Goal: Task Accomplishment & Management: Use online tool/utility

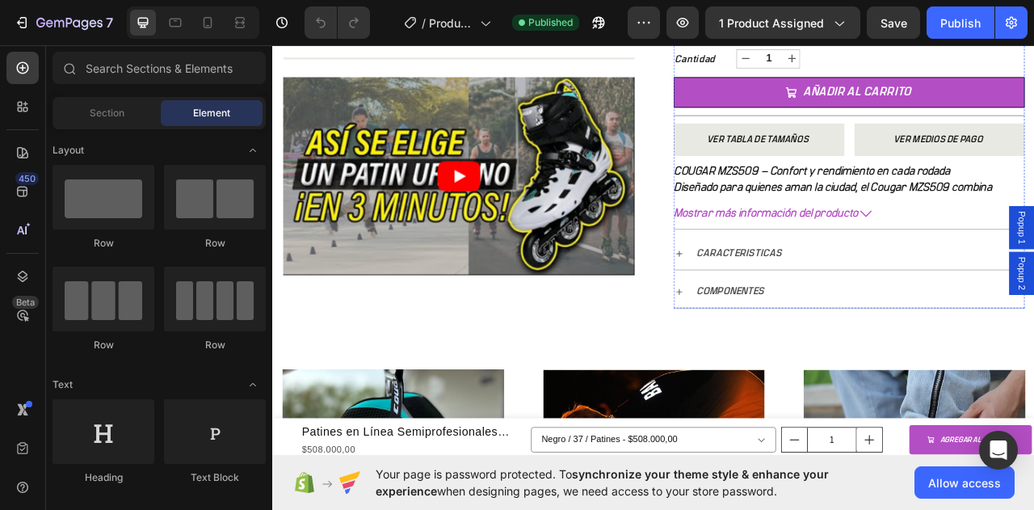
scroll to position [727, 0]
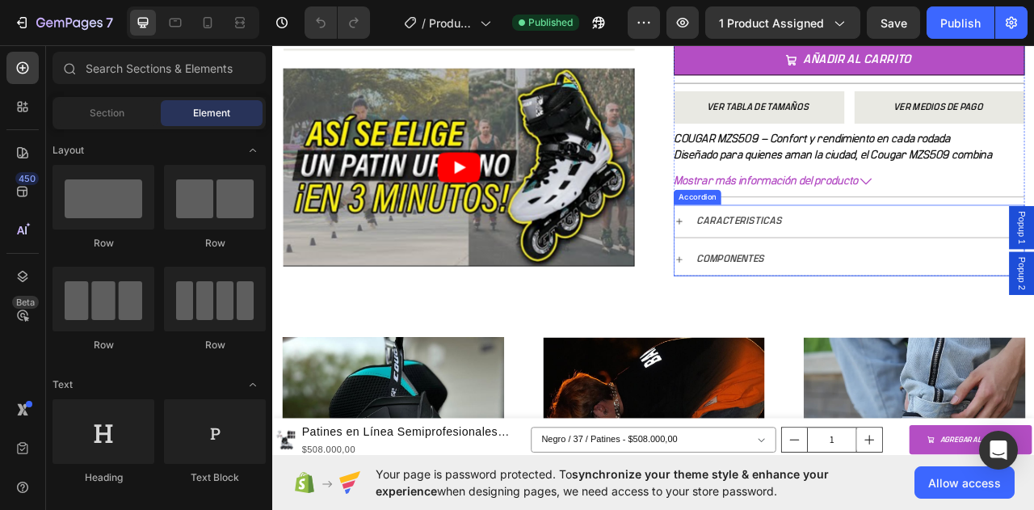
click at [786, 266] on icon at bounding box center [789, 269] width 13 height 13
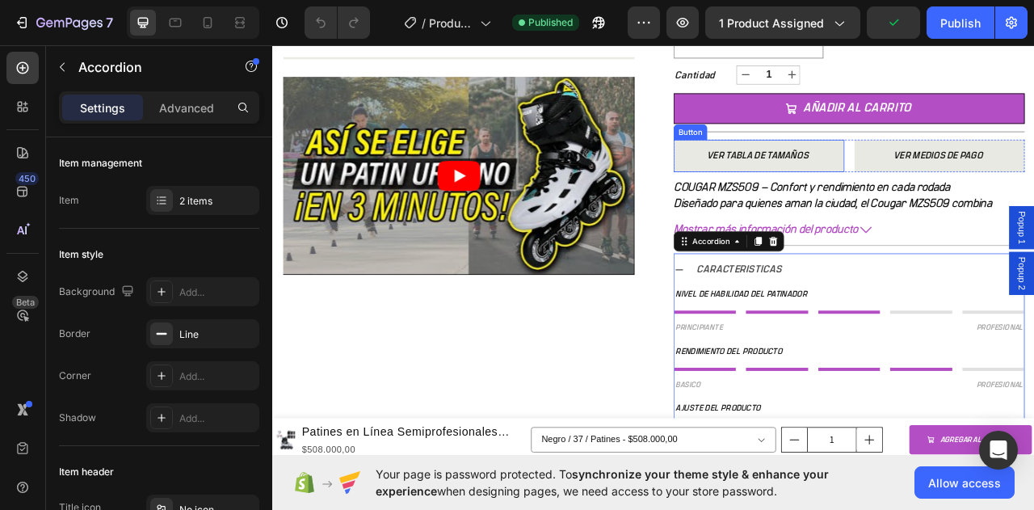
scroll to position [566, 0]
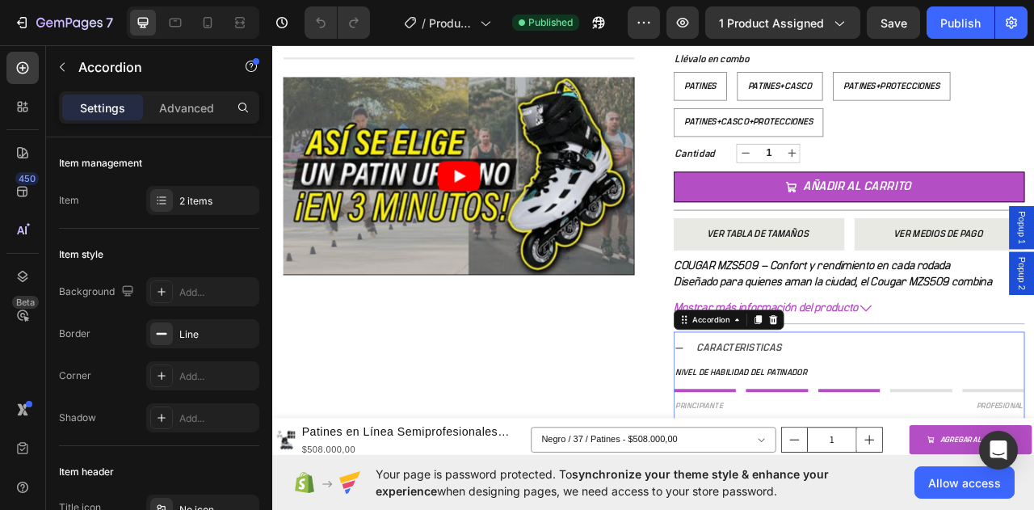
click at [786, 431] on icon at bounding box center [789, 431] width 13 height 13
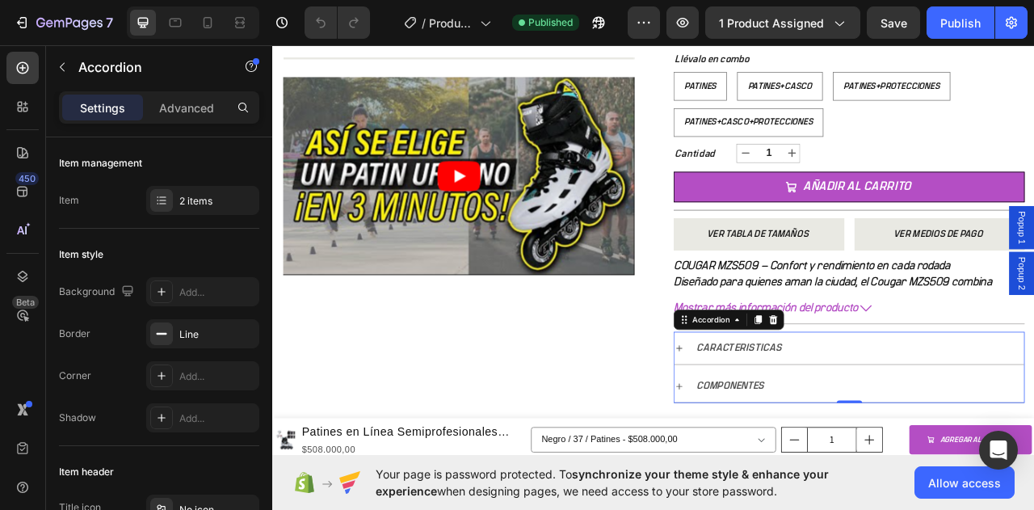
click at [785, 478] on icon at bounding box center [789, 480] width 13 height 13
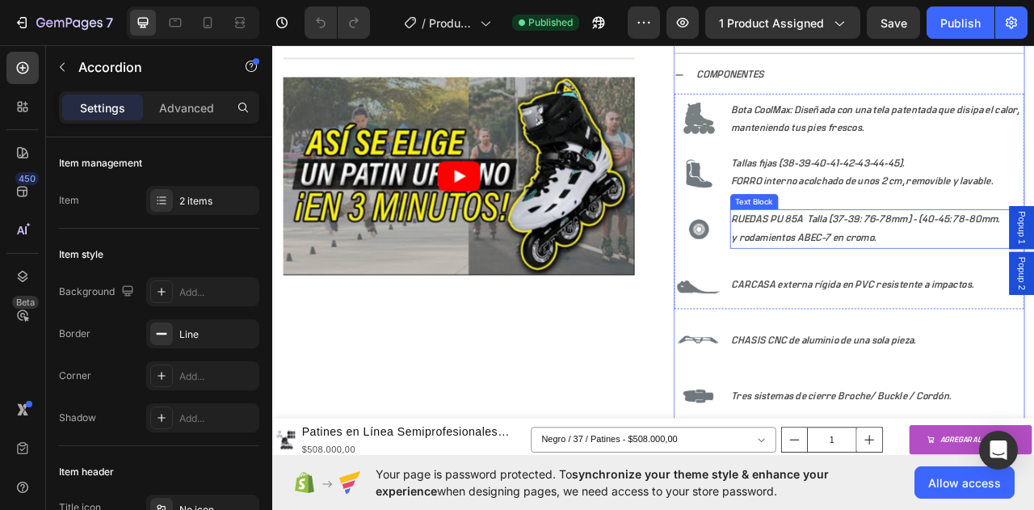
scroll to position [970, 0]
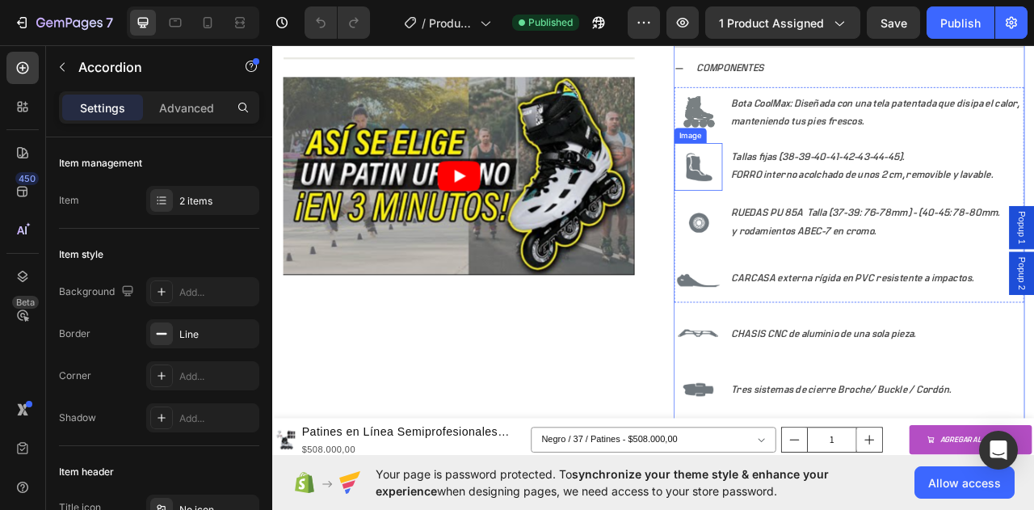
click at [814, 204] on img at bounding box center [813, 201] width 61 height 61
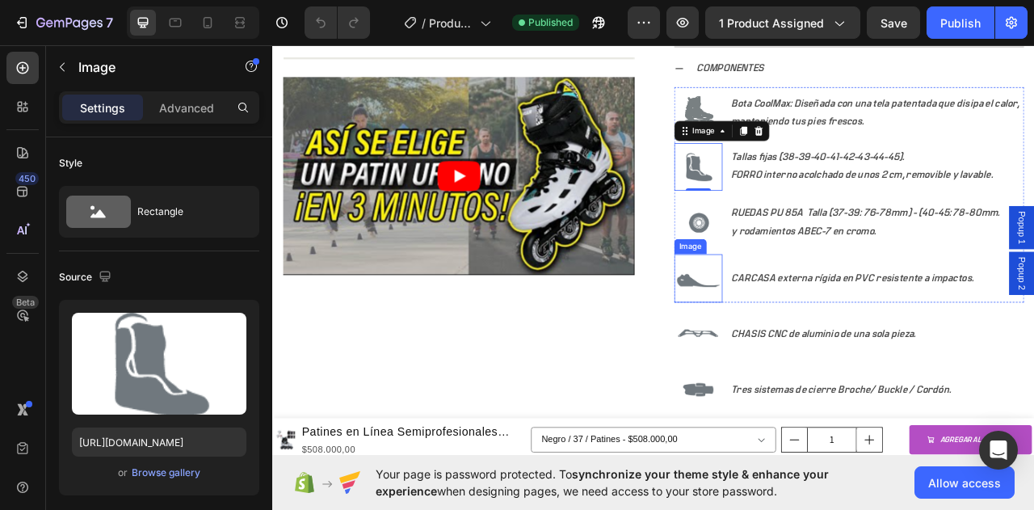
click at [801, 355] on img at bounding box center [813, 342] width 61 height 61
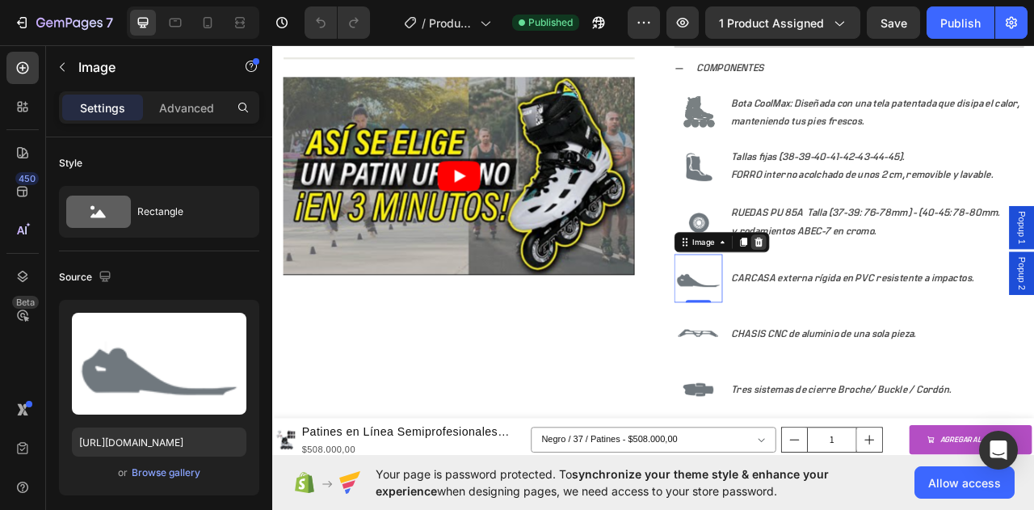
click at [886, 292] on icon at bounding box center [891, 296] width 11 height 11
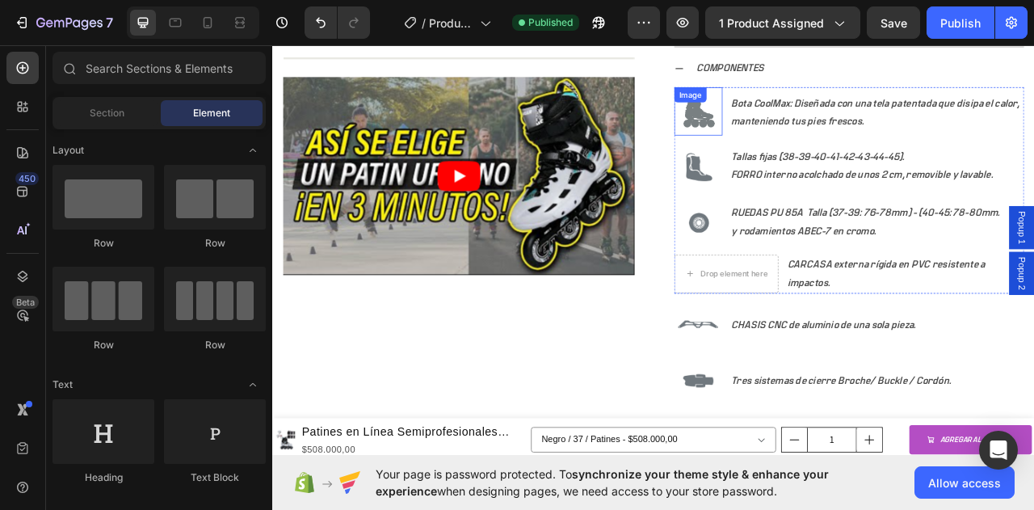
click at [795, 125] on div "Image" at bounding box center [813, 129] width 61 height 61
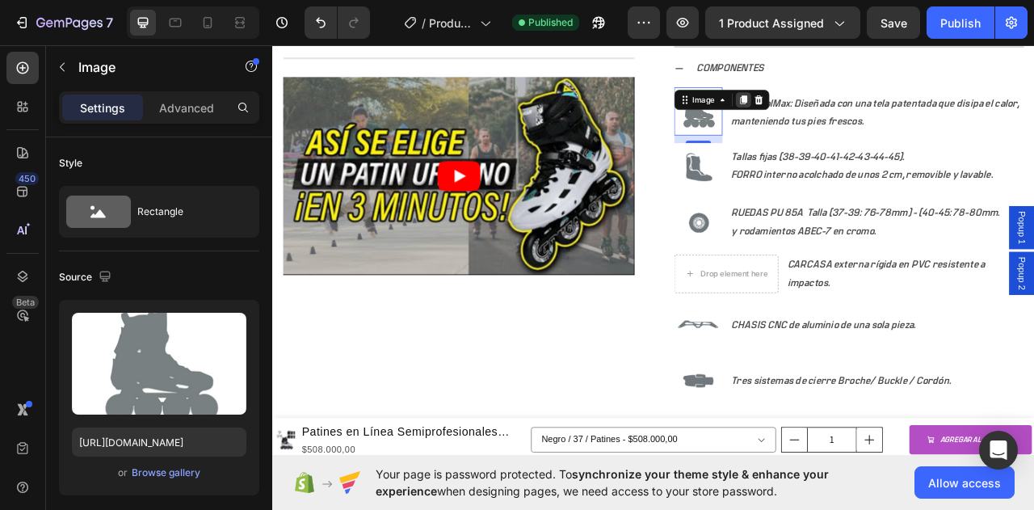
click at [870, 111] on icon at bounding box center [871, 115] width 13 height 13
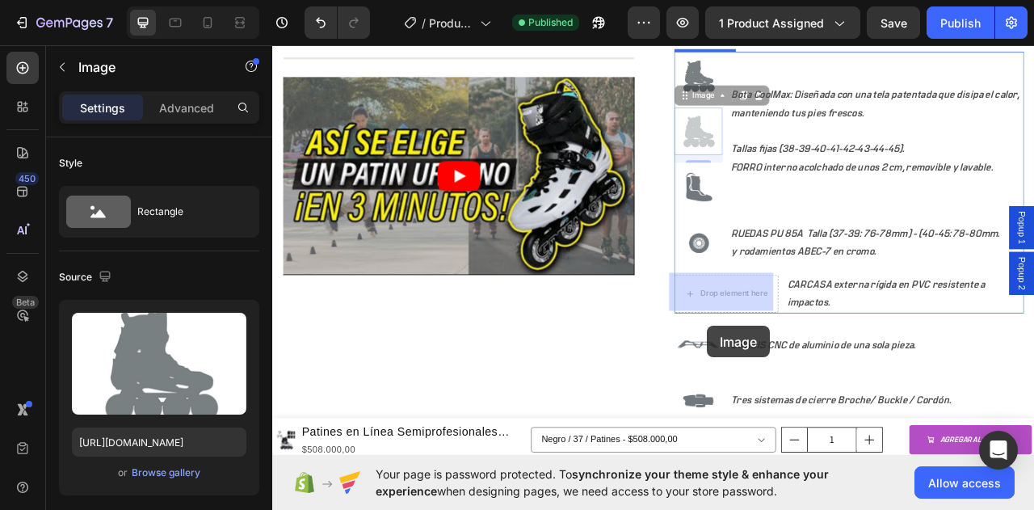
scroll to position [1028, 0]
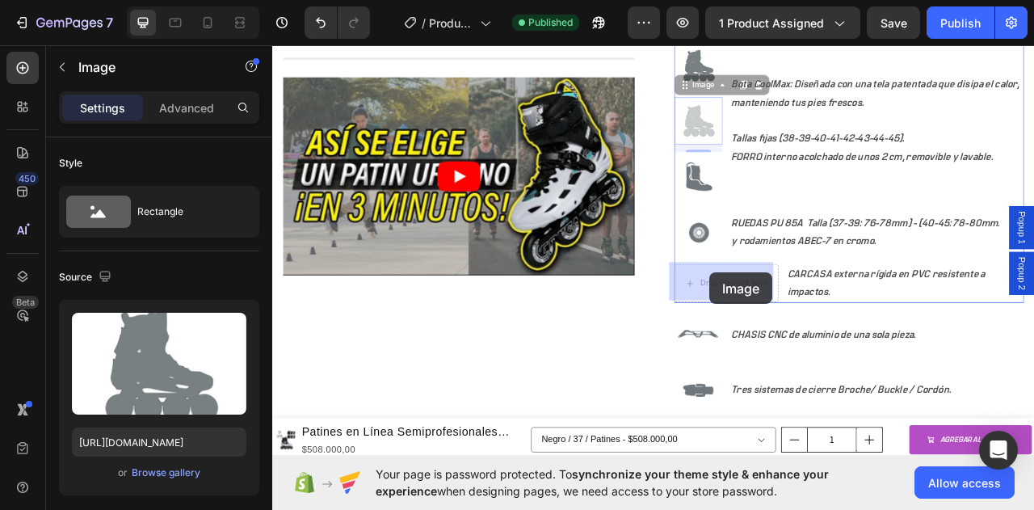
drag, startPoint x: 821, startPoint y: 202, endPoint x: 828, endPoint y: 335, distance: 133.5
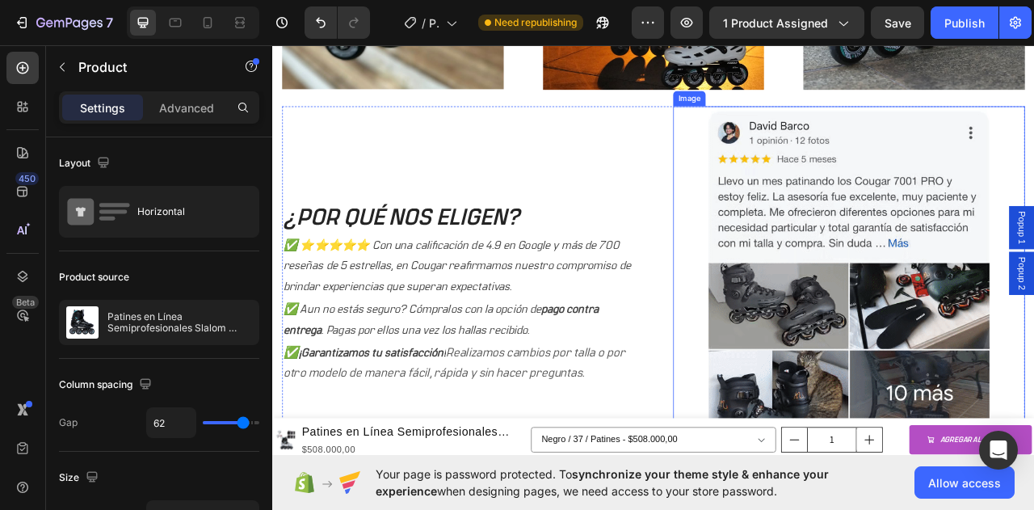
scroll to position [1998, 0]
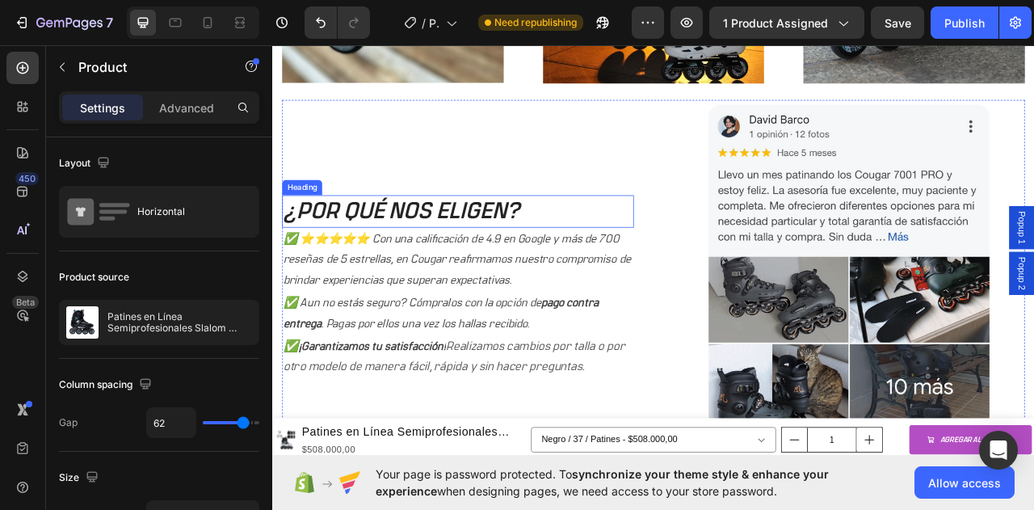
click at [601, 242] on h2 "¿POR QUÉ NOS ELIGEN?" at bounding box center [508, 257] width 448 height 41
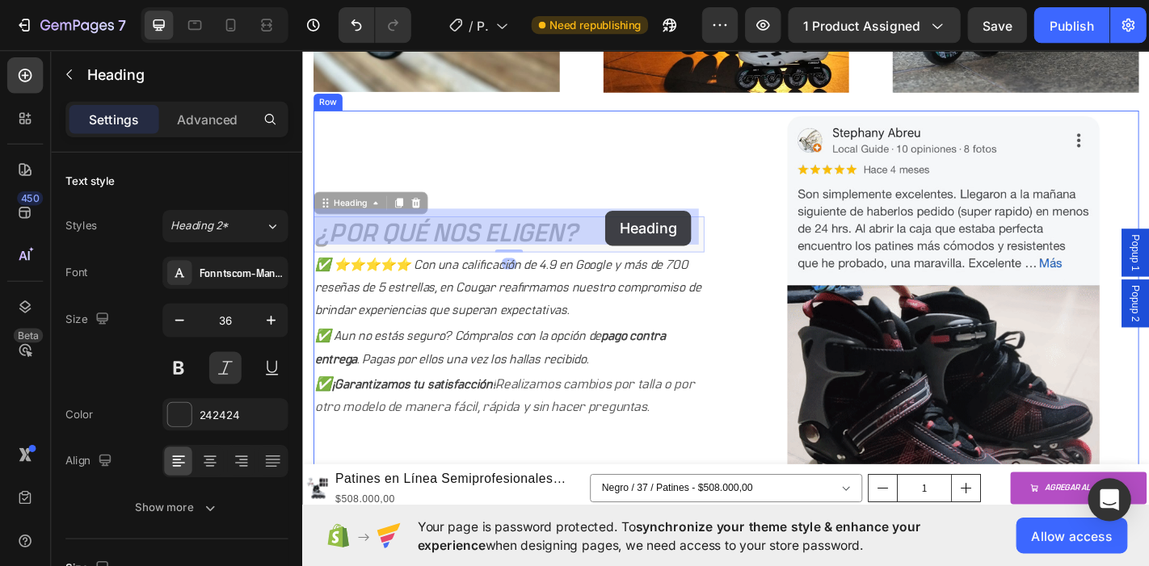
scroll to position [1977, 0]
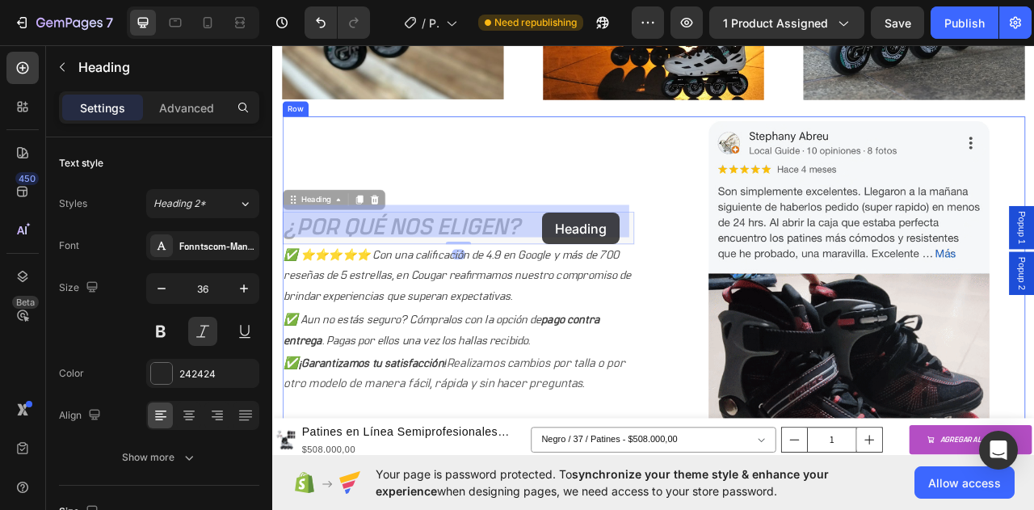
drag, startPoint x: 618, startPoint y: 248, endPoint x: 616, endPoint y: 259, distance: 11.6
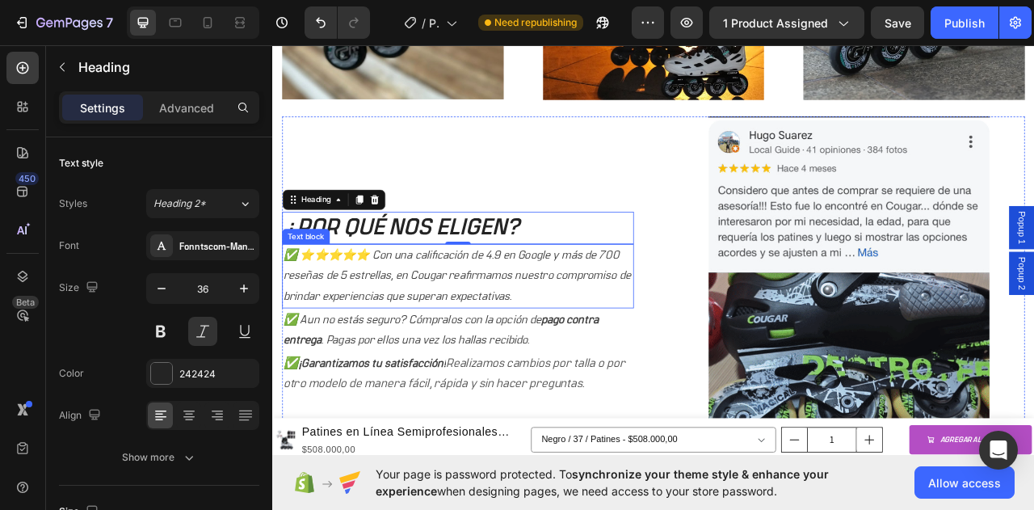
click at [287, 301] on p "✅ ⭐⭐⭐⭐⭐ Con una calificación de 4.9 en Google y más de 700 reseñas de 5 estrell…" at bounding box center [508, 340] width 444 height 78
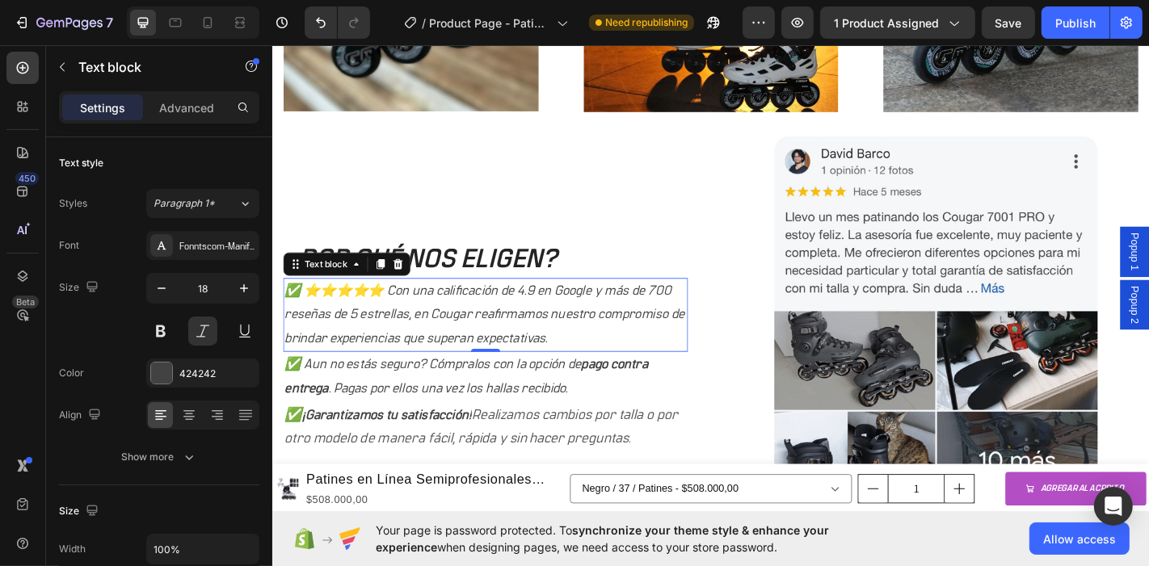
click at [587, 356] on p "✅ ⭐⭐⭐⭐⭐ Con una calificación de 4.9 en Google y más de 700 reseñas de 5 estrell…" at bounding box center [507, 343] width 444 height 78
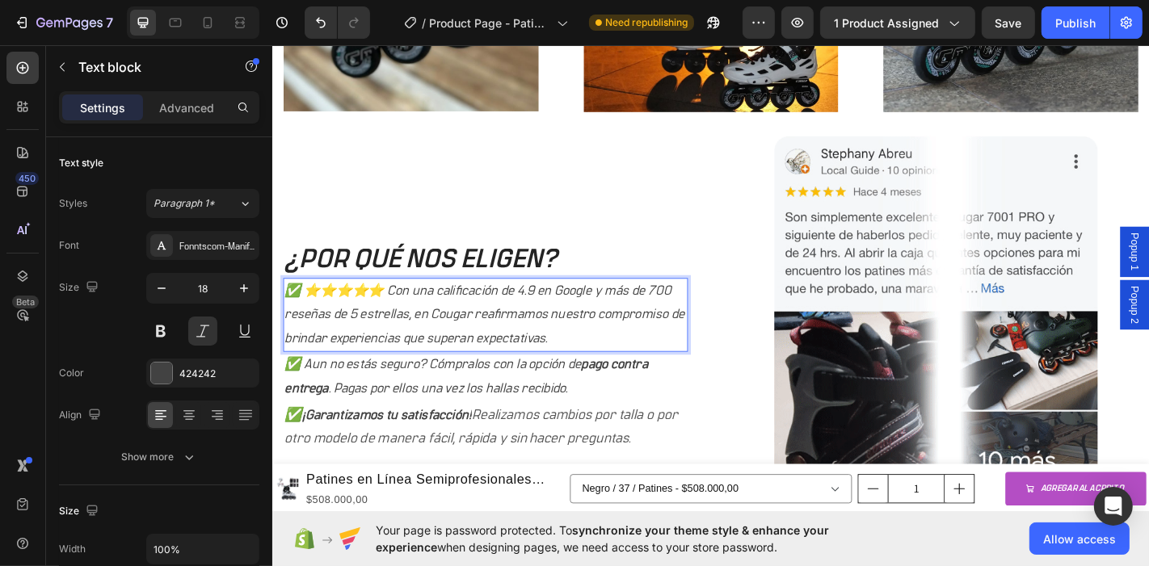
click at [600, 359] on p "✅ ⭐⭐⭐⭐⭐ Con una calificación de 4.9 en Google y más de 700 reseñas de 5 estrell…" at bounding box center [507, 343] width 444 height 78
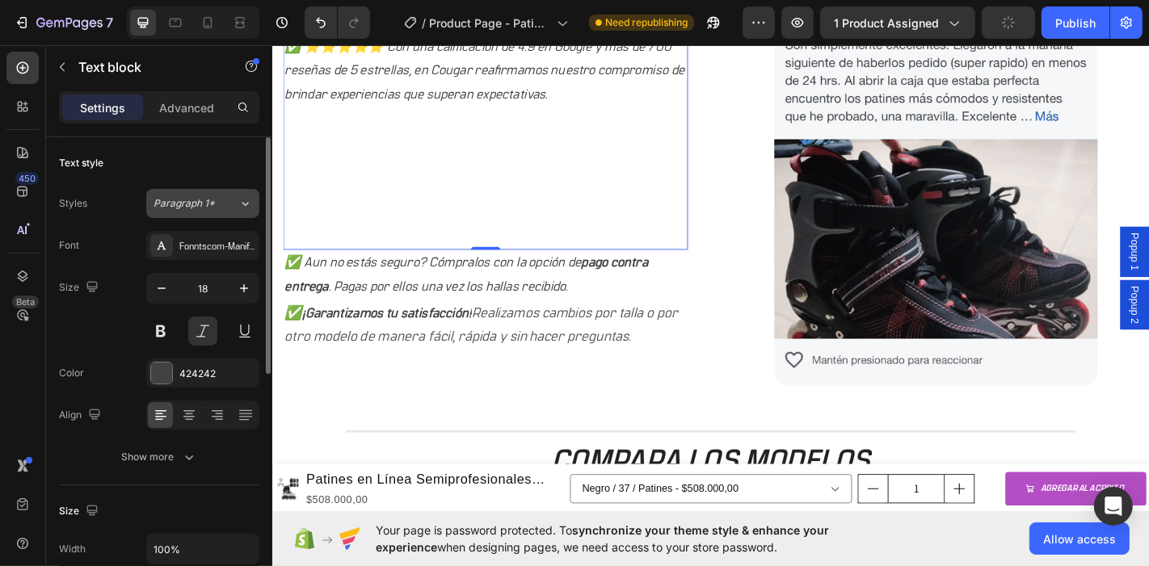
scroll to position [1988, 0]
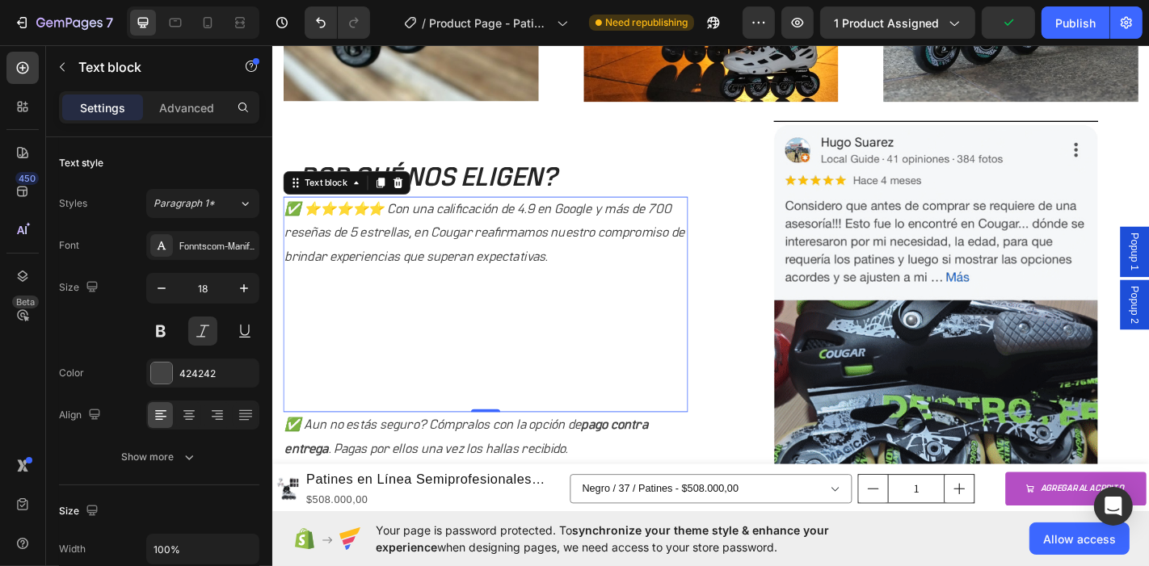
click at [592, 267] on p "✅ ⭐⭐⭐⭐⭐ Con una calificación de 4.9 en Google y más de 700 reseñas de 5 estrell…" at bounding box center [507, 253] width 444 height 78
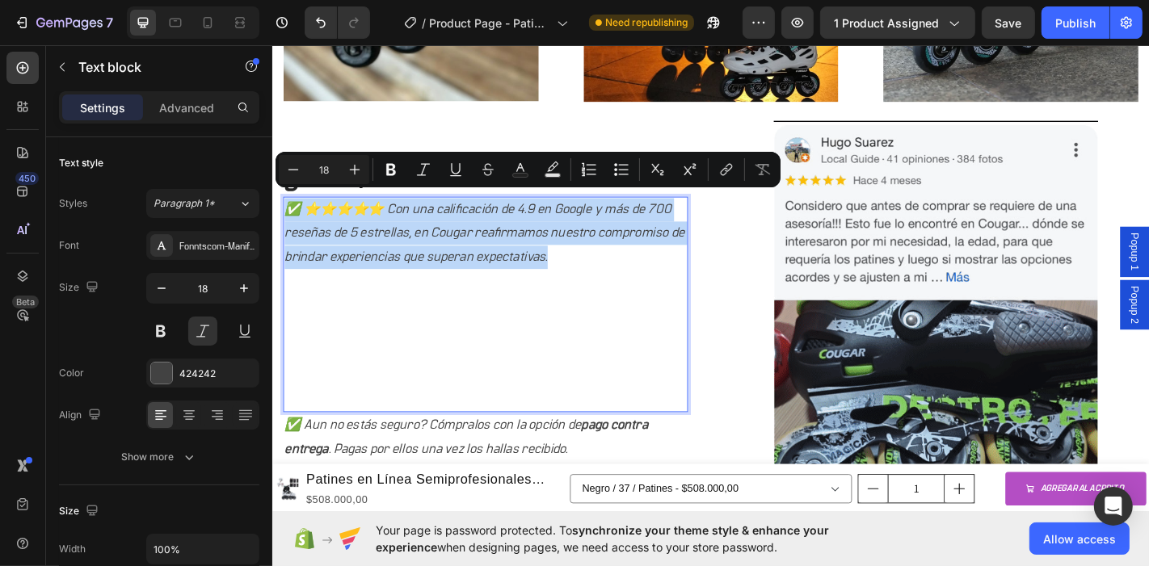
drag, startPoint x: 593, startPoint y: 267, endPoint x: 290, endPoint y: 215, distance: 307.6
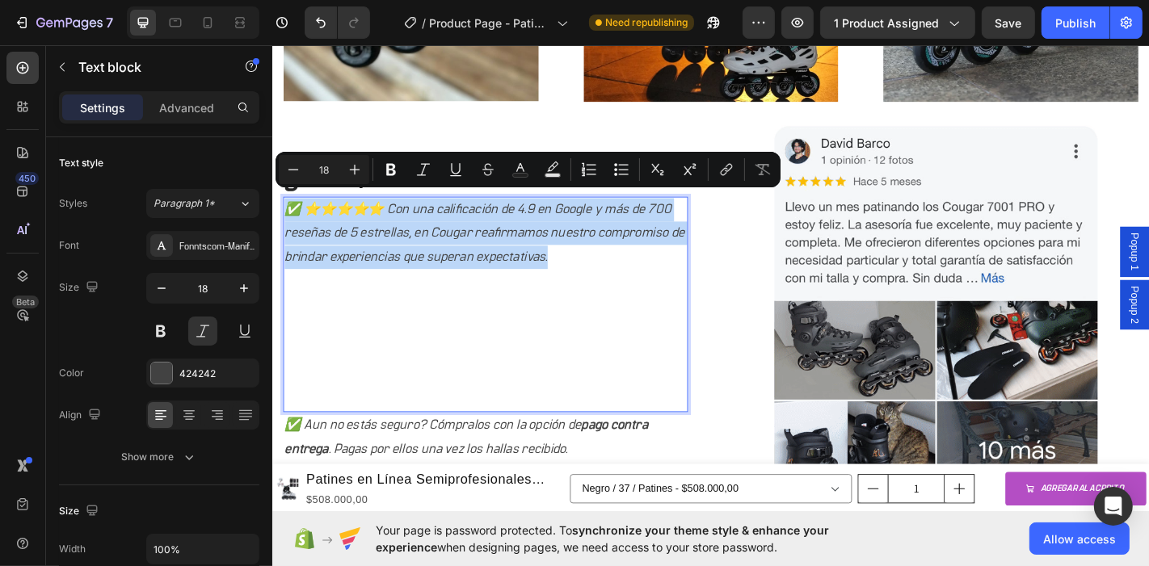
click at [290, 215] on p "✅ ⭐⭐⭐⭐⭐ Con una calificación de 4.9 en Google y más de 700 reseñas de 5 estrell…" at bounding box center [507, 253] width 444 height 78
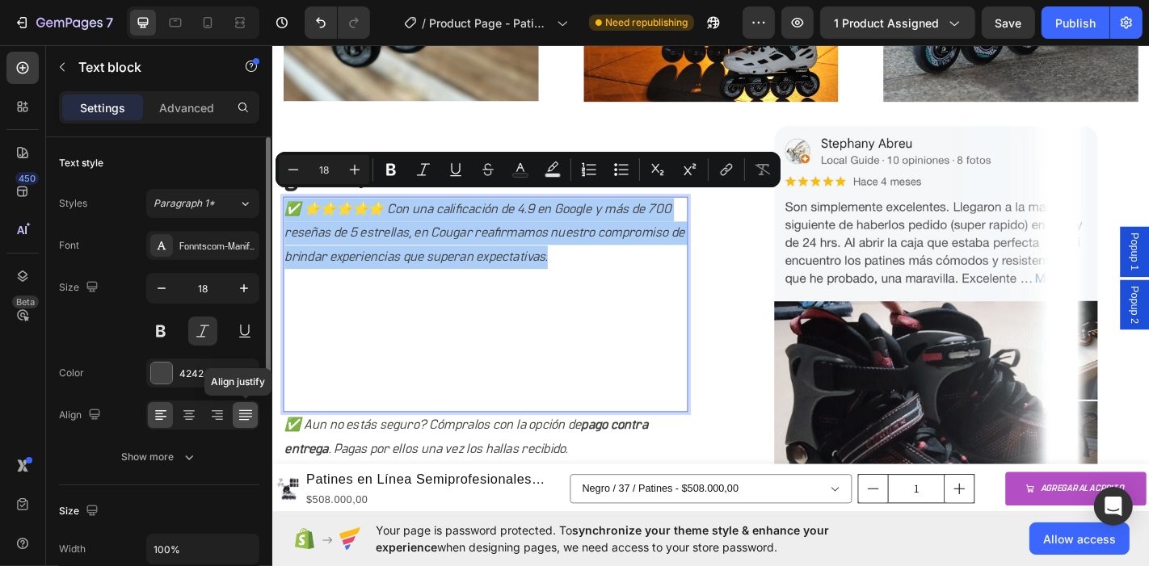
click at [246, 417] on icon at bounding box center [246, 415] width 16 height 16
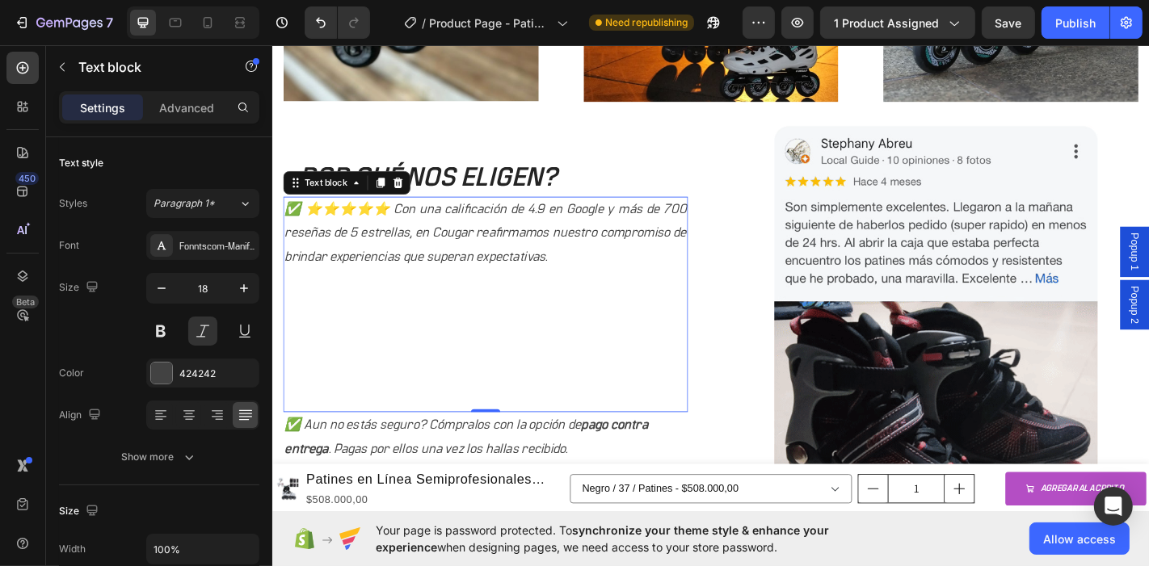
click at [571, 318] on p "Rich Text Editor. Editing area: main" at bounding box center [507, 331] width 444 height 26
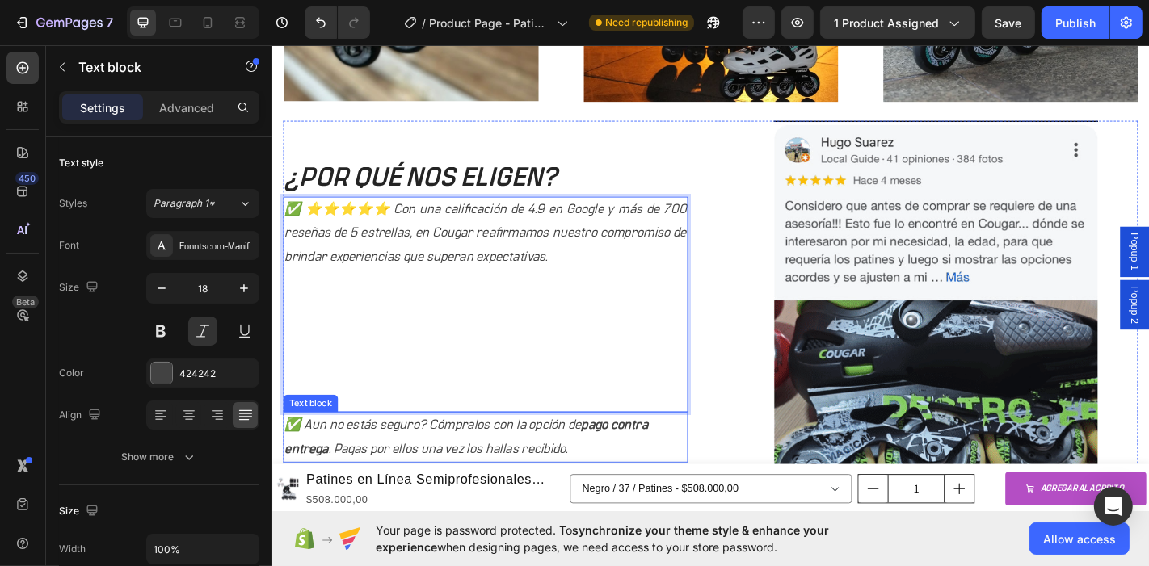
click at [596, 482] on p "✅ Aun no estás seguro? Cómpralos con la opción de pago contra entrega . Pagas p…" at bounding box center [507, 479] width 444 height 53
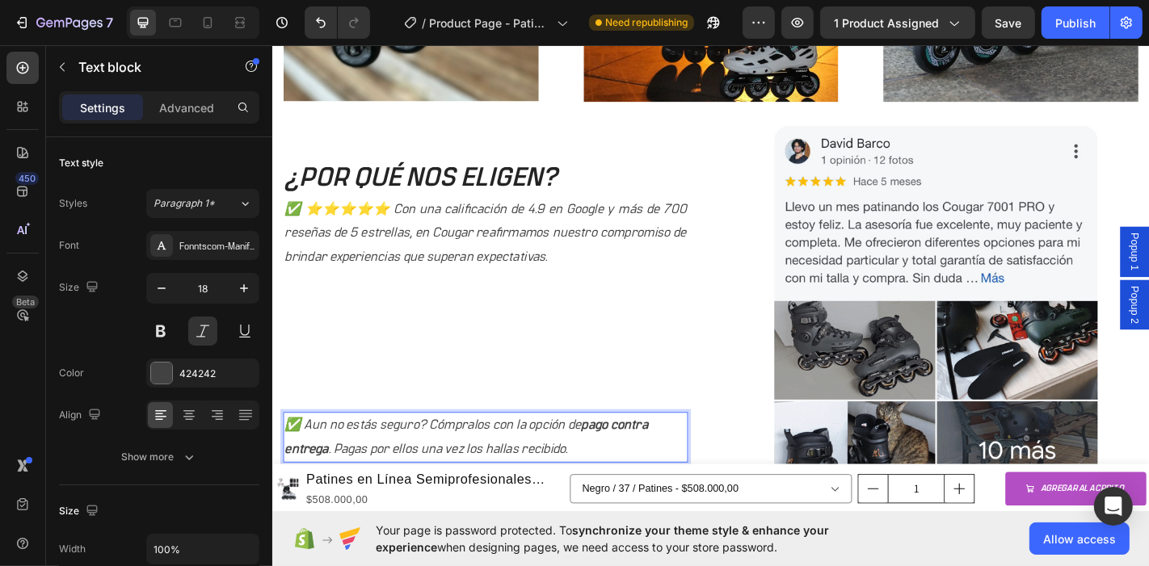
click at [596, 478] on p "✅ Aun no estás seguro? Cómpralos con la opción de pago contra entrega . Pagas p…" at bounding box center [507, 479] width 444 height 53
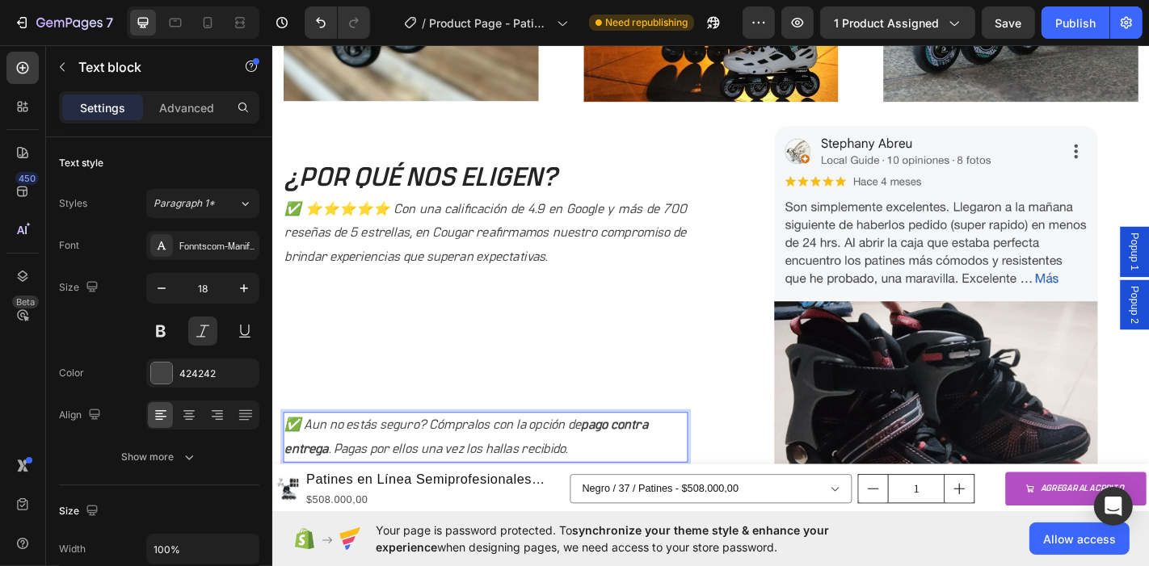
click at [596, 478] on p "✅ Aun no estás seguro? Cómpralos con la opción de pago contra entrega . Pagas p…" at bounding box center [507, 479] width 444 height 53
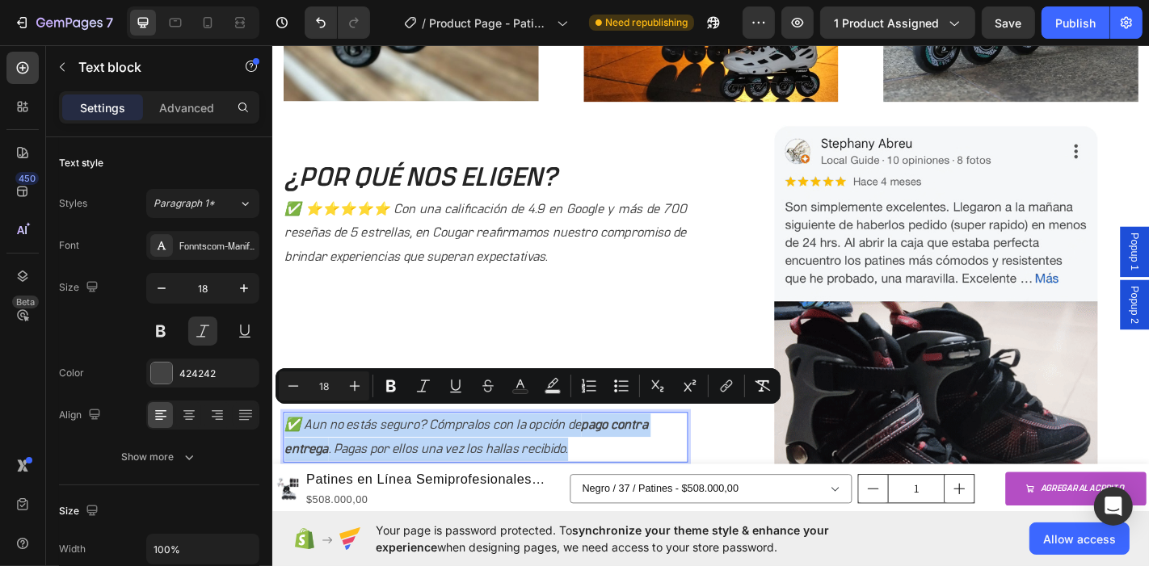
drag, startPoint x: 596, startPoint y: 478, endPoint x: 532, endPoint y: 440, distance: 75.4
click at [272, 433] on html "Popup 1 Popup 2 Header Product Images Patines en Línea Semiprofesionales Slalom…" at bounding box center [757, 300] width 970 height 4493
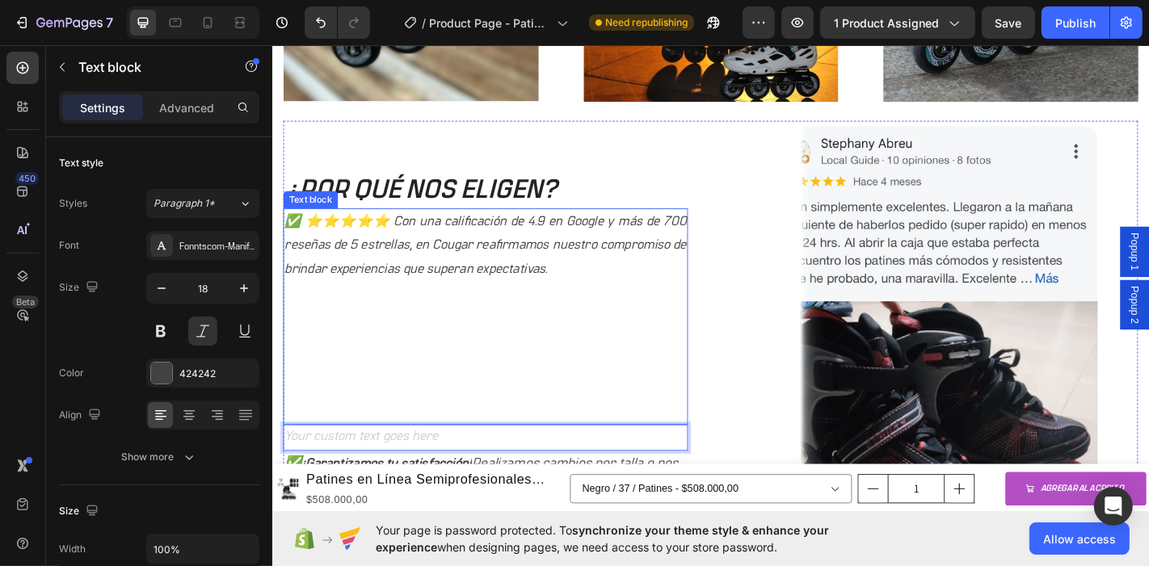
click at [616, 288] on p "✅ ⭐⭐⭐⭐⭐ Con una calificación de 4.9 en Google y más de 700 reseñas de 5 estrell…" at bounding box center [507, 266] width 444 height 78
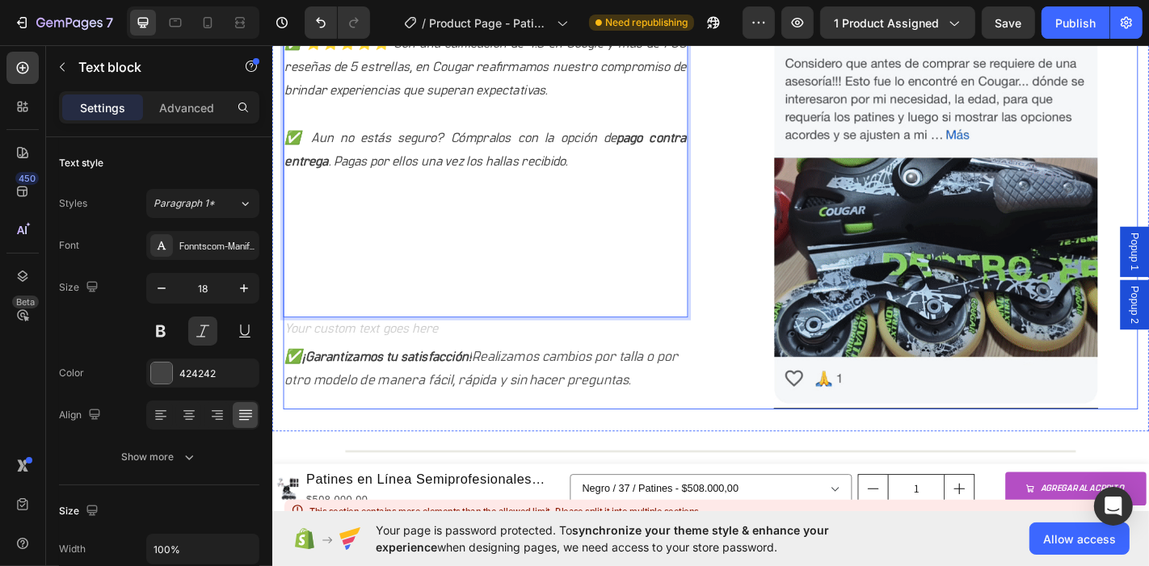
scroll to position [2129, 0]
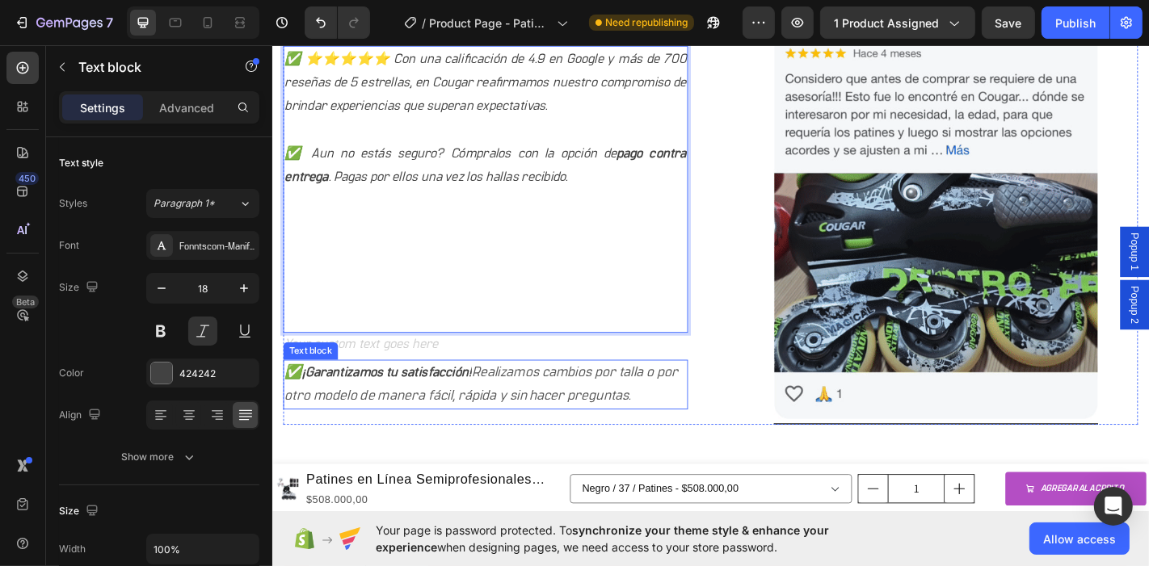
click at [671, 423] on p "✅ ¡Garantizamos tu satisfacción! Realizamos cambios por talla o por otro modelo…" at bounding box center [507, 420] width 444 height 53
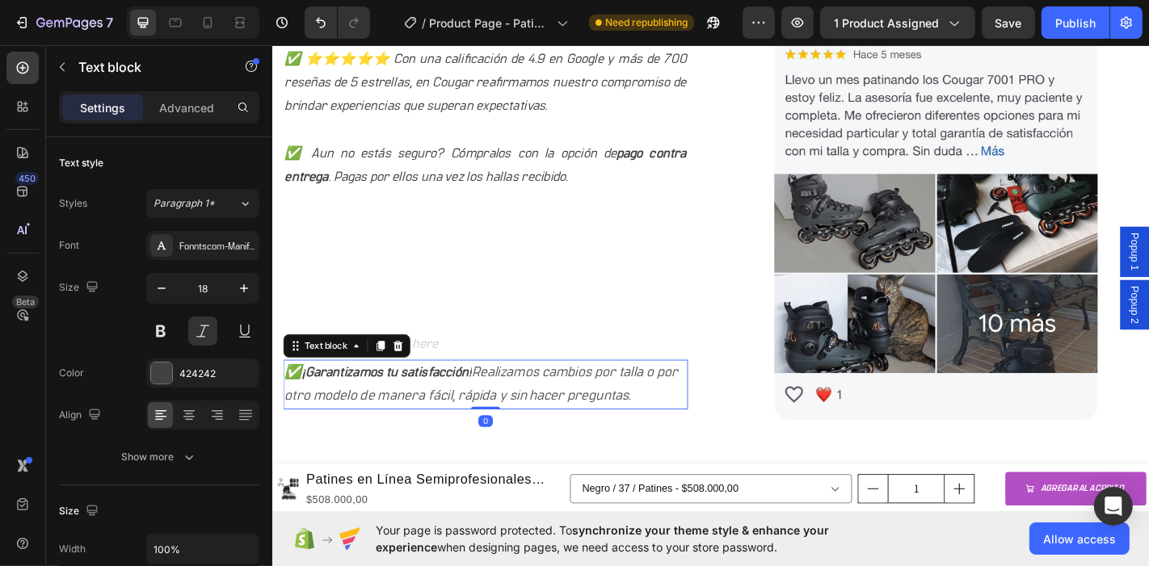
click at [657, 423] on icon "Realizamos cambios por talla o por otro modelo de manera fácil, rápida y sin ha…" at bounding box center [502, 419] width 435 height 41
drag, startPoint x: 659, startPoint y: 423, endPoint x: 681, endPoint y: 426, distance: 22.0
click at [681, 426] on p "✅ ¡Garantizamos tu satisfacción! Realizamos cambios por talla o por otro modelo…" at bounding box center [507, 420] width 444 height 53
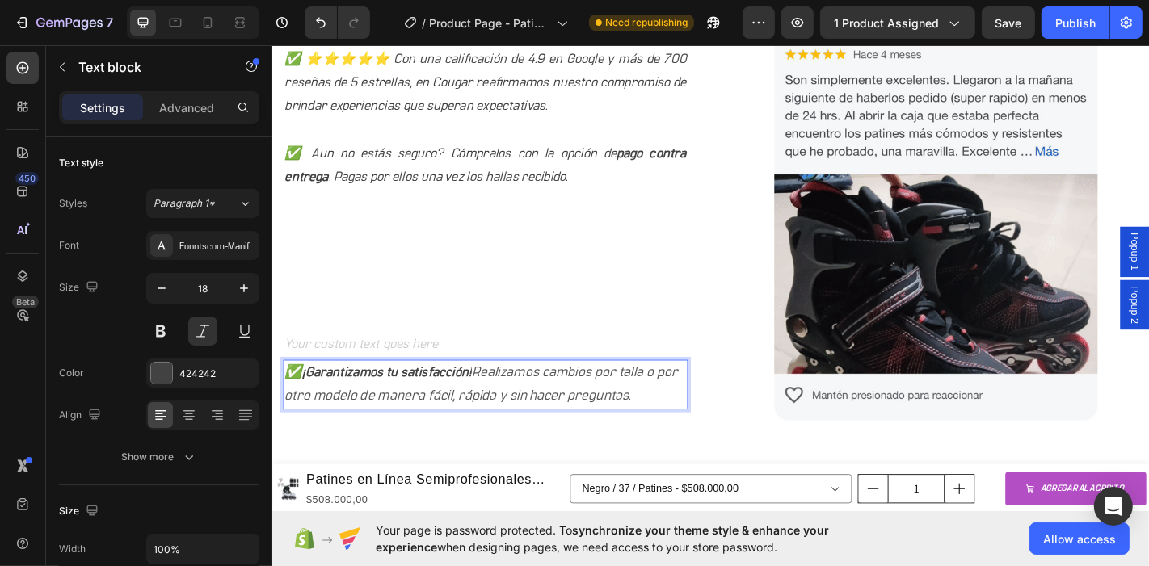
click at [654, 423] on icon "Realizamos cambios por talla o por otro modelo de manera fácil, rápida y sin ha…" at bounding box center [502, 419] width 435 height 41
click at [657, 422] on icon "Realizamos cambios por talla o por otro modelo de manera fácil, rápida y sin ha…" at bounding box center [502, 419] width 435 height 41
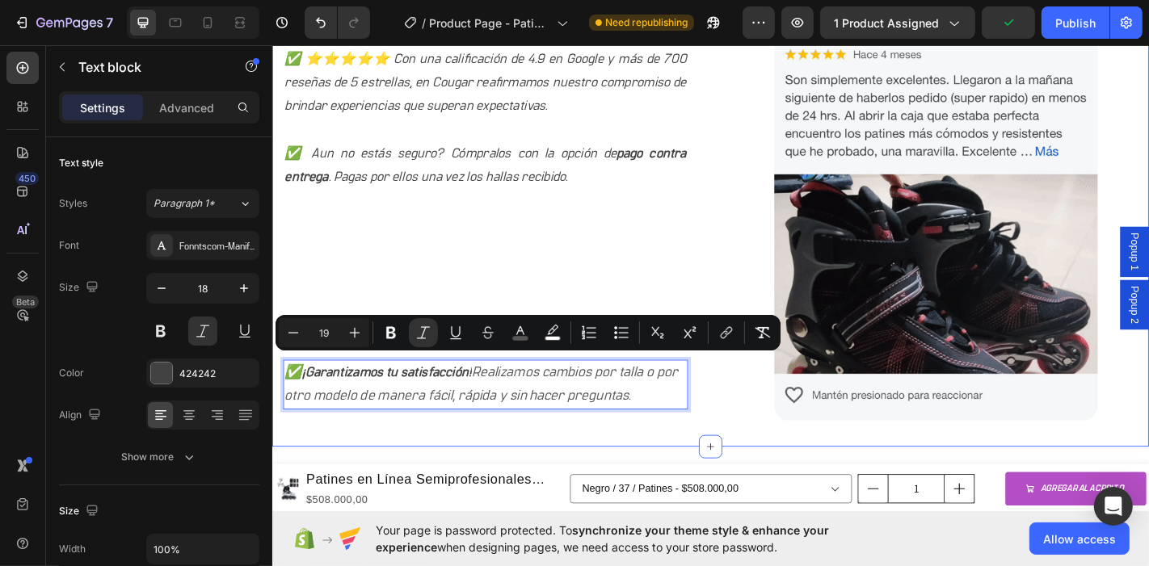
drag, startPoint x: 664, startPoint y: 422, endPoint x: 546, endPoint y: 371, distance: 128.5
click at [275, 359] on div "Image Image Image Row ¿POR QUÉ NOS ELIGEN? Heading ✅ ⭐⭐⭐⭐⭐ Con una calificación…" at bounding box center [757, 20] width 970 height 938
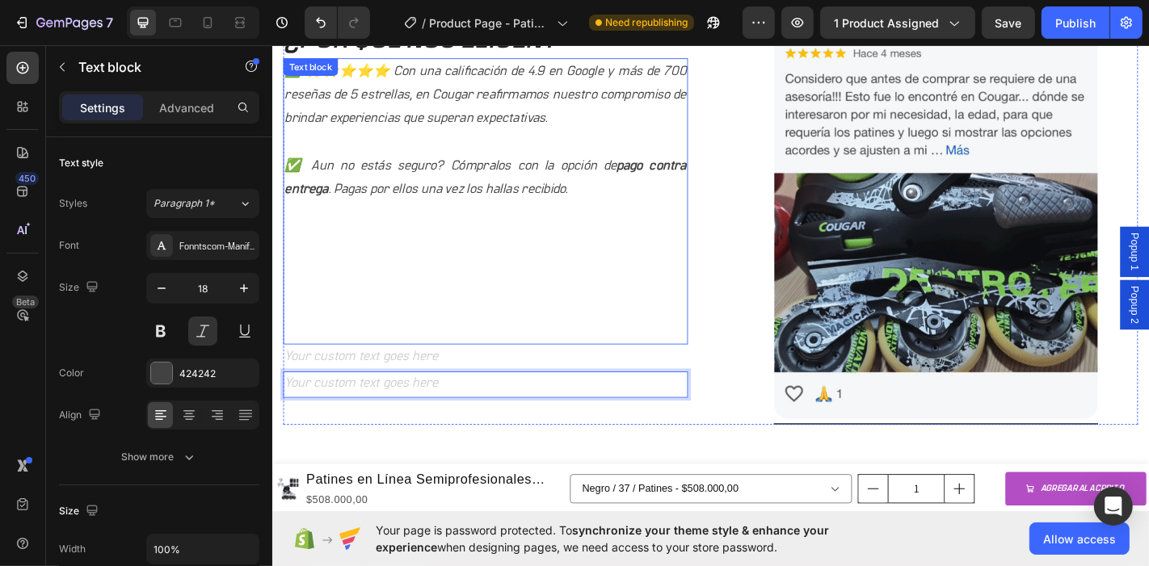
click at [616, 200] on p "✅ Aun no estás seguro? Cómpralos con la opción de pago contra entrega . Pagas p…" at bounding box center [507, 191] width 444 height 53
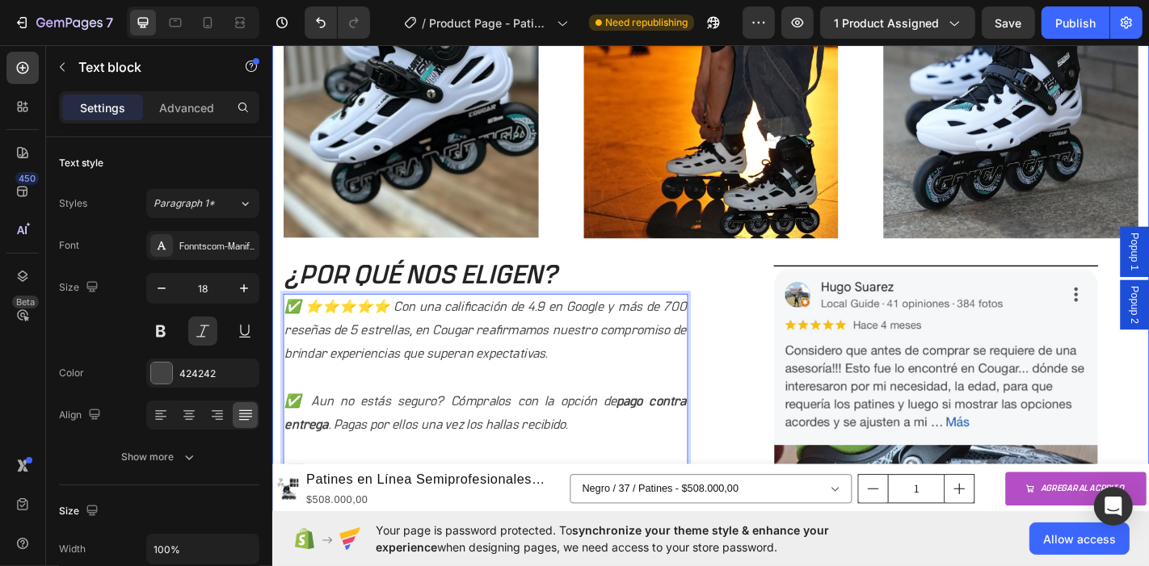
scroll to position [1833, 0]
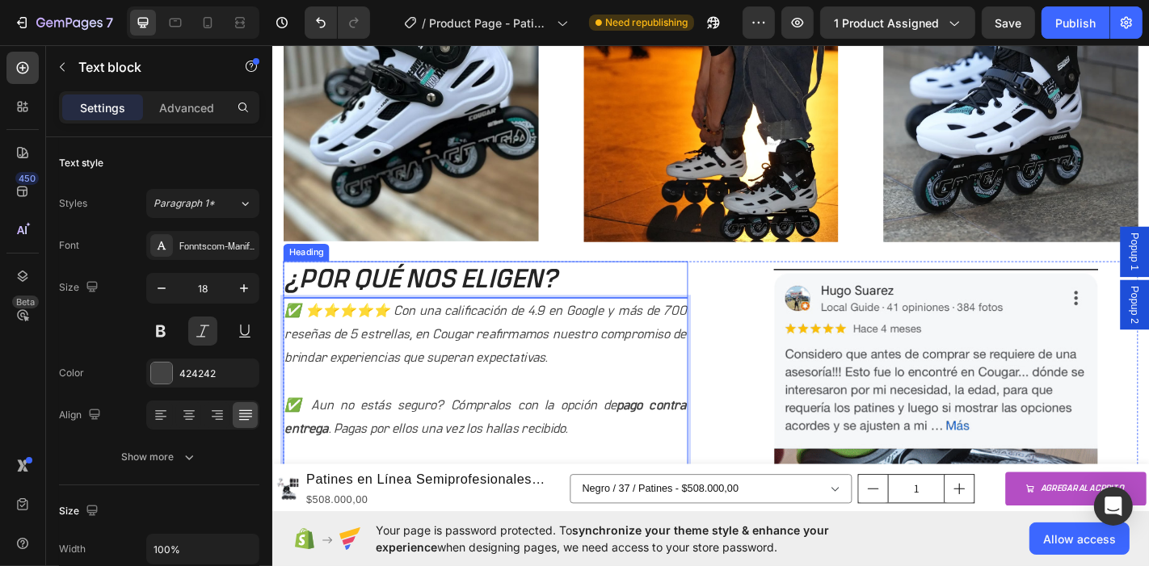
click at [528, 290] on p "¿POR QUÉ NOS ELIGEN?" at bounding box center [507, 304] width 444 height 38
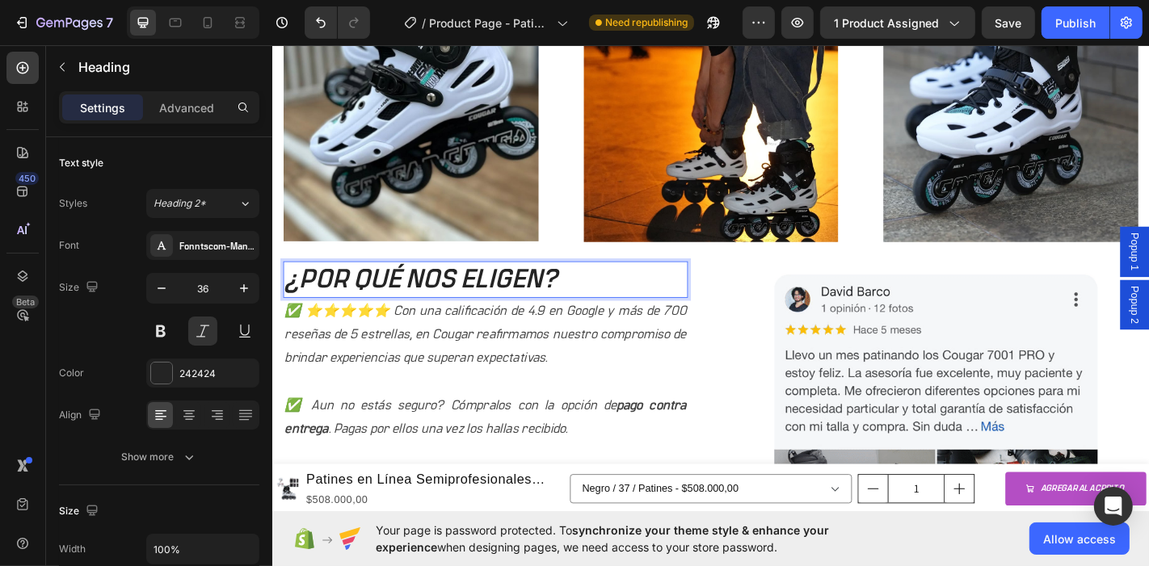
click at [592, 285] on p "¿POR QUÉ NOS ELIGEN?" at bounding box center [507, 304] width 444 height 38
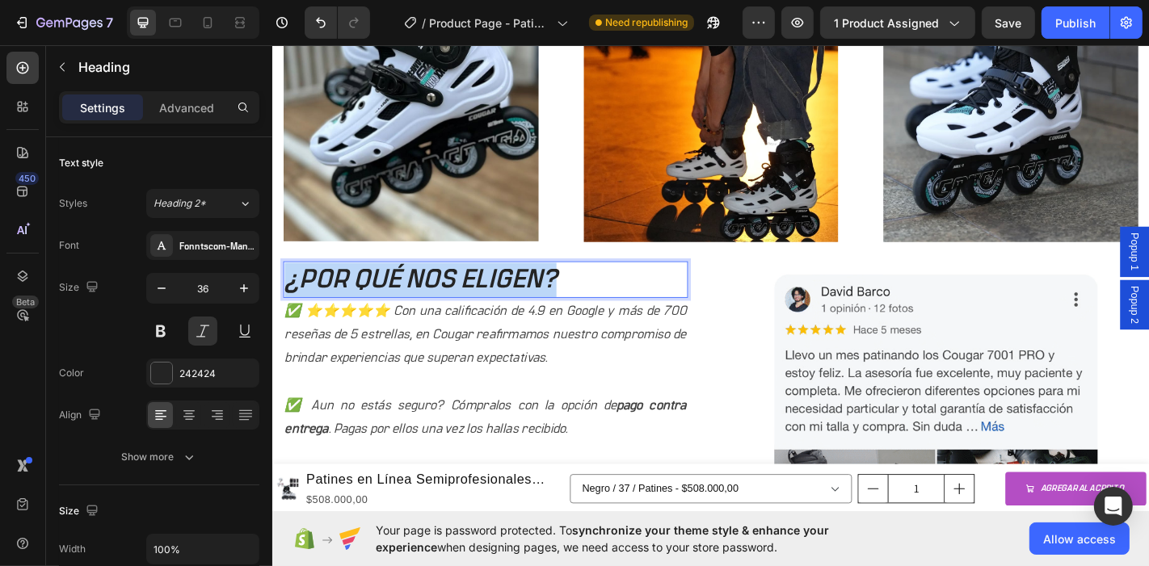
drag, startPoint x: 592, startPoint y: 284, endPoint x: 514, endPoint y: 279, distance: 78.6
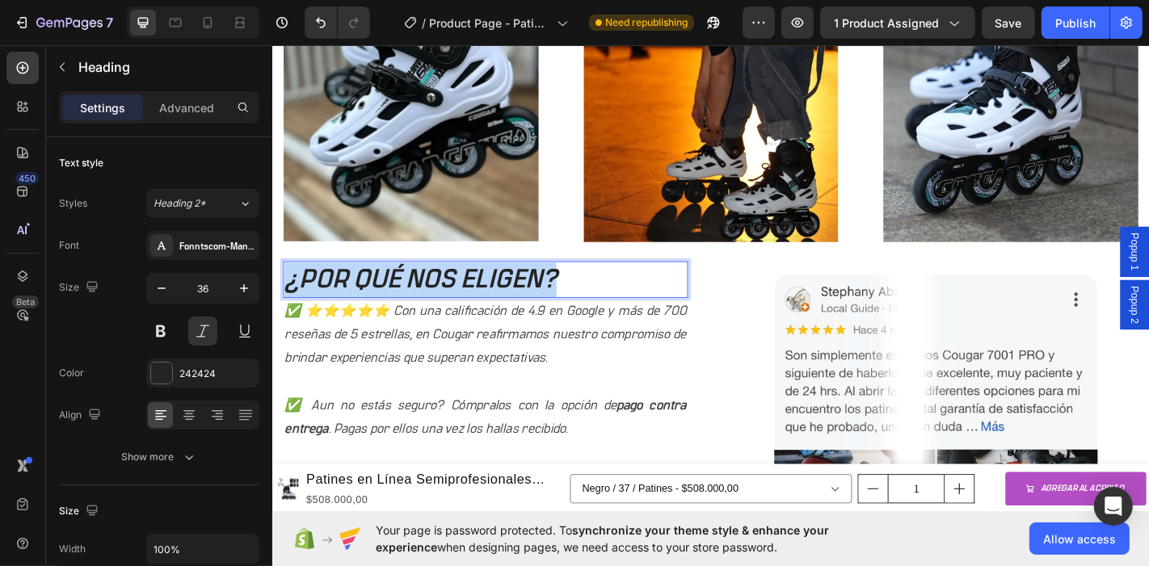
click at [272, 259] on html "Popup 1 Popup 2 Header Product Images Patines en Línea Semiprofesionales Slalom…" at bounding box center [757, 465] width 970 height 4512
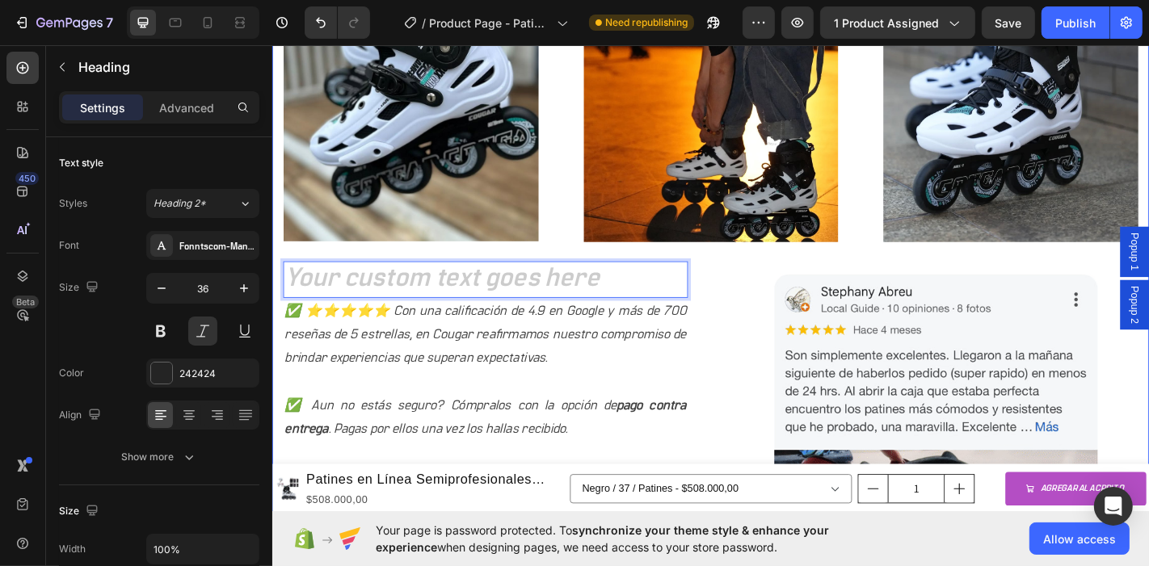
click at [282, 322] on div "Image Image Image Row Heading 0 ✅ ⭐⭐⭐⭐⭐ Con una calificación de 4.9 en Google y…" at bounding box center [757, 325] width 970 height 957
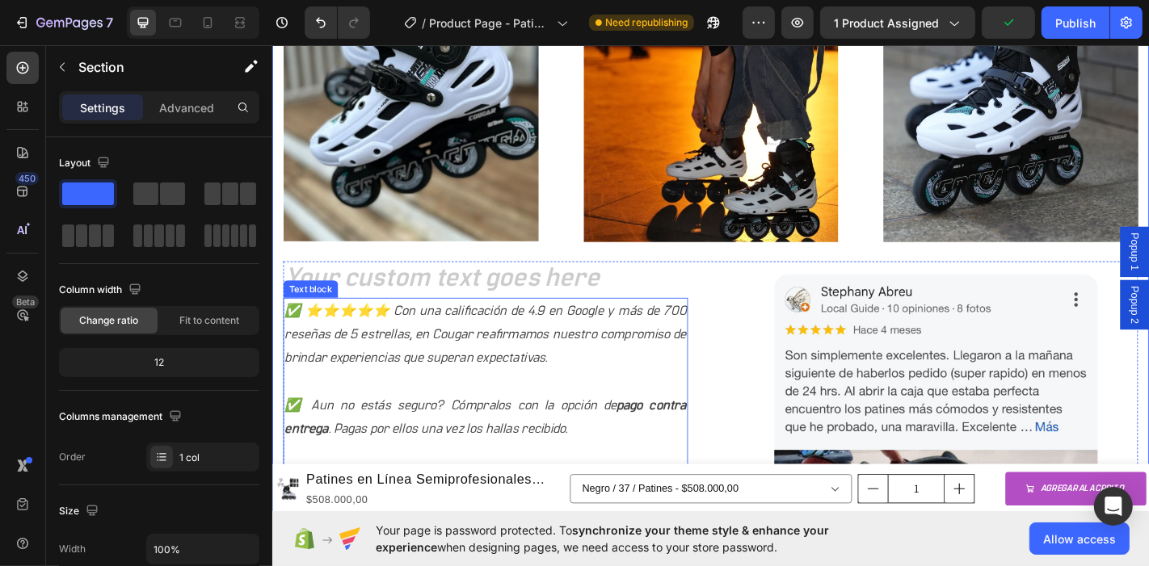
click at [288, 331] on p "✅ ⭐⭐⭐⭐⭐ Con una calificación de 4.9 en Google y más de 700 reseñas de 5 estrell…" at bounding box center [507, 365] width 444 height 78
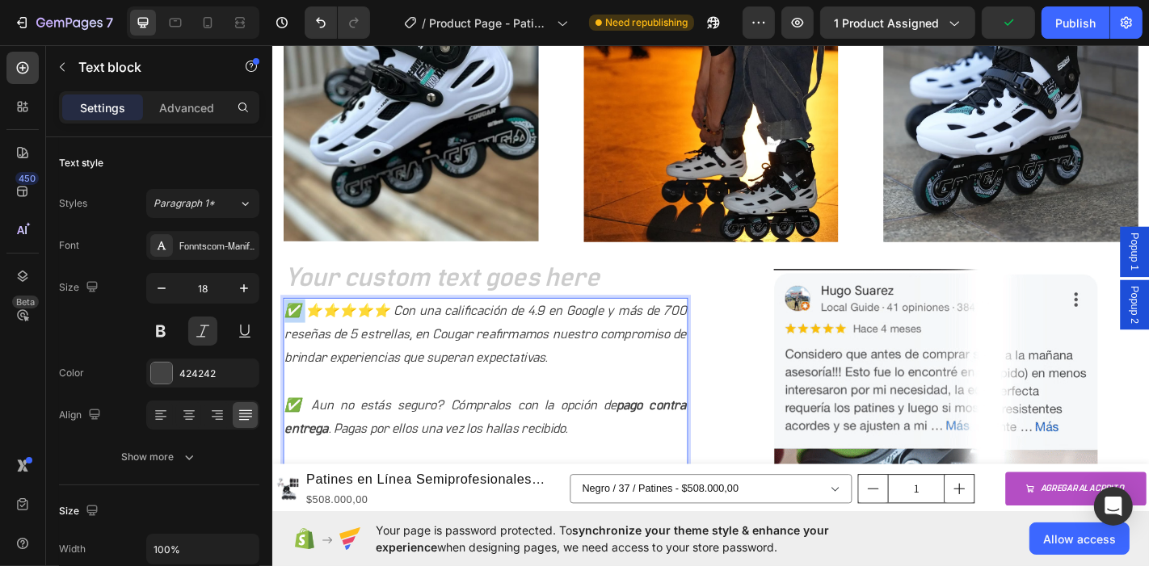
click at [289, 331] on p "✅ ⭐⭐⭐⭐⭐ Con una calificación de 4.9 en Google y más de 700 reseñas de 5 estrell…" at bounding box center [507, 365] width 444 height 78
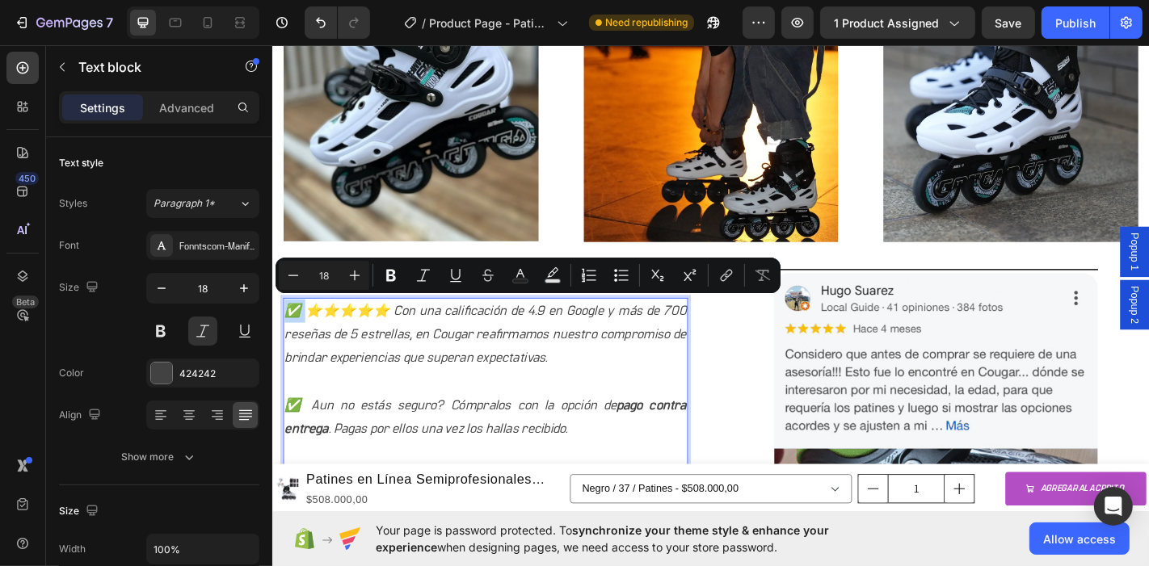
click at [285, 331] on p "✅ ⭐⭐⭐⭐⭐ Con una calificación de 4.9 en Google y más de 700 reseñas de 5 estrell…" at bounding box center [507, 365] width 444 height 78
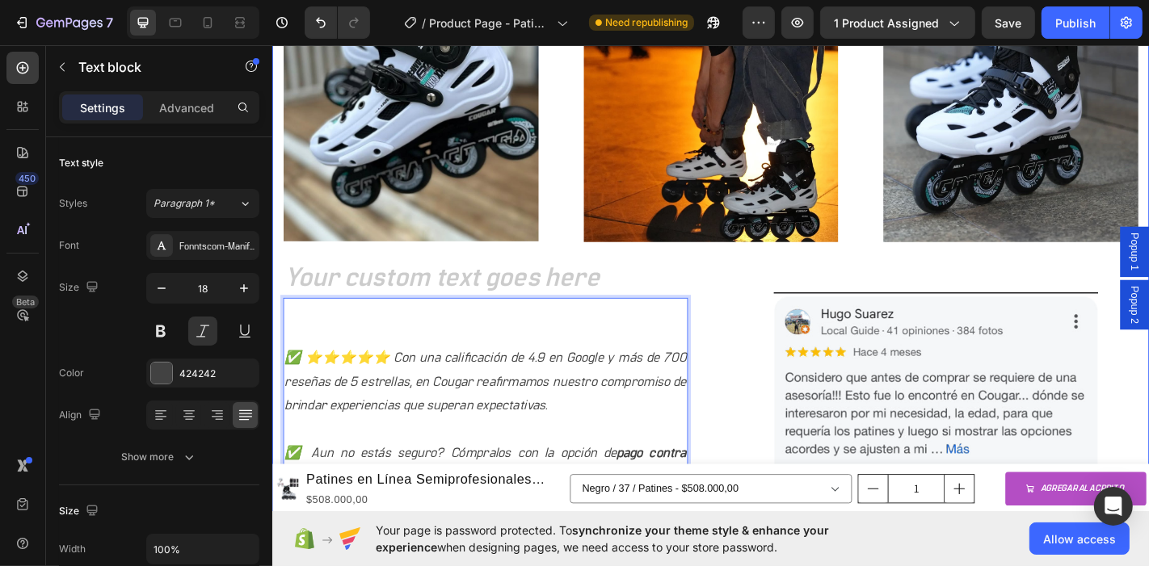
click at [343, 301] on h2 "Rich Text Editor. Editing area: main" at bounding box center [508, 304] width 448 height 41
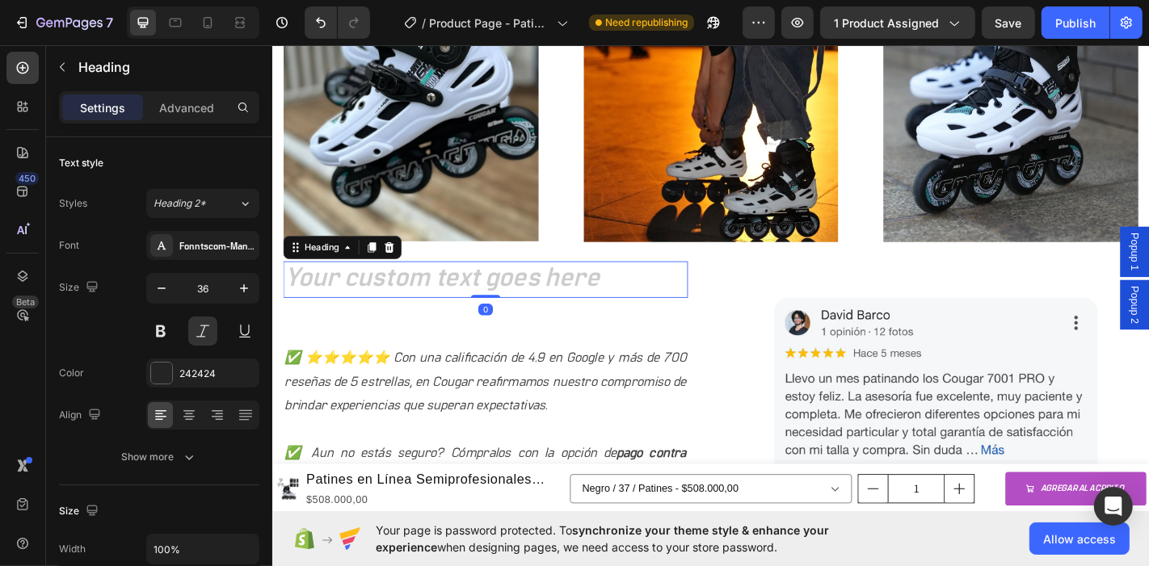
click at [326, 292] on h2 "Rich Text Editor. Editing area: main" at bounding box center [508, 304] width 448 height 41
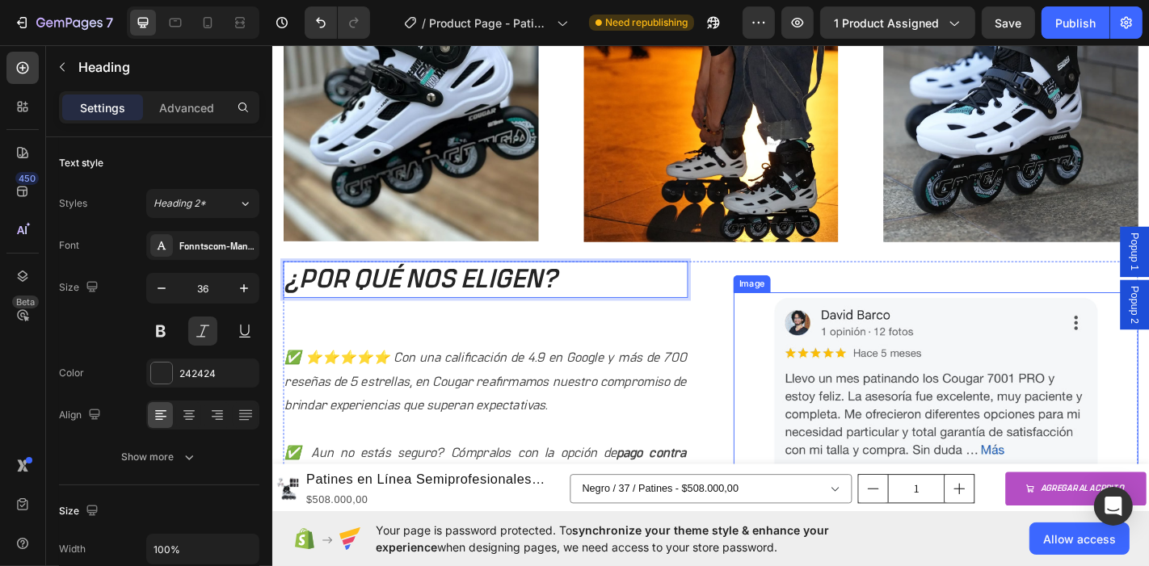
click at [781, 365] on div at bounding box center [1005, 557] width 448 height 478
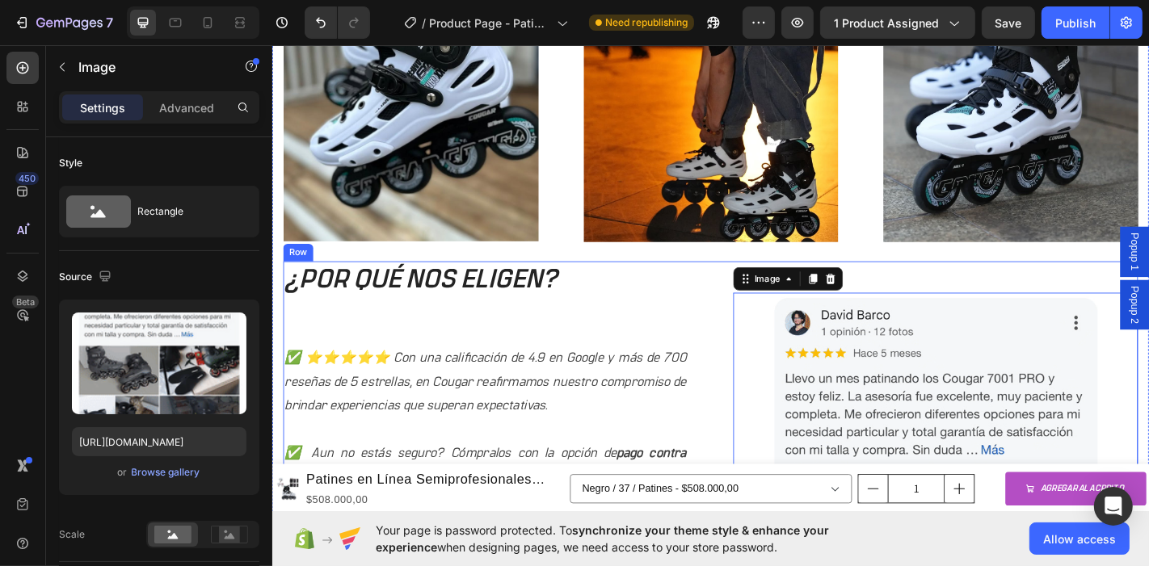
click at [735, 449] on div "¿POR QUÉ NOS ELIGEN? Heading ✅ ⭐⭐⭐⭐⭐ Con una calificación de 4.9 en Google y má…" at bounding box center [756, 558] width 945 height 549
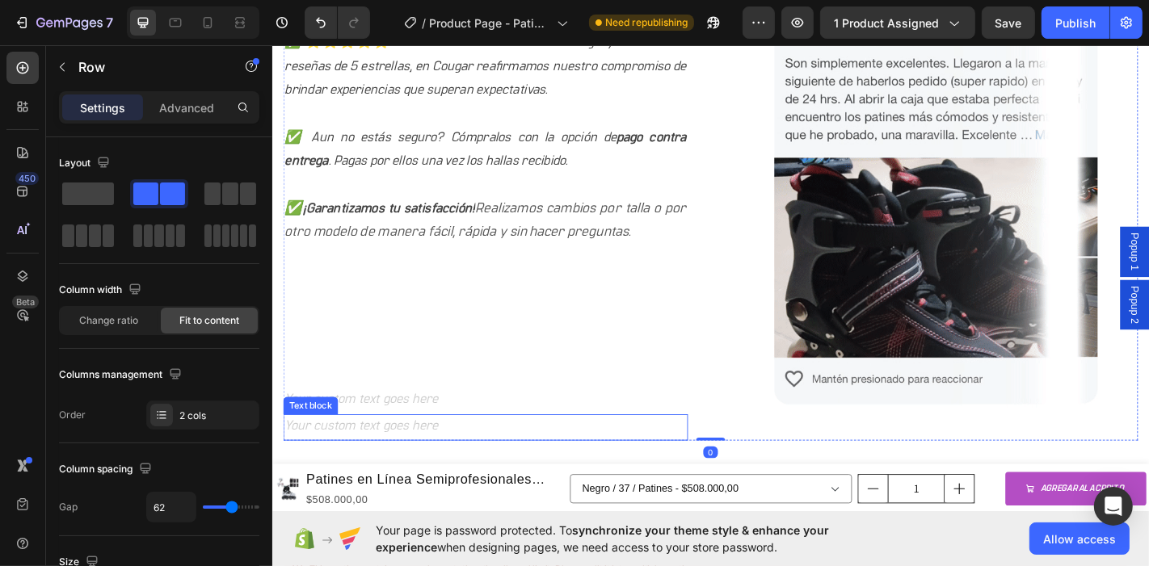
scroll to position [2192, 0]
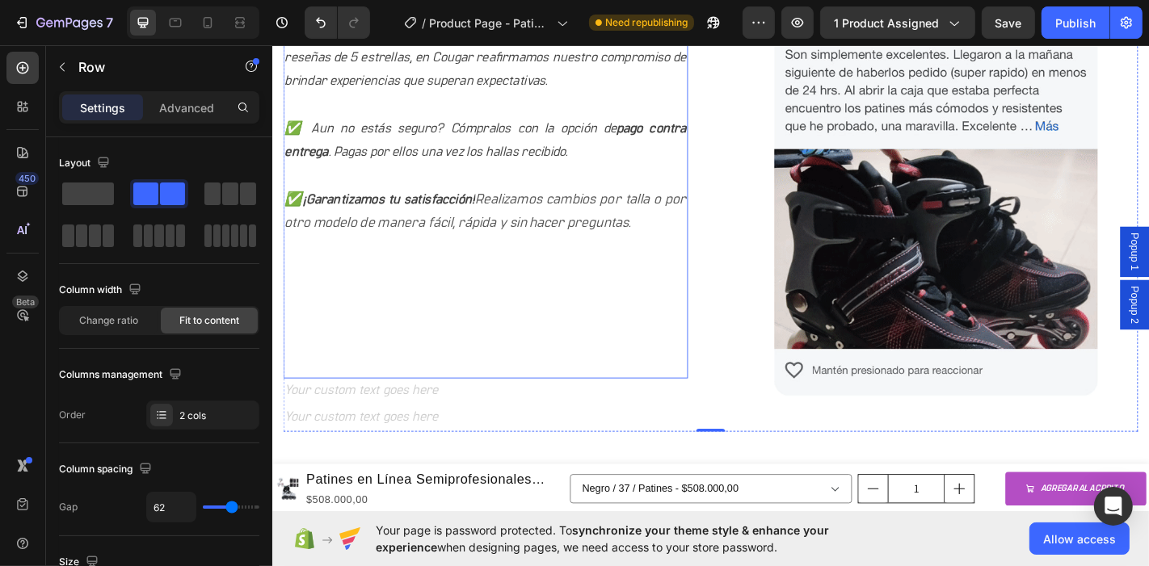
click at [495, 360] on p "Rich Text Editor. Editing area: main" at bounding box center [507, 373] width 444 height 26
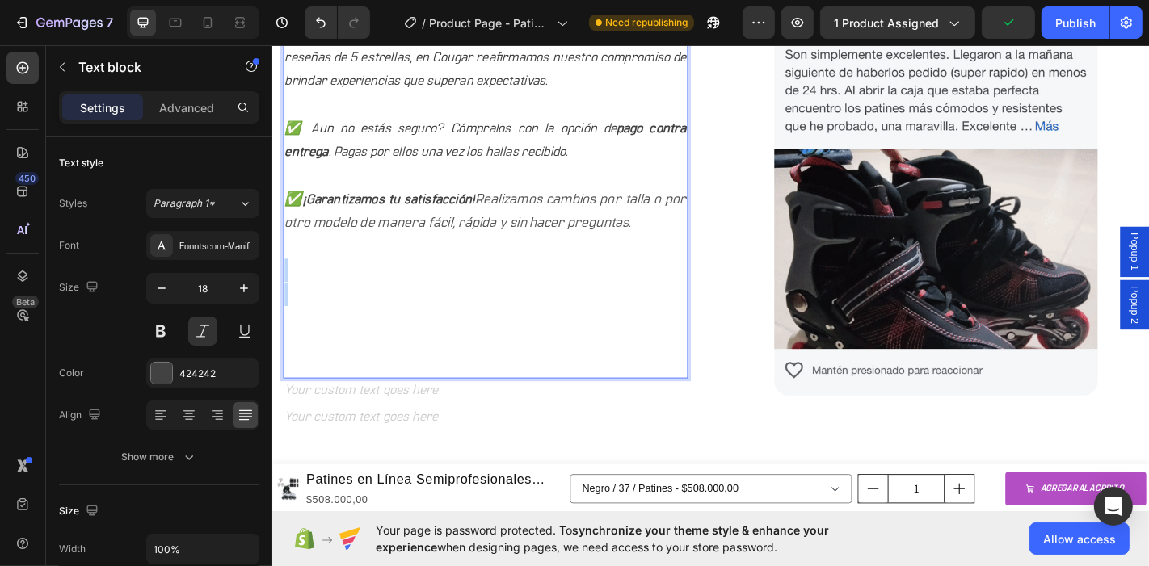
click at [311, 285] on p "Rich Text Editor. Editing area: main" at bounding box center [507, 294] width 444 height 26
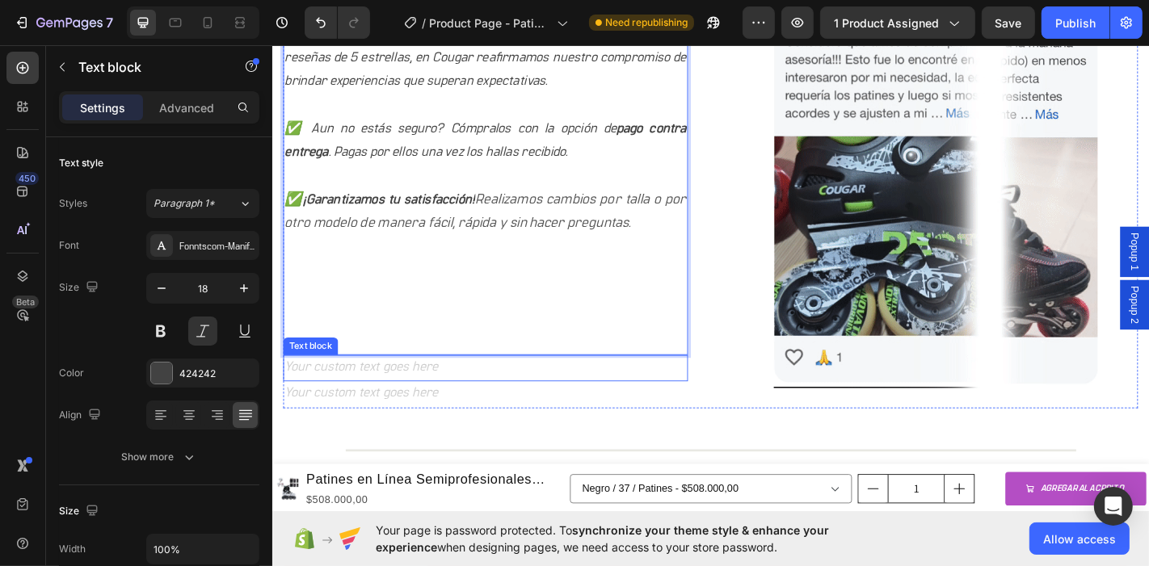
click at [385, 406] on div "Rich Text Editor. Editing area: main" at bounding box center [508, 402] width 448 height 29
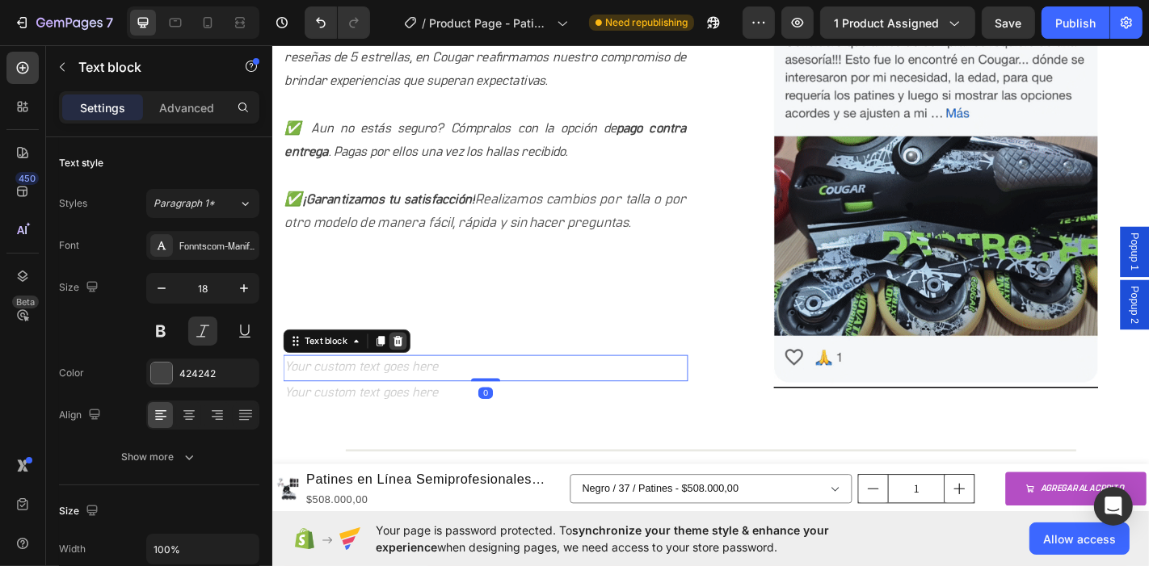
click at [410, 371] on icon at bounding box center [411, 372] width 11 height 11
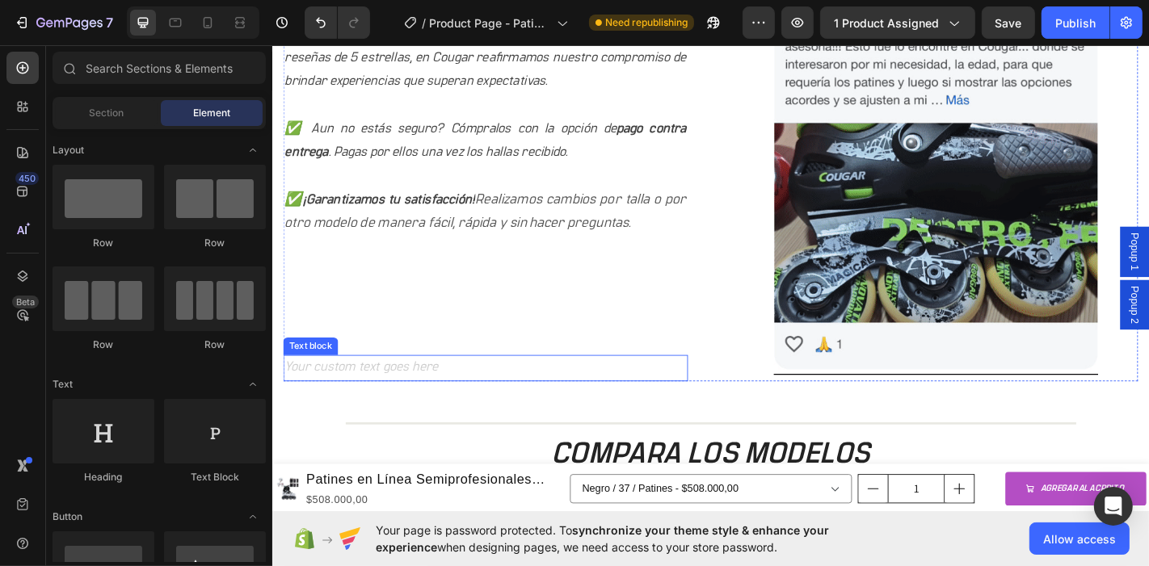
click at [452, 400] on div "Rich Text Editor. Editing area: main" at bounding box center [508, 402] width 448 height 29
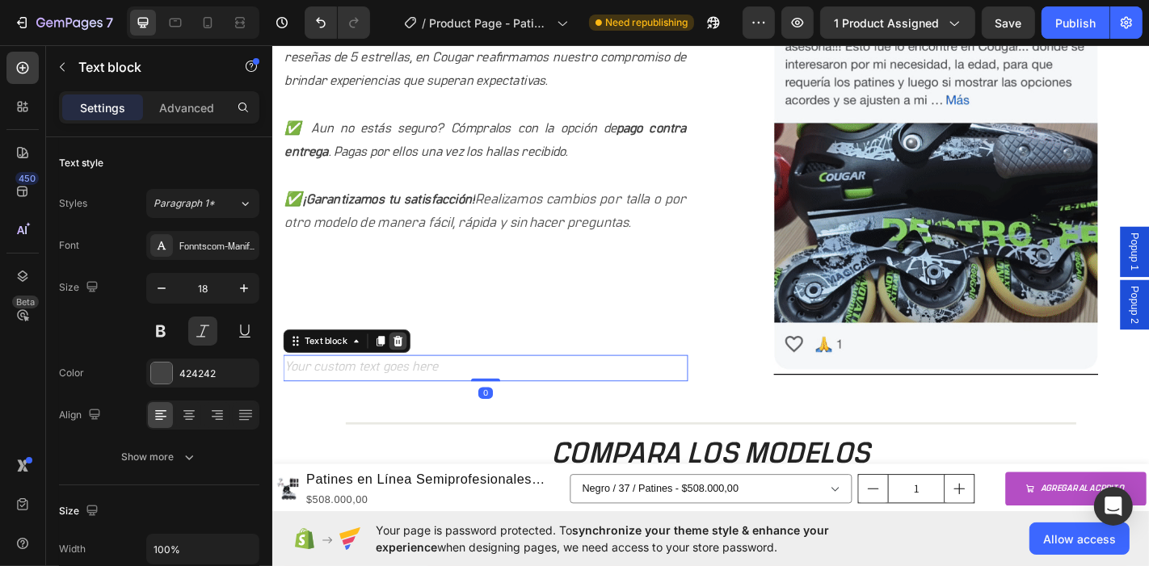
click at [406, 366] on icon at bounding box center [410, 372] width 13 height 13
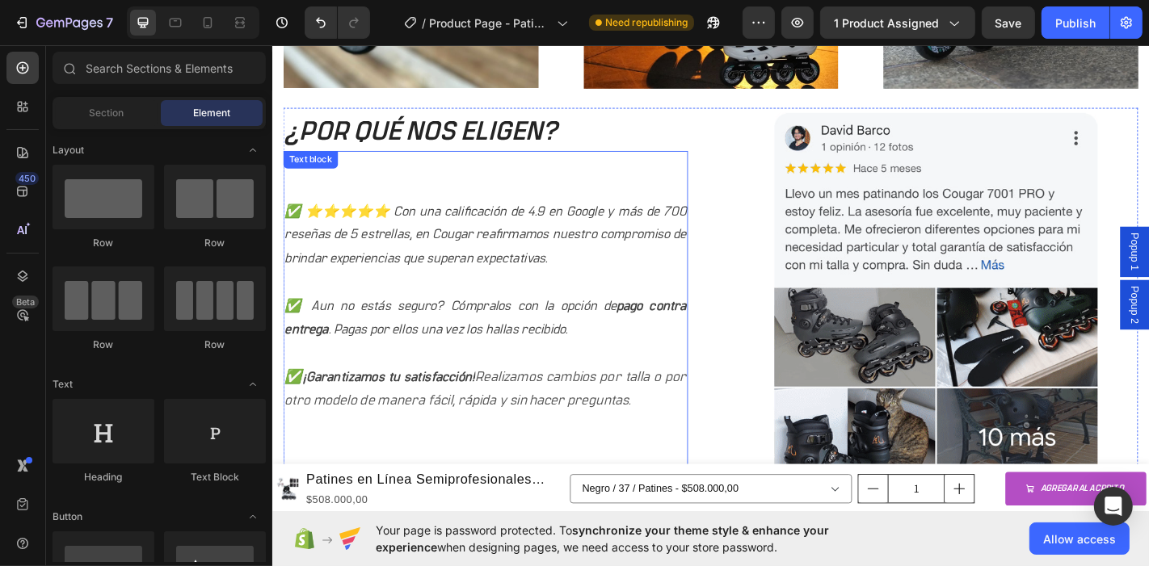
scroll to position [1925, 0]
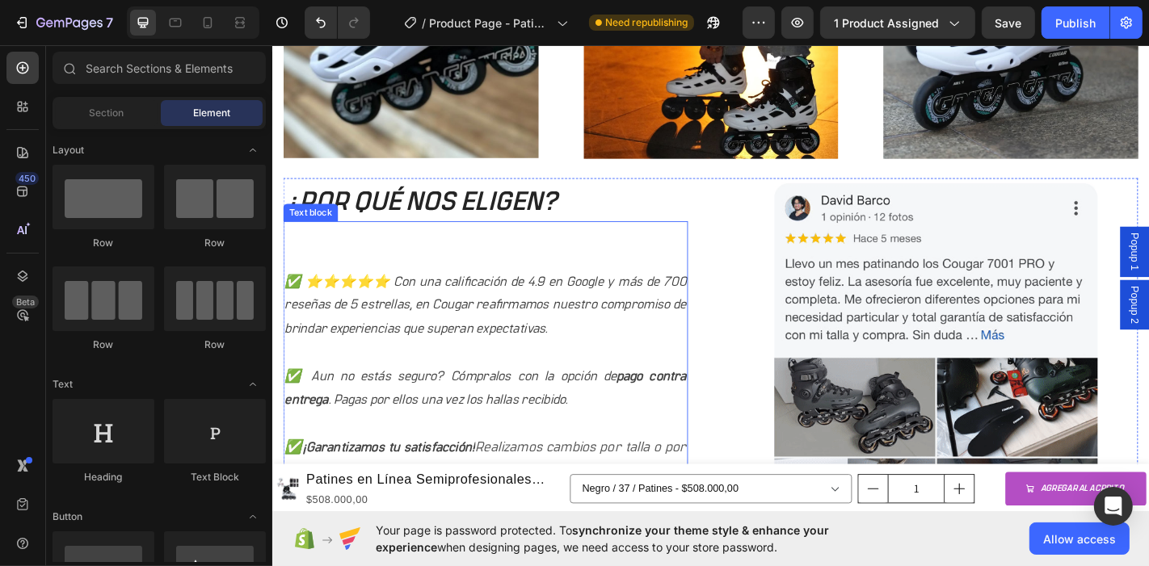
click at [321, 267] on p "Rich Text Editor. Editing area: main" at bounding box center [507, 280] width 444 height 26
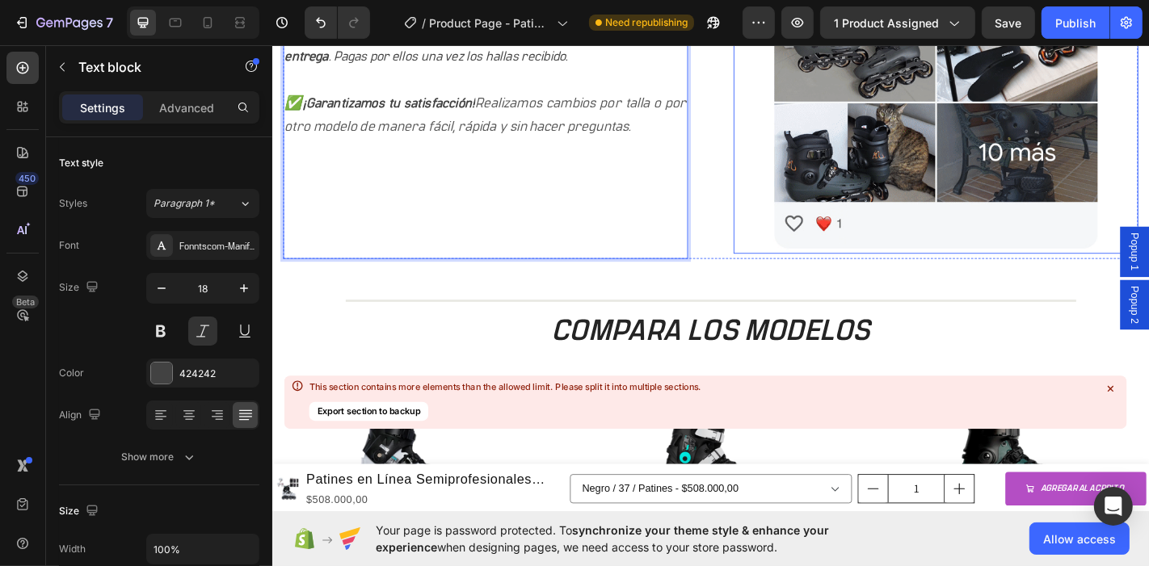
scroll to position [2282, 0]
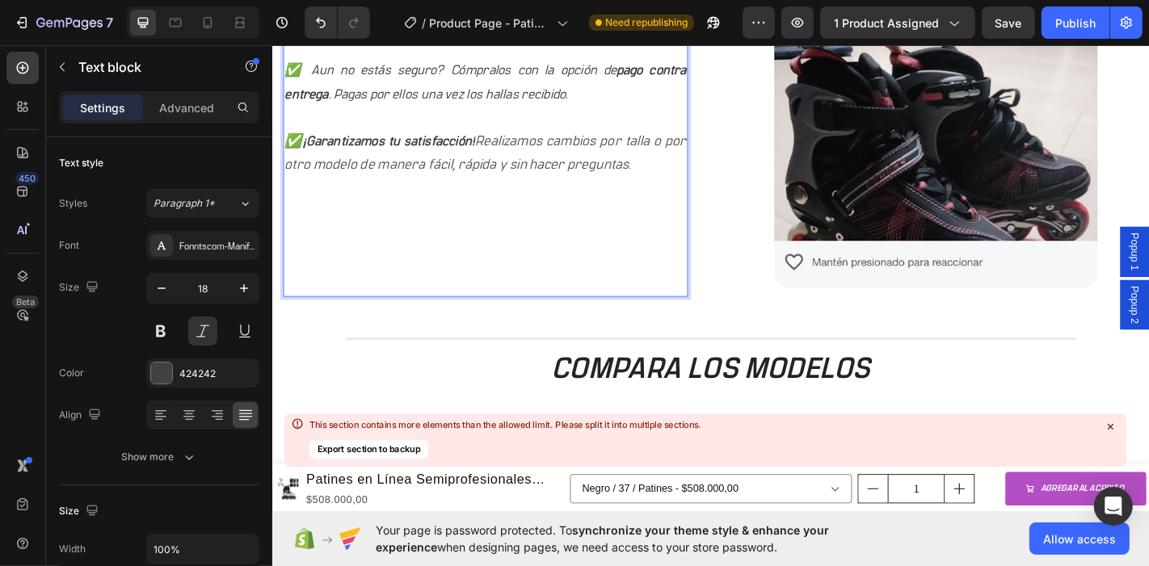
click at [494, 257] on p "Rich Text Editor. Editing area: main" at bounding box center [507, 256] width 444 height 26
click at [513, 120] on p "Rich Text Editor. Editing area: main" at bounding box center [507, 125] width 444 height 26
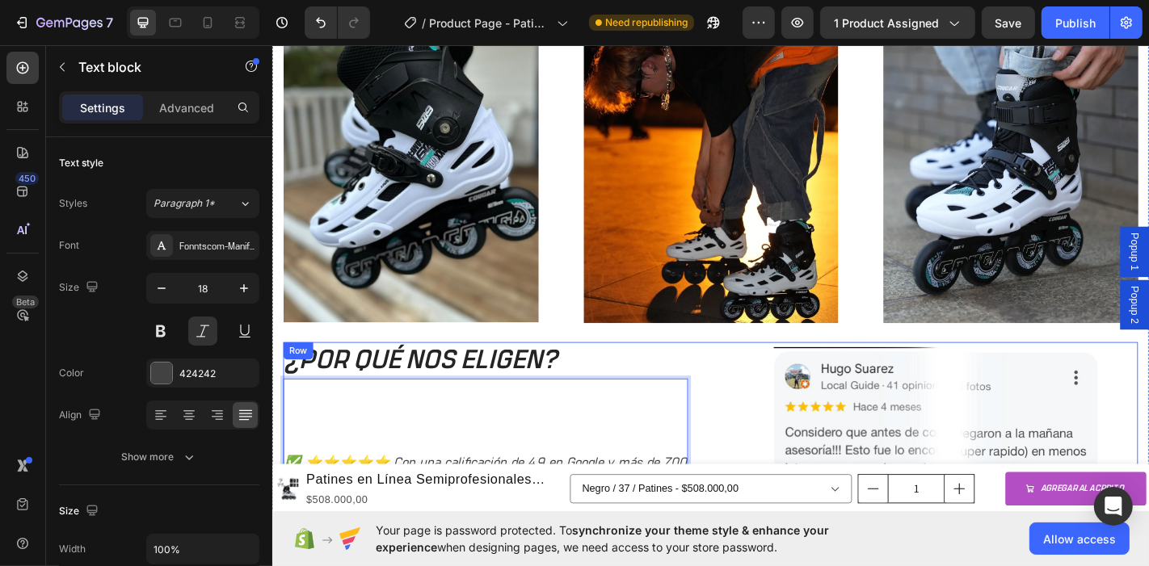
scroll to position [1923, 0]
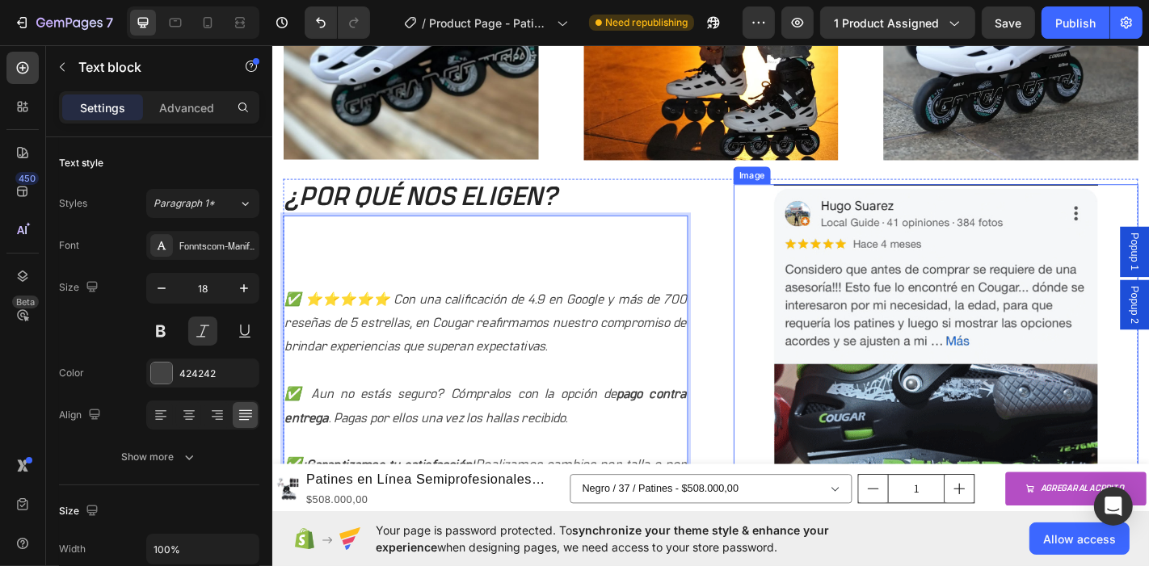
click at [755, 245] on div "¿POR QUÉ NOS ELIGEN? Heading ✅ ⭐⭐⭐⭐⭐ Con una calificación de 4.9 en Google y má…" at bounding box center [756, 438] width 945 height 490
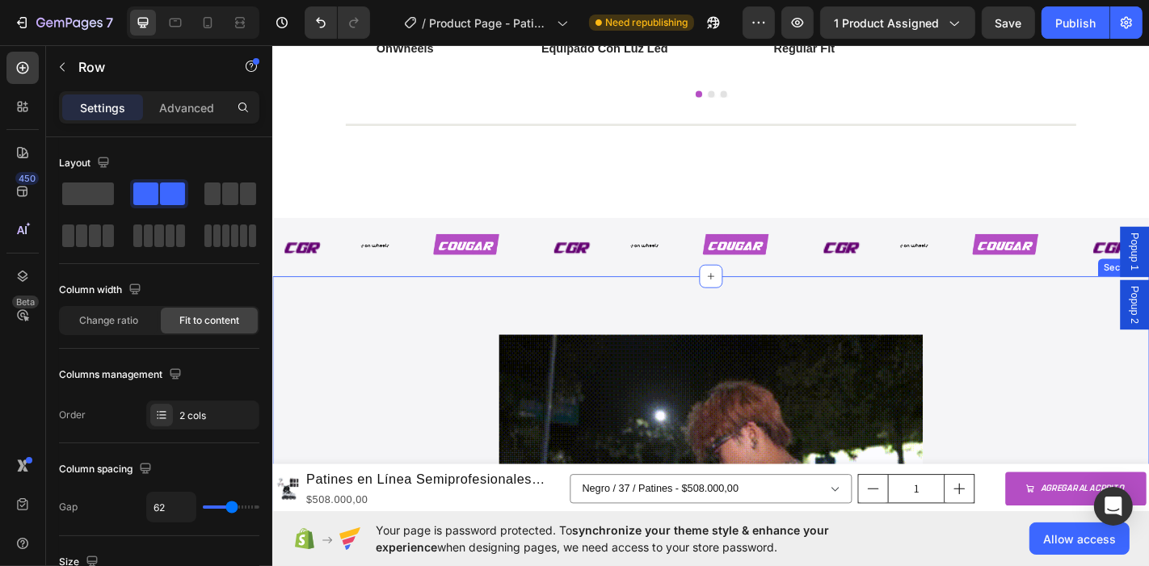
scroll to position [3809, 0]
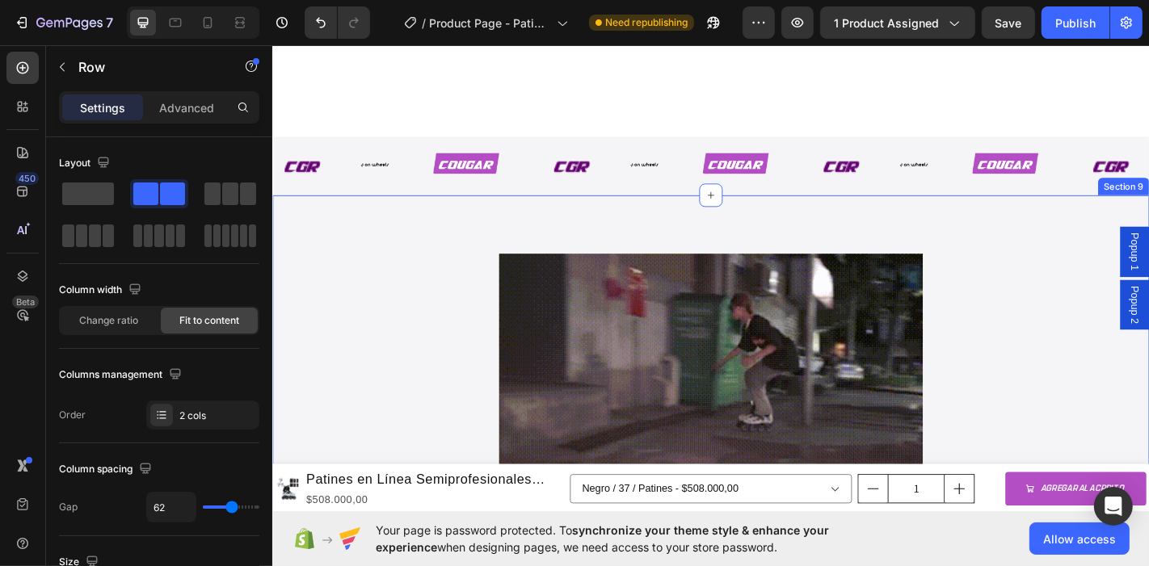
click at [681, 197] on div "Image Image Image Image Image Image Image Image Image Image Image Image Image I…" at bounding box center [757, 178] width 970 height 45
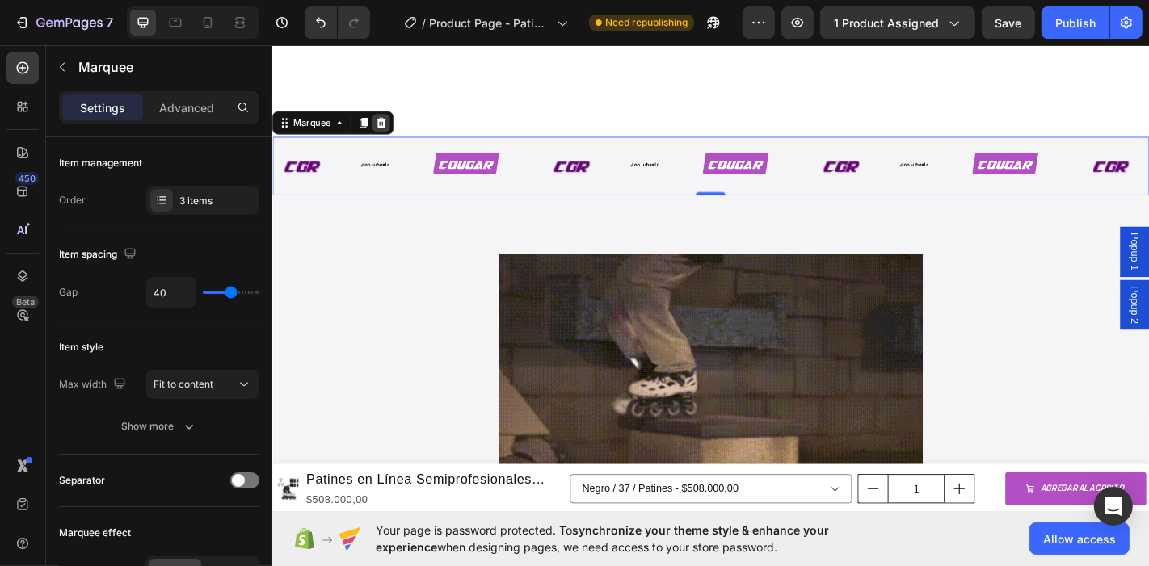
click at [395, 128] on icon at bounding box center [392, 130] width 11 height 11
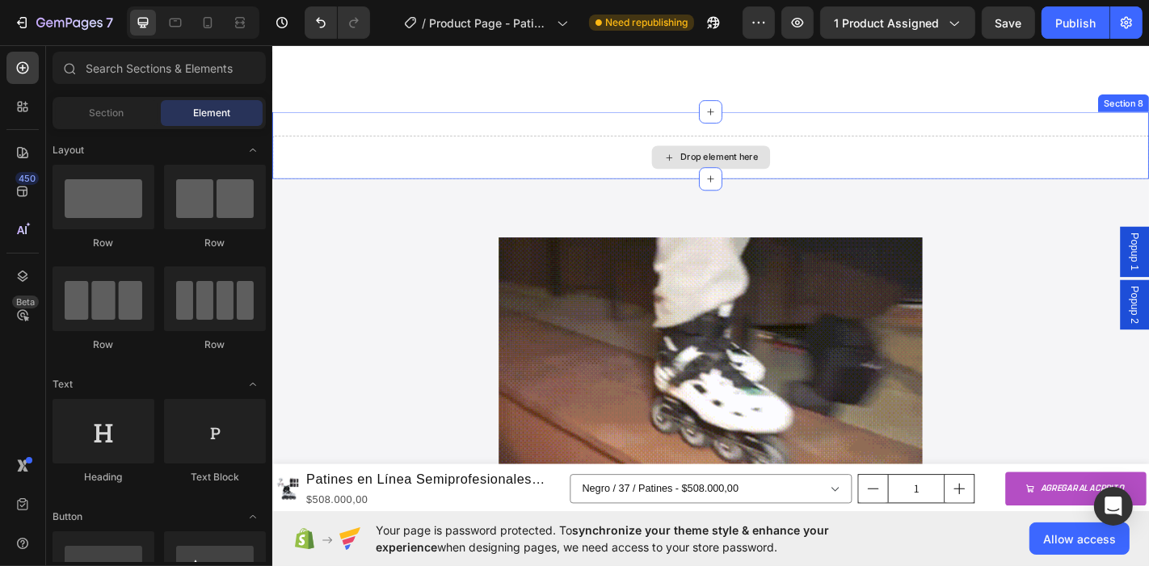
click at [1034, 172] on div "Drop element here" at bounding box center [757, 169] width 970 height 48
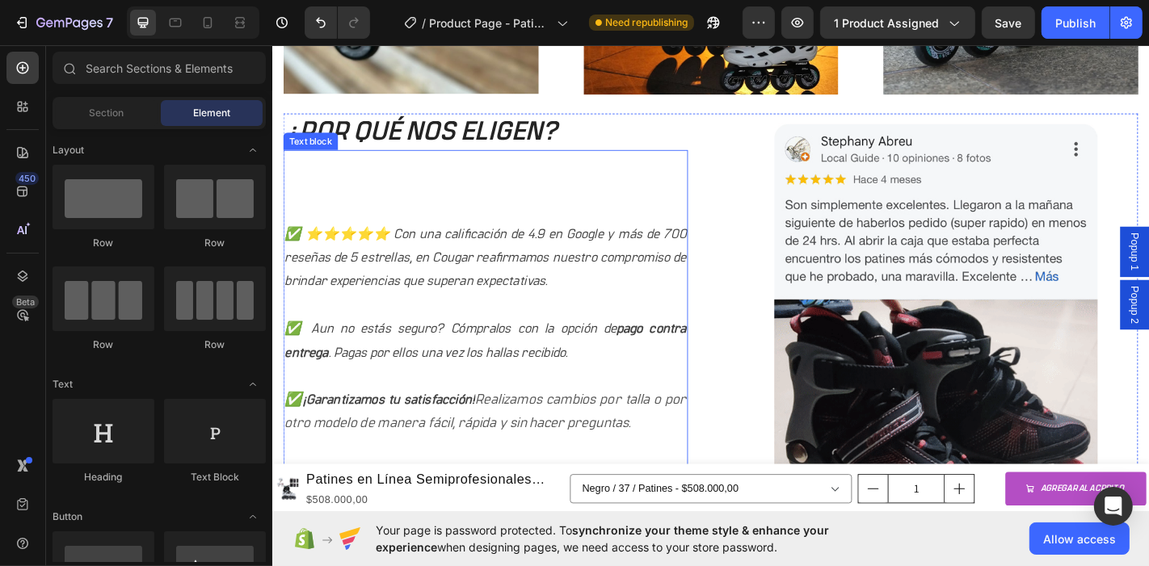
scroll to position [1995, 0]
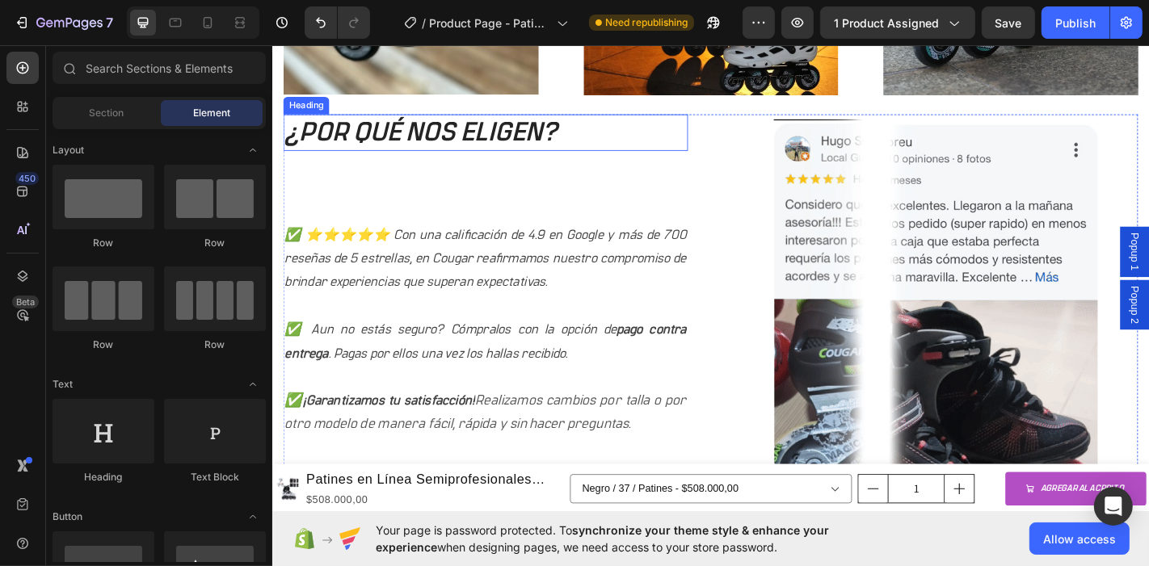
click at [533, 124] on h2 "¿POR QUÉ NOS ELIGEN?" at bounding box center [508, 141] width 448 height 41
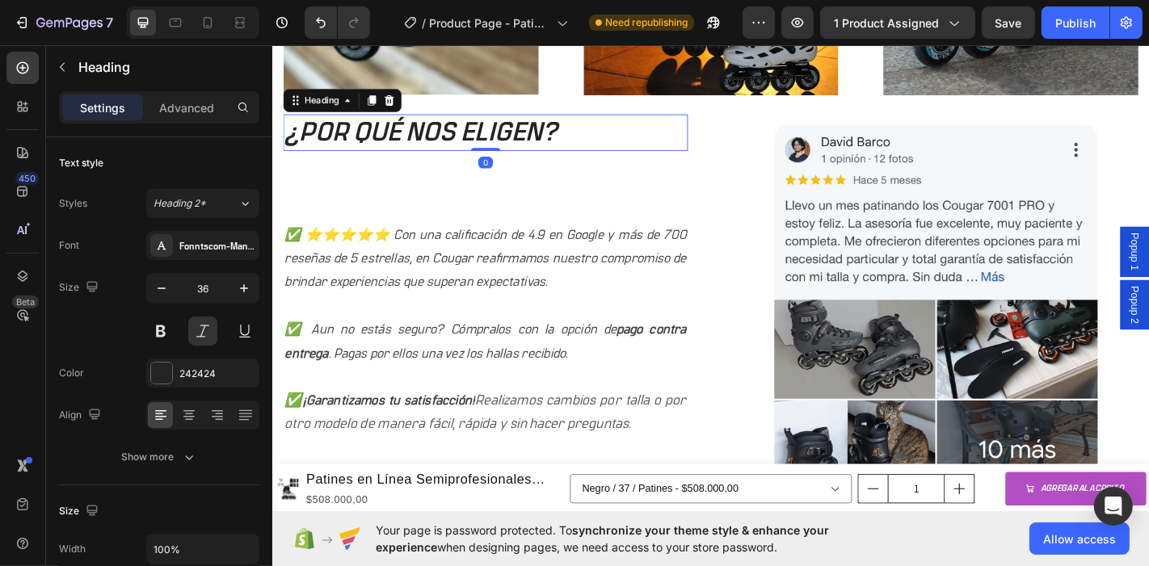
click at [600, 131] on h2 "¿POR QUÉ NOS ELIGEN?" at bounding box center [508, 141] width 448 height 41
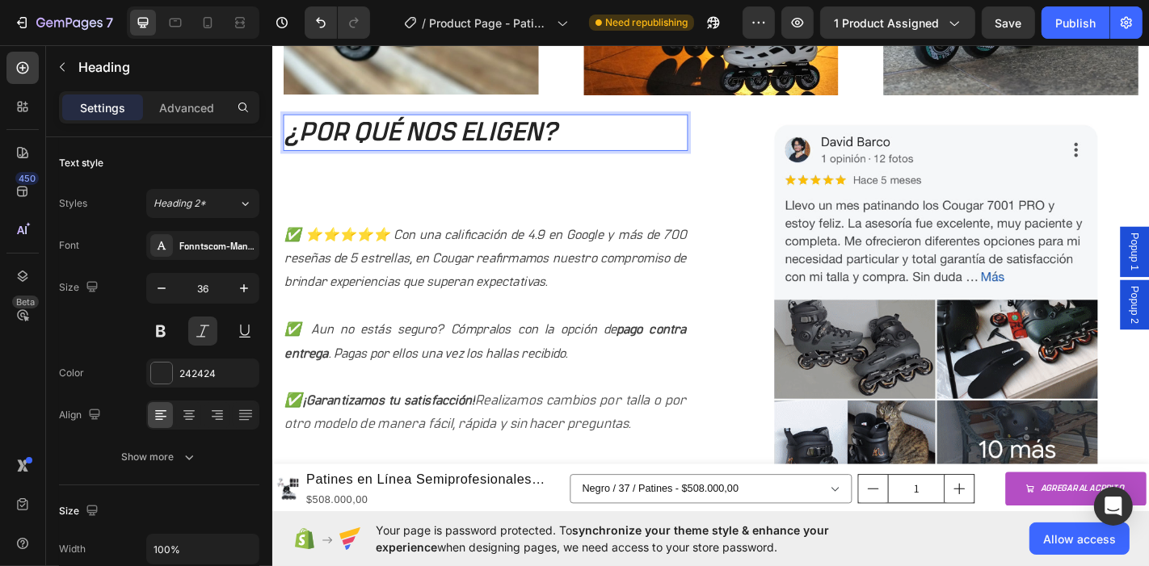
click at [600, 131] on p "¿POR QUÉ NOS ELIGEN?" at bounding box center [507, 142] width 444 height 38
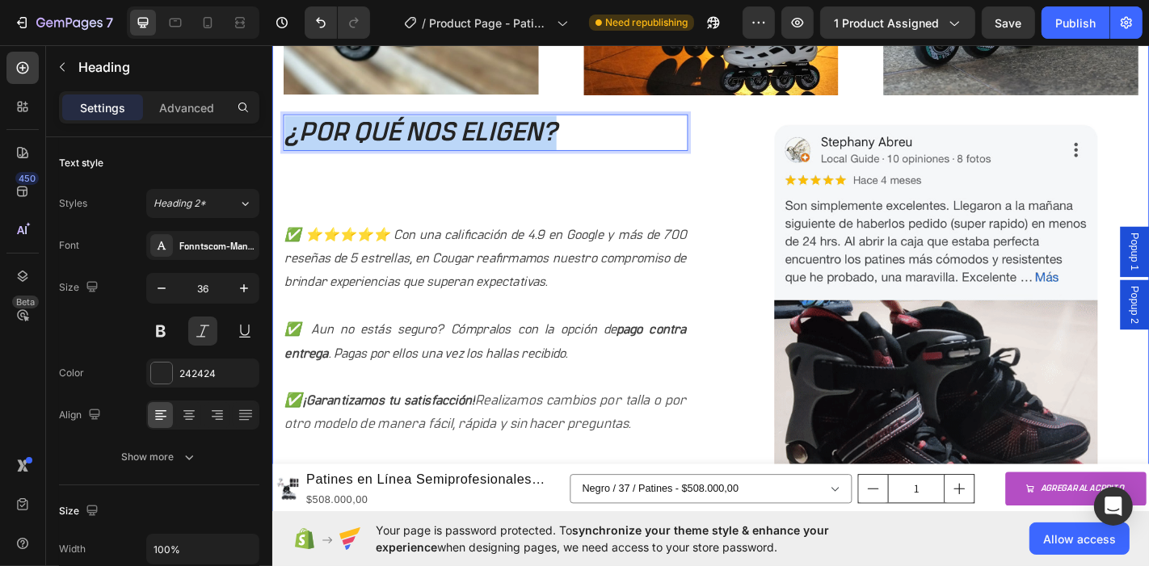
drag, startPoint x: 602, startPoint y: 125, endPoint x: 272, endPoint y: 145, distance: 331.1
click at [272, 145] on div "Image Image Image Row ¿POR QUÉ NOS ELIGEN? Heading 0 ✅ ⭐⭐⭐⭐⭐ Con una calificaci…" at bounding box center [757, 160] width 970 height 950
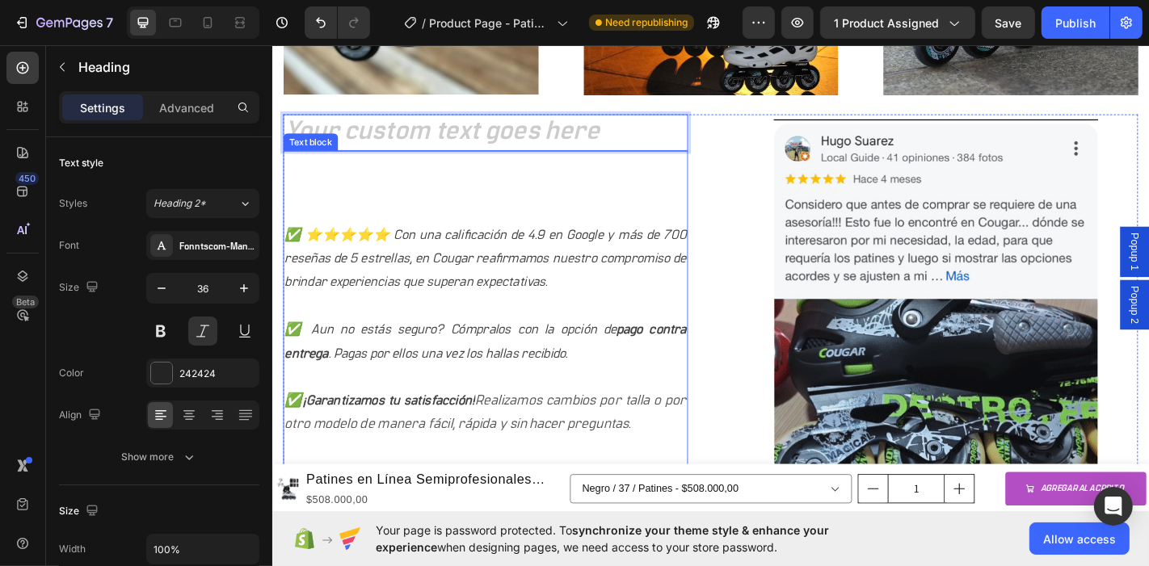
click at [304, 179] on p at bounding box center [507, 176] width 444 height 26
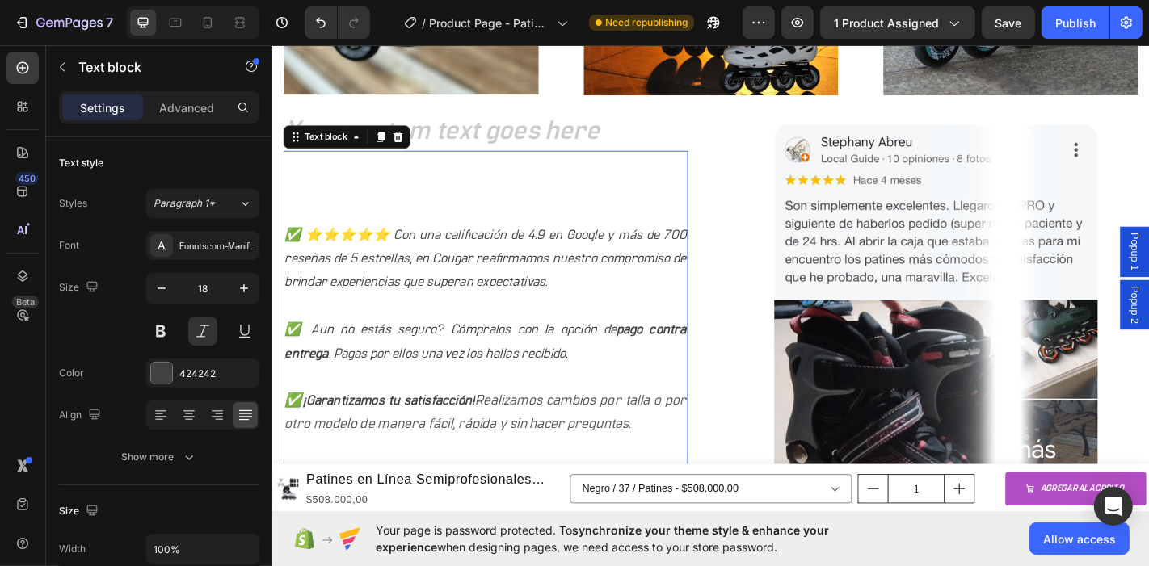
click at [304, 179] on p at bounding box center [507, 176] width 444 height 26
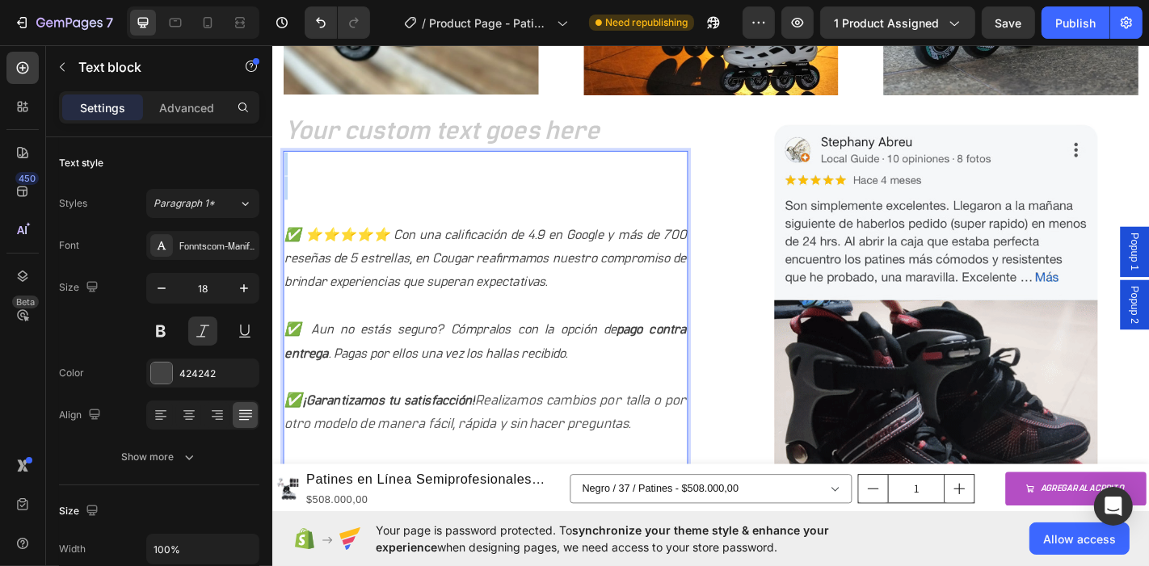
click at [304, 179] on p "Rich Text Editor. Editing area: main" at bounding box center [507, 176] width 444 height 26
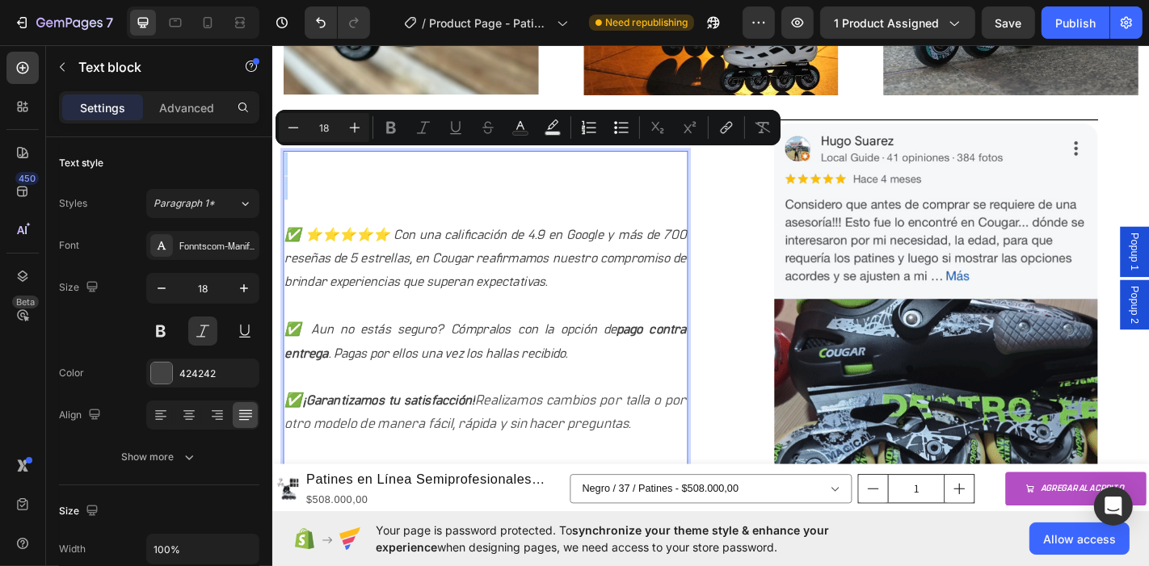
scroll to position [1998, 0]
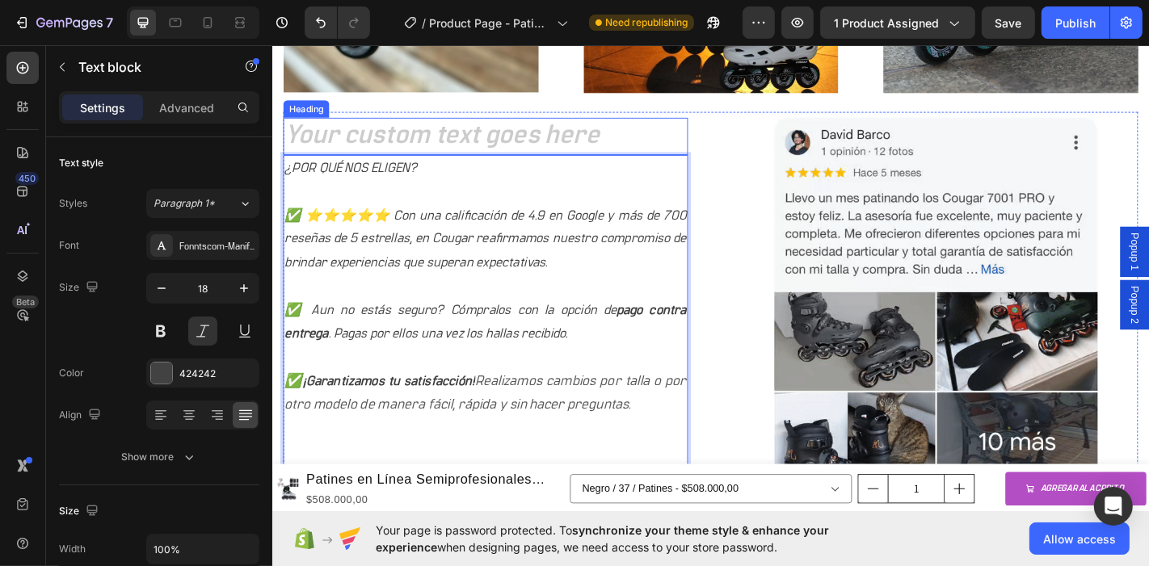
click at [555, 125] on h2 "Rich Text Editor. Editing area: main" at bounding box center [508, 145] width 448 height 41
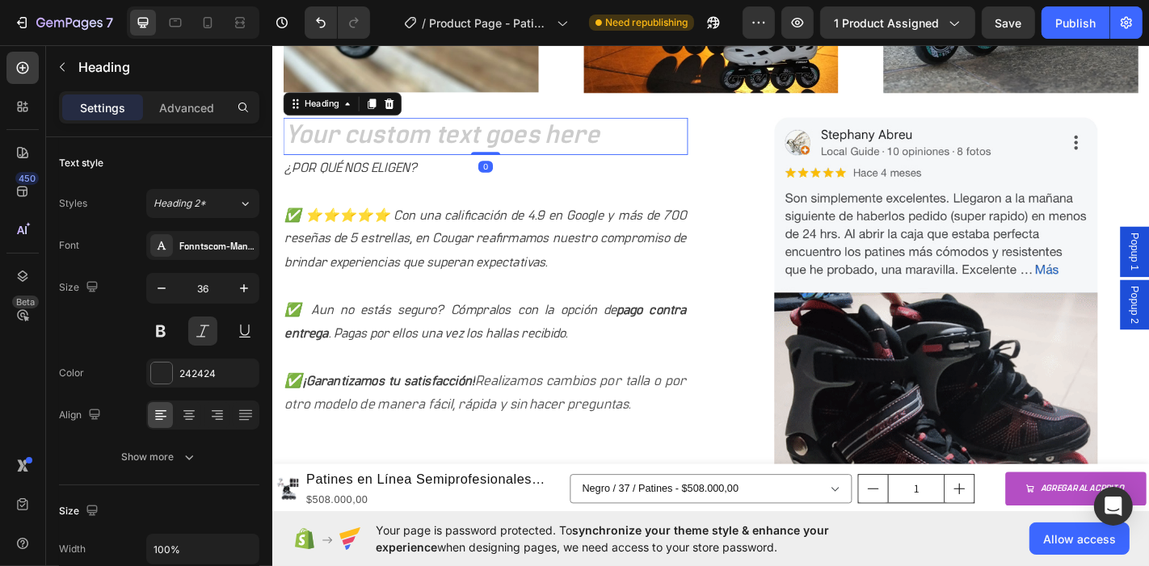
click at [651, 133] on h2 "Rich Text Editor. Editing area: main" at bounding box center [508, 145] width 448 height 41
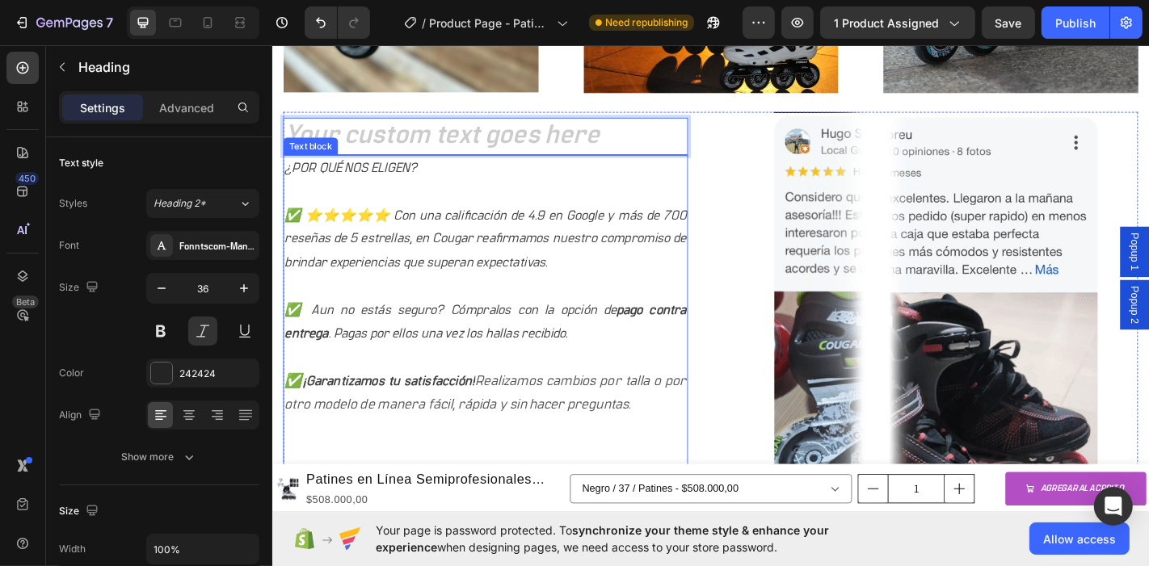
click at [419, 180] on p "¿POR QUÉ NOS ELIGEN?" at bounding box center [507, 181] width 444 height 26
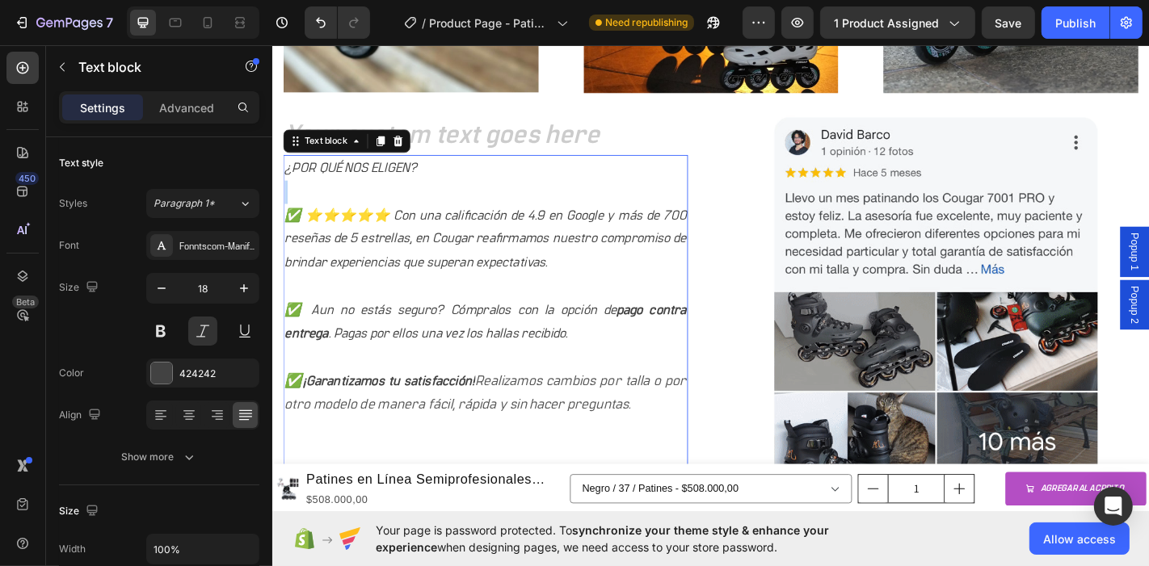
click at [434, 168] on p "¿POR QUÉ NOS ELIGEN?" at bounding box center [507, 181] width 444 height 26
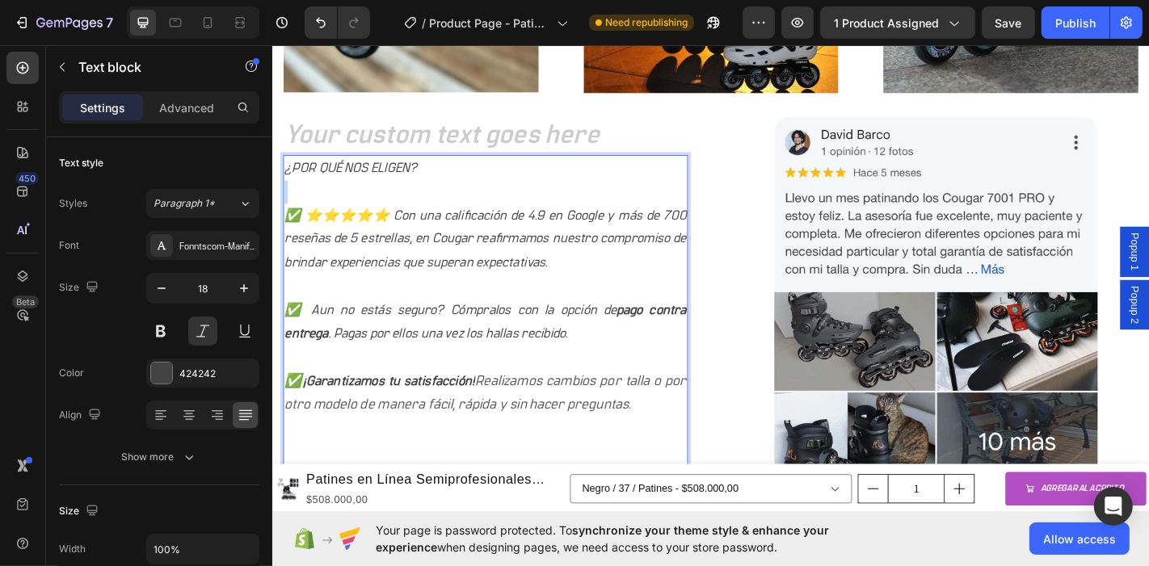
click at [465, 168] on p "¿POR QUÉ NOS ELIGEN?" at bounding box center [507, 181] width 444 height 26
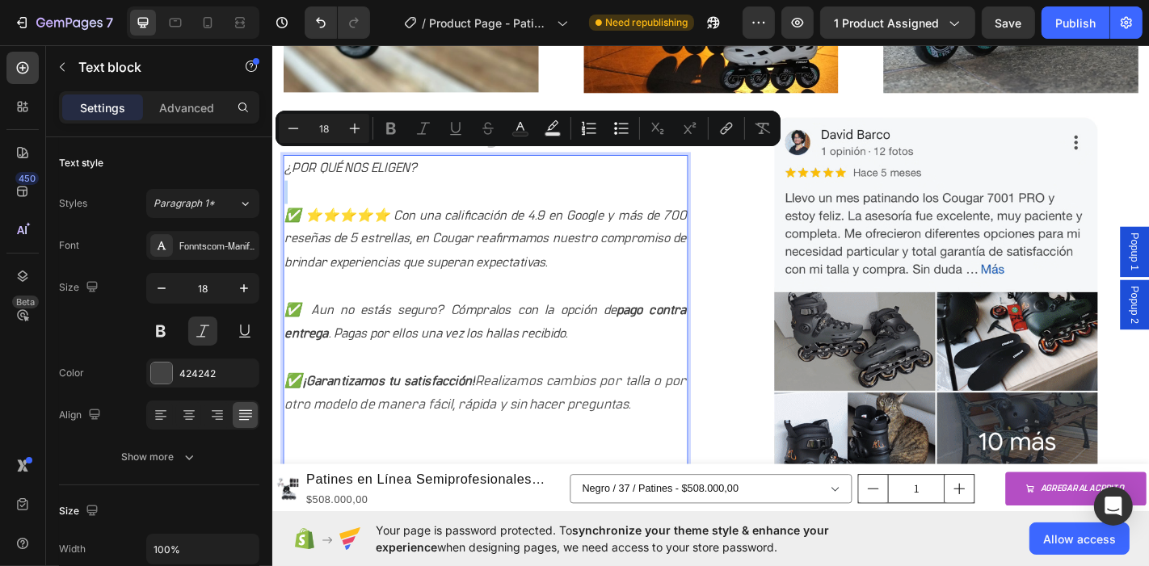
click at [437, 168] on p "¿POR QUÉ NOS ELIGEN?" at bounding box center [507, 181] width 444 height 26
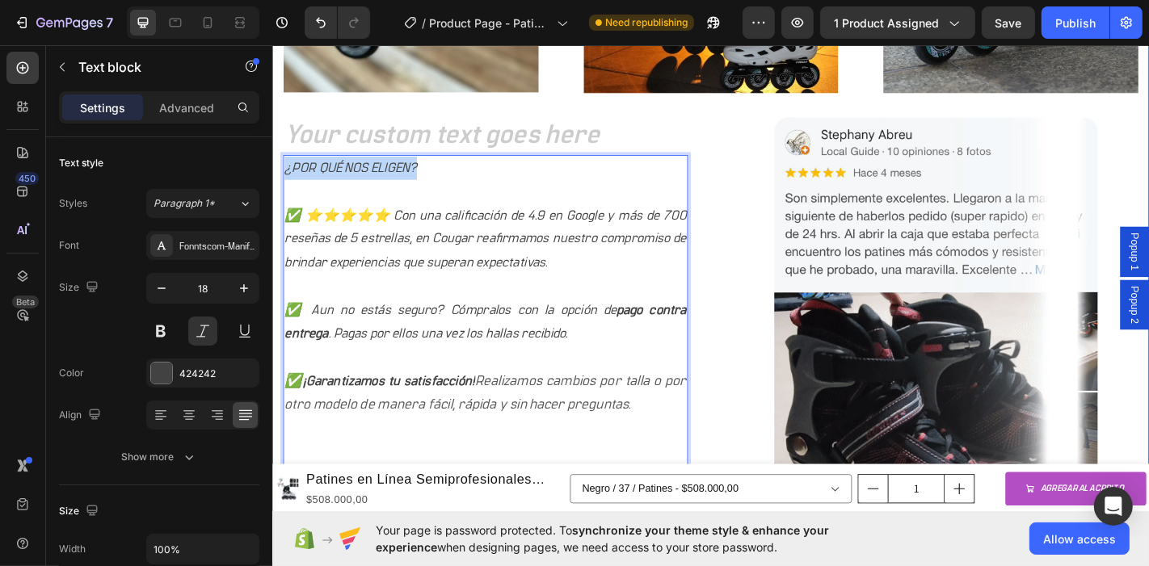
drag, startPoint x: 449, startPoint y: 167, endPoint x: 279, endPoint y: 167, distance: 169.7
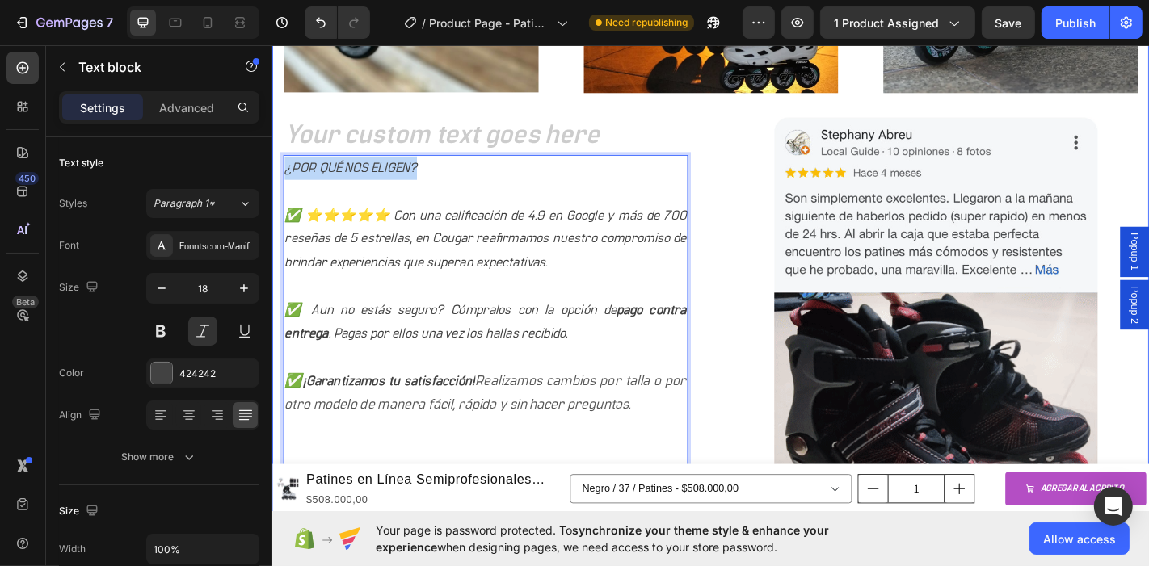
click at [279, 167] on div "Image Image Image Row Heading ¿POR QUÉ NOS ELIGEN? ✅ ⭐⭐⭐⭐⭐ Con una calificación…" at bounding box center [757, 151] width 970 height 938
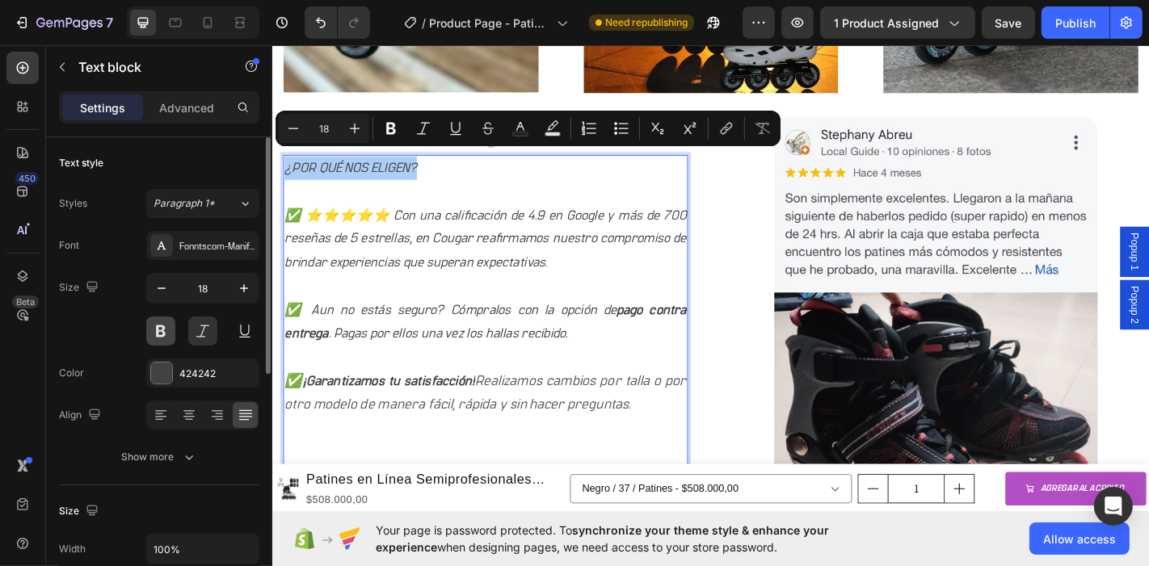
click at [164, 326] on button at bounding box center [160, 331] width 29 height 29
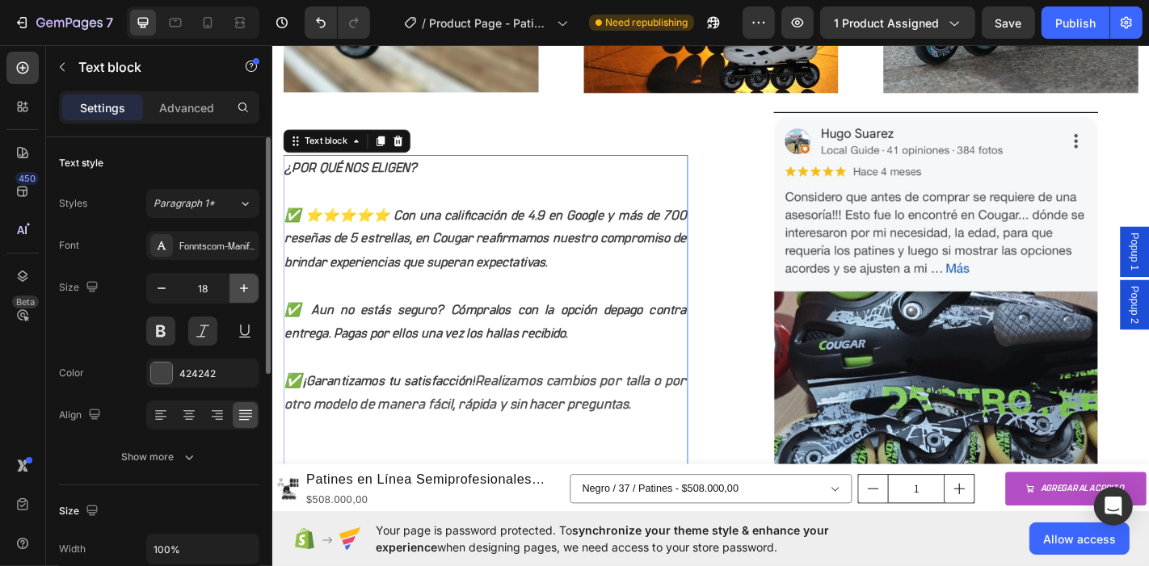
click at [238, 281] on icon "button" at bounding box center [244, 288] width 16 height 16
click at [239, 281] on icon "button" at bounding box center [244, 288] width 16 height 16
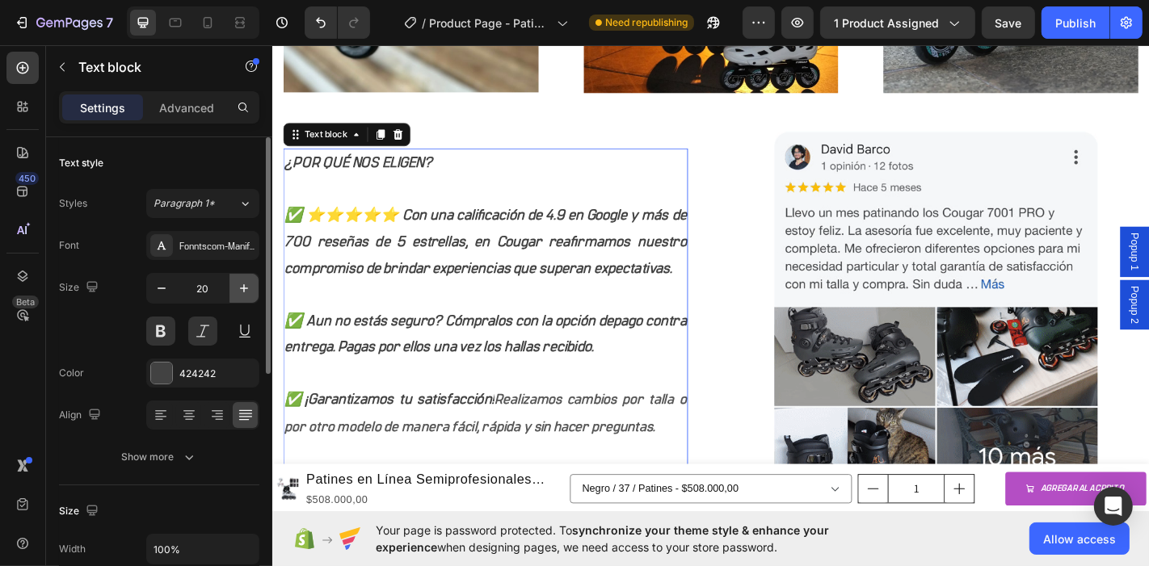
click at [244, 281] on icon "button" at bounding box center [244, 288] width 16 height 16
type input "21"
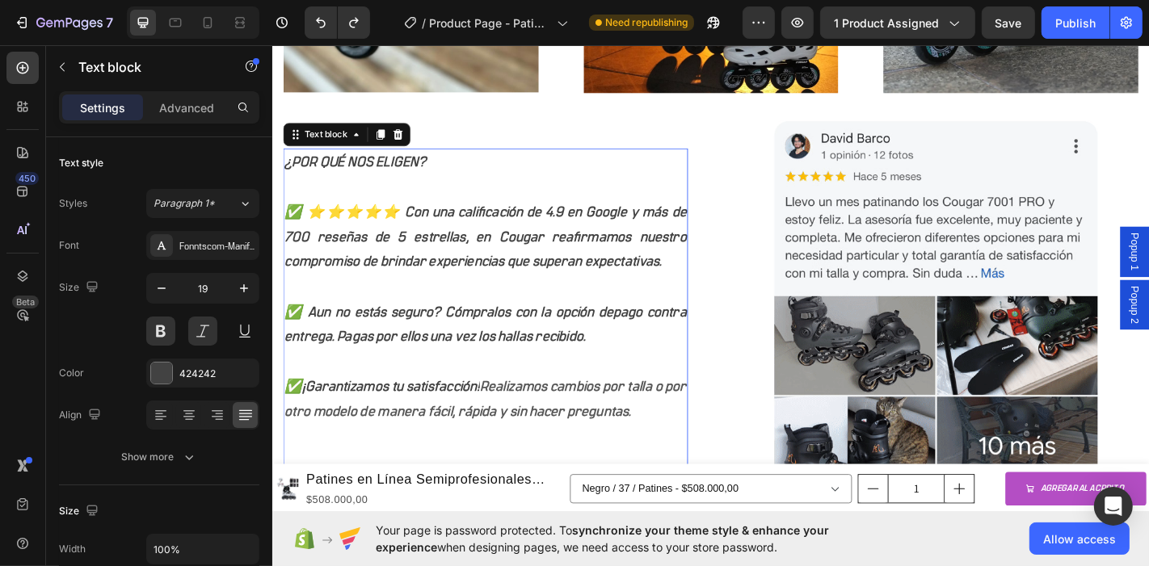
type input "18"
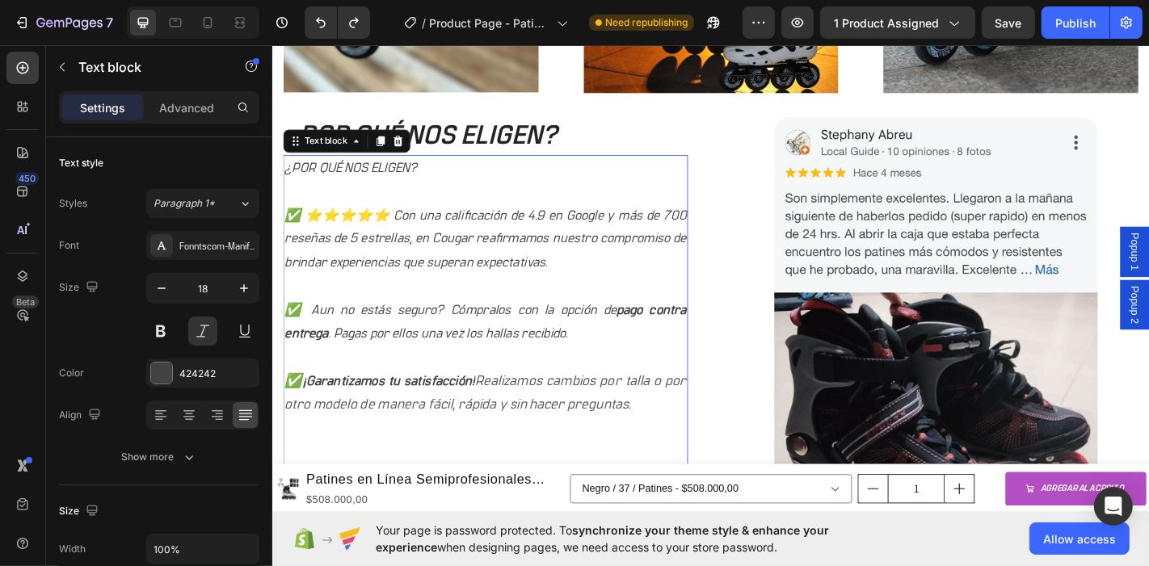
click at [416, 168] on p "¿POR QUÉ NOS ELIGEN?" at bounding box center [507, 181] width 444 height 26
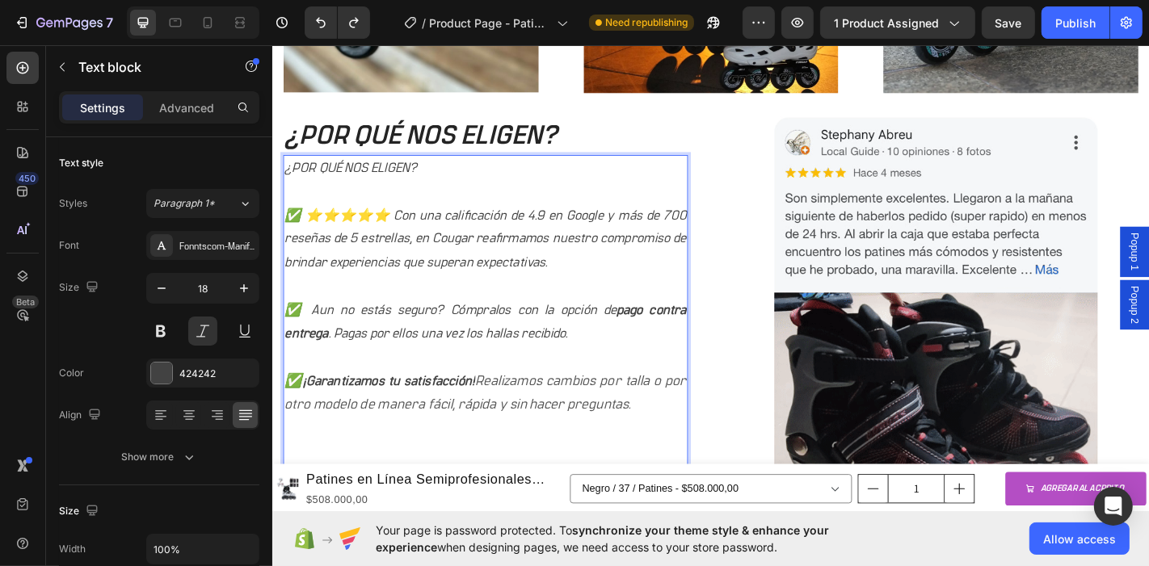
click at [436, 168] on p "¿POR QUÉ NOS ELIGEN?" at bounding box center [507, 181] width 444 height 26
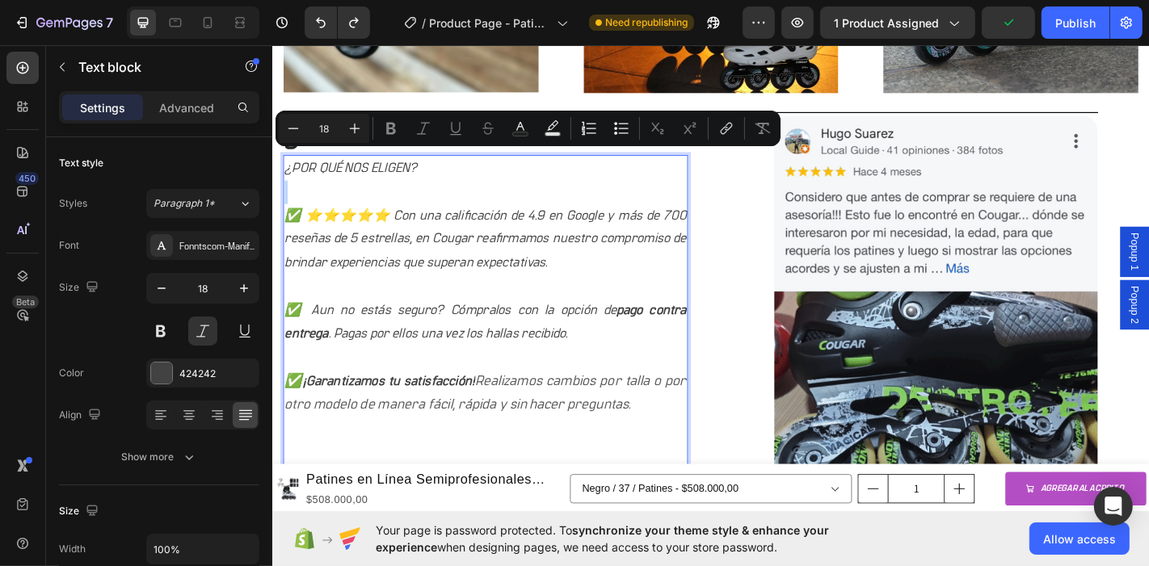
click at [440, 168] on p "¿POR QUÉ NOS ELIGEN?" at bounding box center [507, 181] width 444 height 26
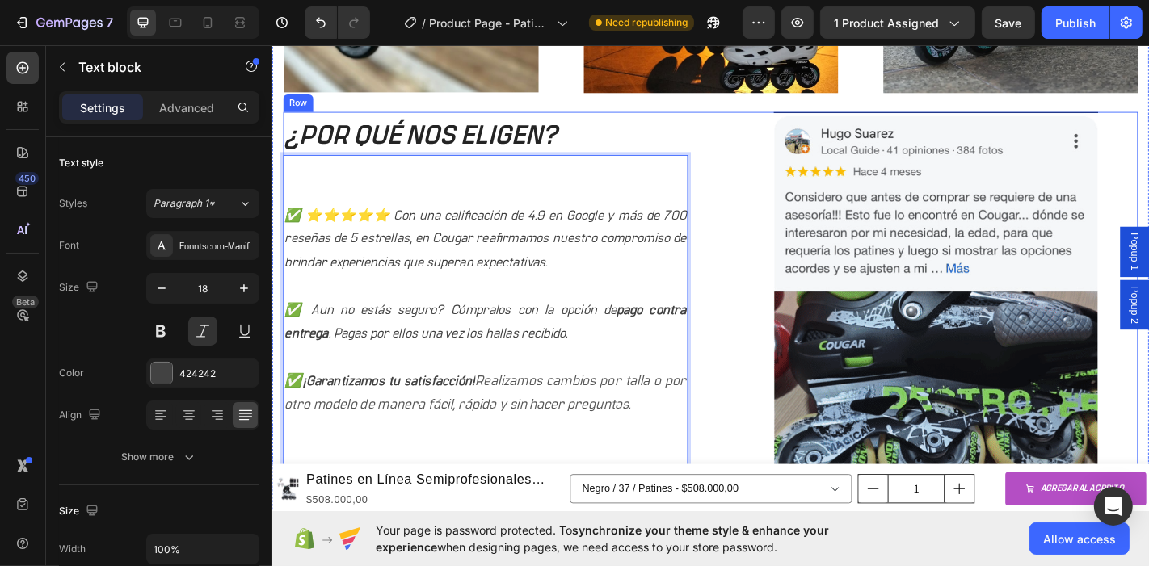
click at [781, 365] on div at bounding box center [1005, 358] width 448 height 478
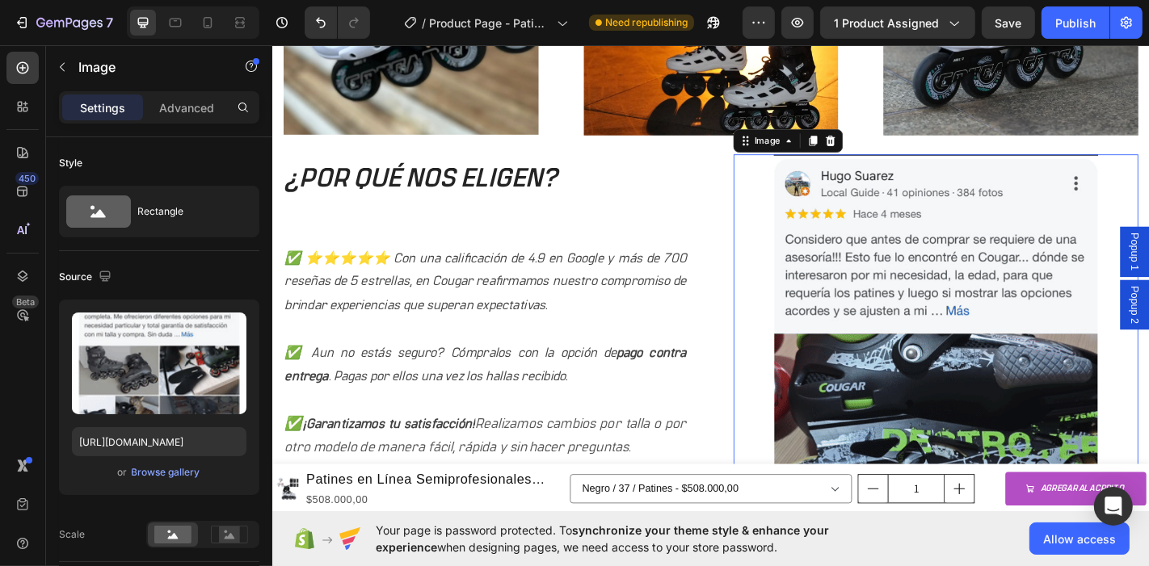
scroll to position [1908, 0]
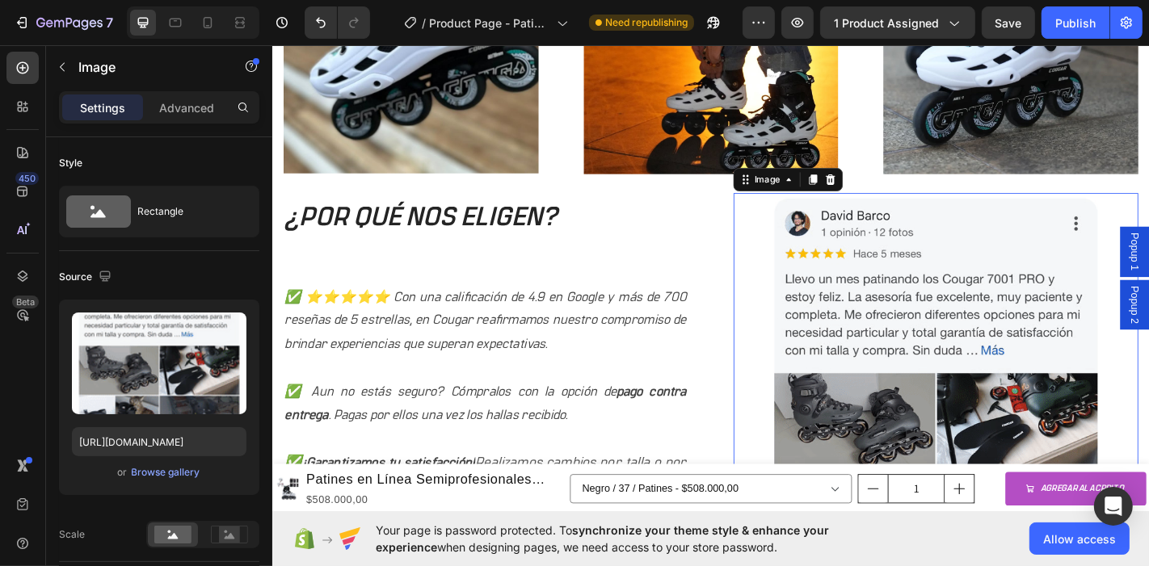
click at [869, 234] on img at bounding box center [1005, 447] width 358 height 478
click at [613, 196] on div "Image Image Image Row ¿POR QUÉ NOS ELIGEN? Heading ✅ ⭐⭐⭐⭐⭐ Con una calificación…" at bounding box center [756, 248] width 945 height 875
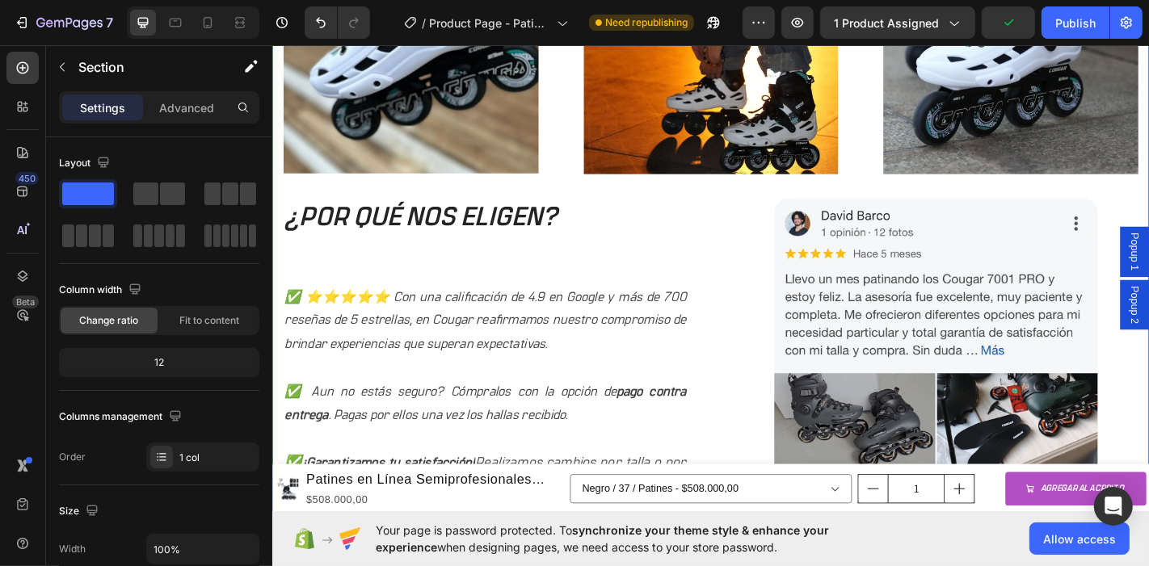
click at [1034, 190] on div "Image Image Image Row ¿POR QUÉ NOS ELIGEN? Heading ✅ ⭐⭐⭐⭐⭐ Con una calificación…" at bounding box center [756, 248] width 945 height 875
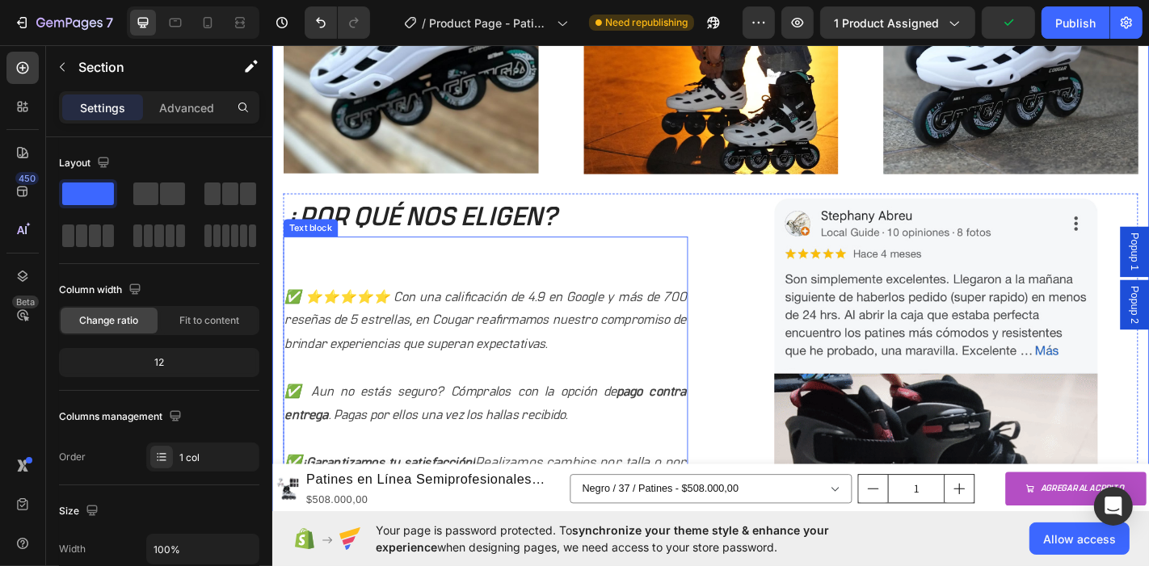
click at [692, 297] on p "Rich Text Editor. Editing area: main" at bounding box center [507, 297] width 444 height 26
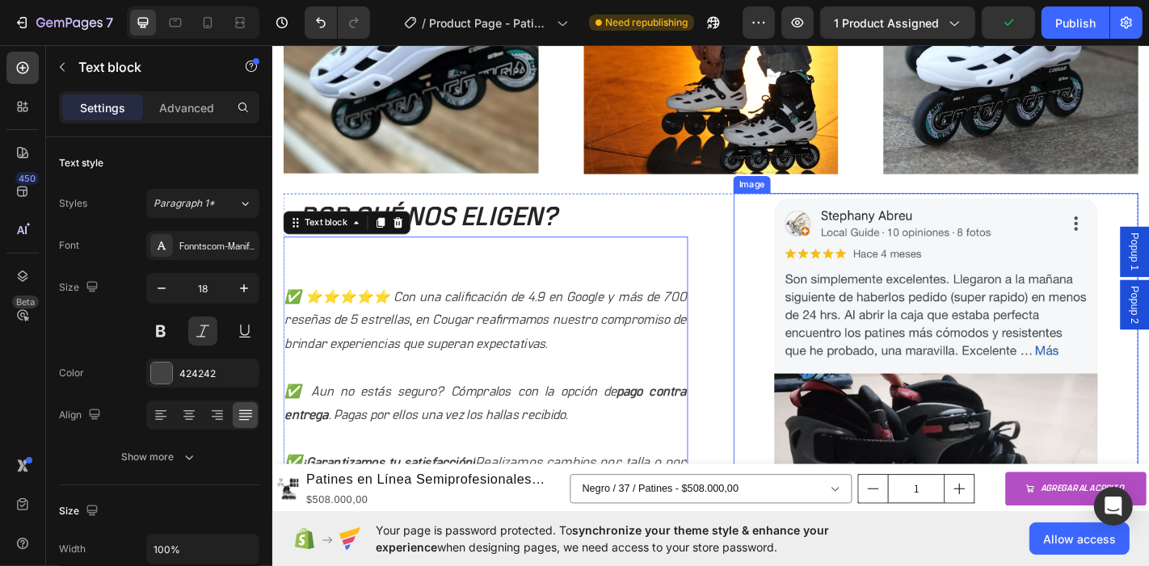
click at [827, 298] on img at bounding box center [1005, 447] width 358 height 478
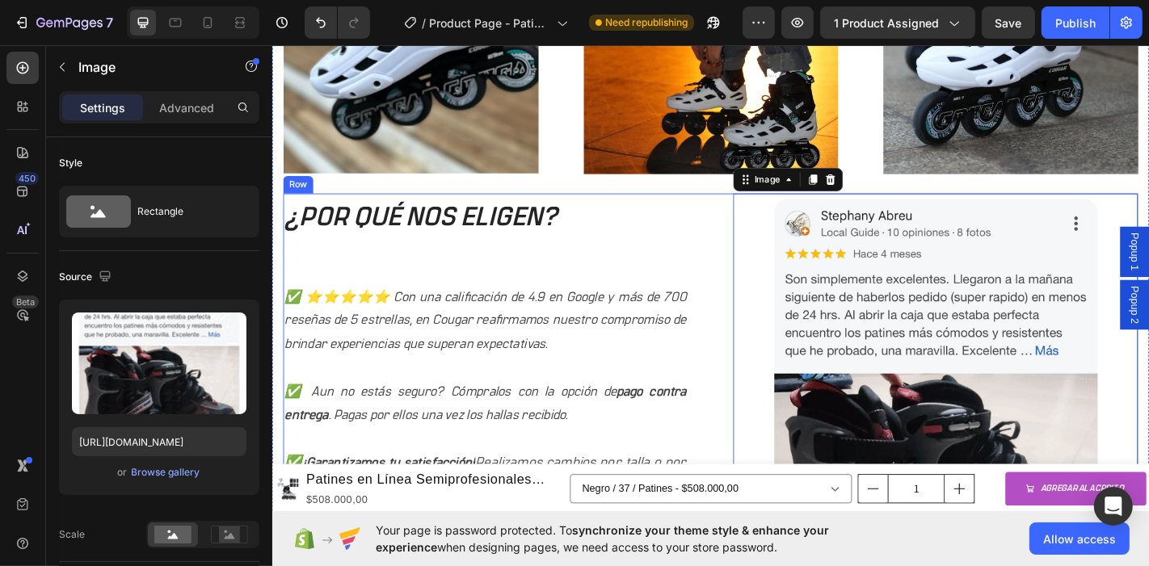
click at [742, 292] on div "¿POR QUÉ NOS ELIGEN? Heading ✅ ⭐⭐⭐⭐⭐ Con una calificación de 4.9 en Google y má…" at bounding box center [756, 447] width 945 height 478
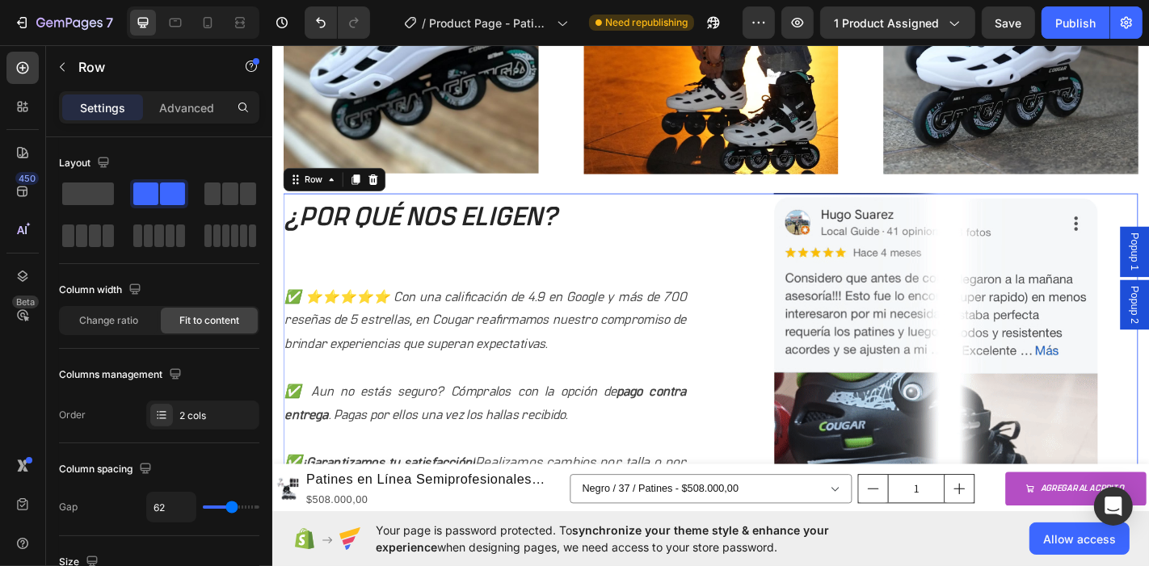
drag, startPoint x: 365, startPoint y: 228, endPoint x: 743, endPoint y: 220, distance: 378.3
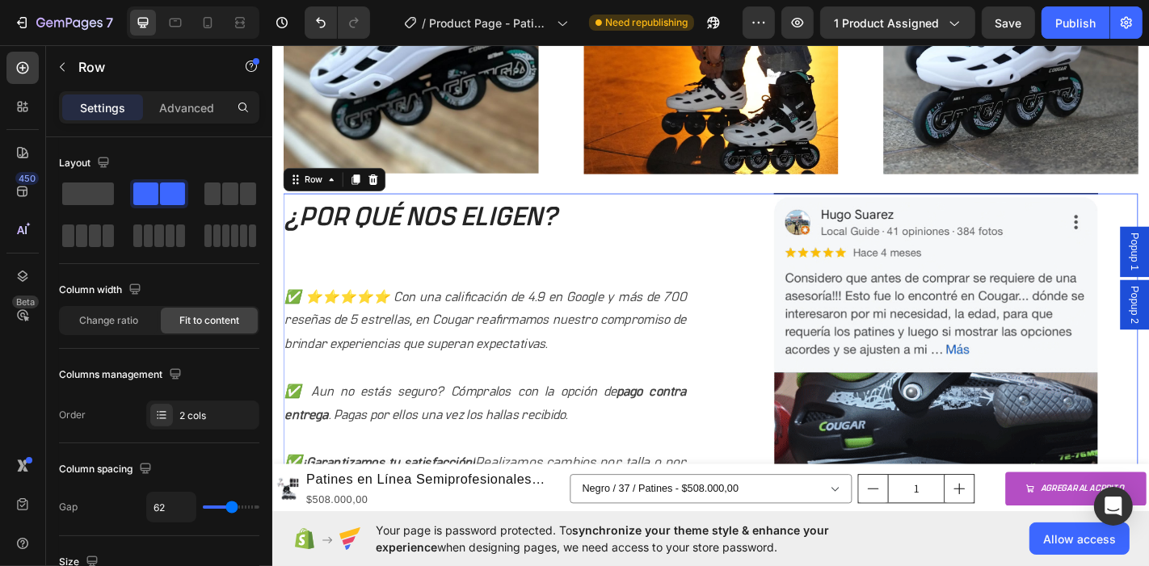
click at [765, 208] on div "¿POR QUÉ NOS ELIGEN? Heading ✅ ⭐⭐⭐⭐⭐ Con una calificación de 4.9 en Google y má…" at bounding box center [756, 447] width 945 height 478
click at [769, 200] on div "Image Image Image Row ¿POR QUÉ NOS ELIGEN? Heading ✅ ⭐⭐⭐⭐⭐ Con una calificación…" at bounding box center [756, 248] width 945 height 875
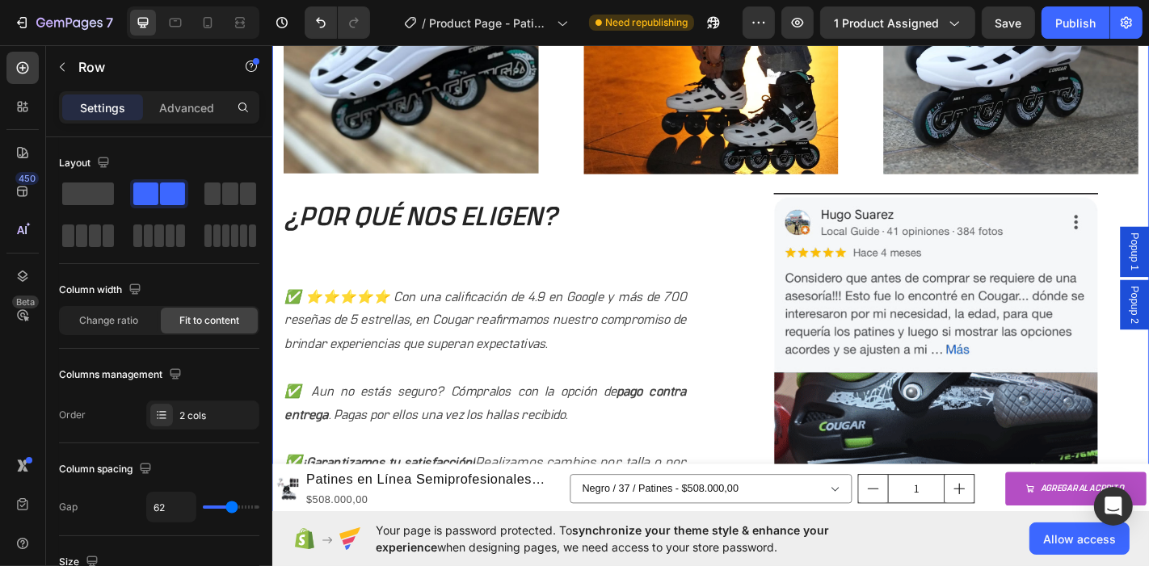
click at [763, 217] on div "¿POR QUÉ NOS ELIGEN? Heading ✅ ⭐⭐⭐⭐⭐ Con una calificación de 4.9 en Google y má…" at bounding box center [756, 447] width 945 height 478
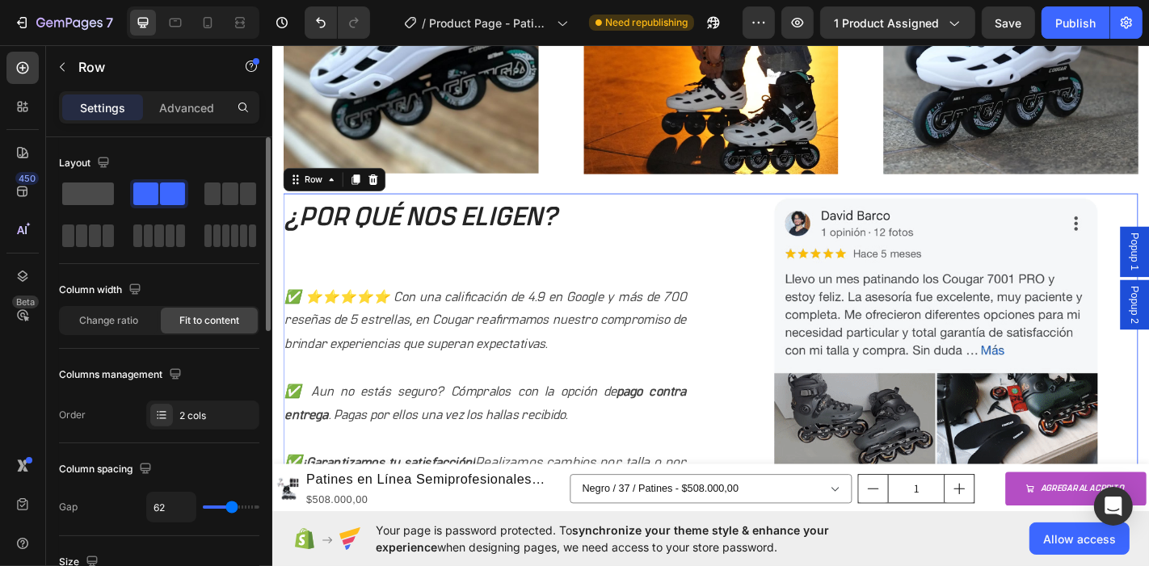
click at [82, 190] on span at bounding box center [88, 194] width 52 height 23
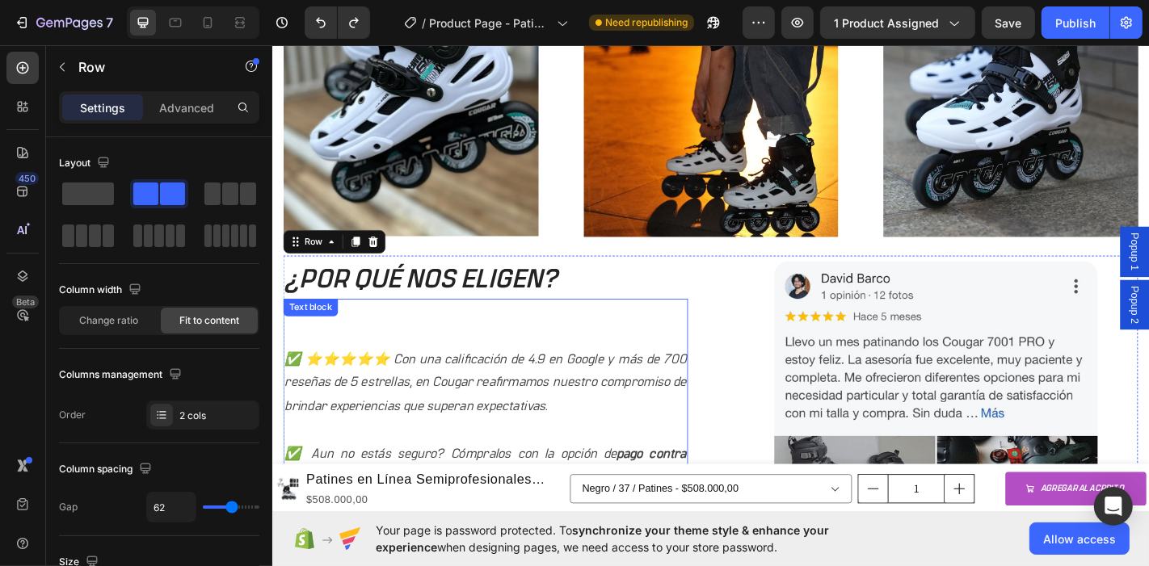
scroll to position [1818, 0]
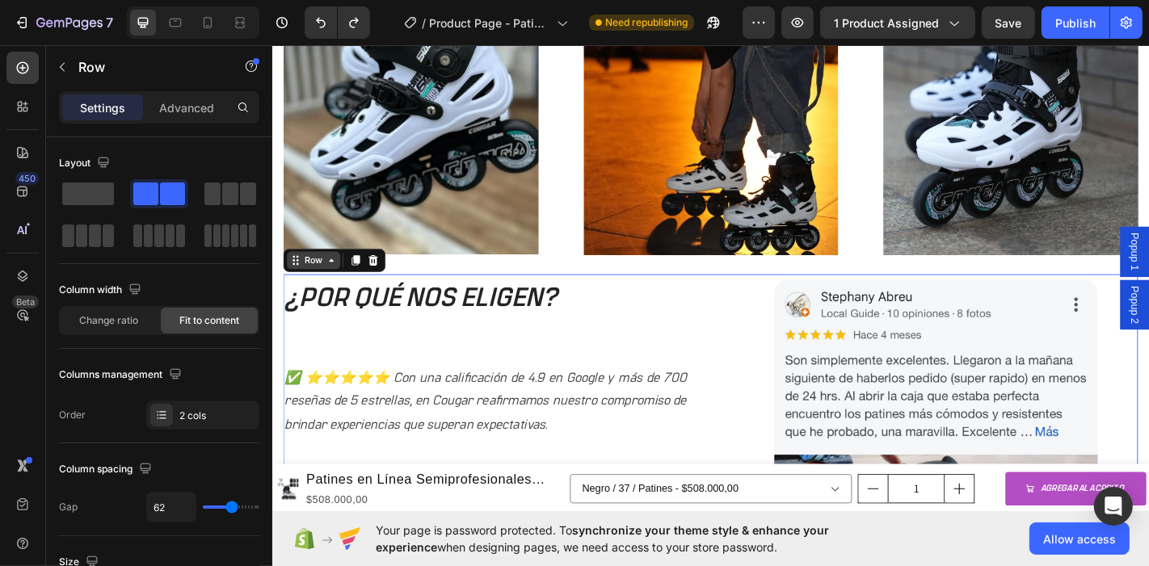
click at [337, 279] on icon at bounding box center [337, 282] width 13 height 13
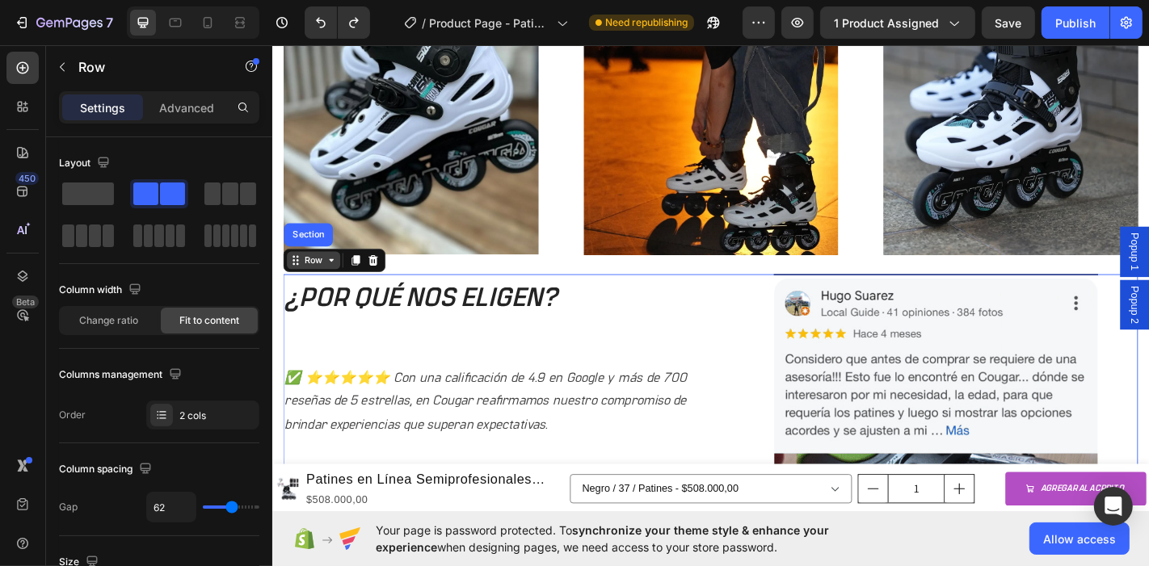
click at [340, 284] on div "Row" at bounding box center [317, 282] width 59 height 19
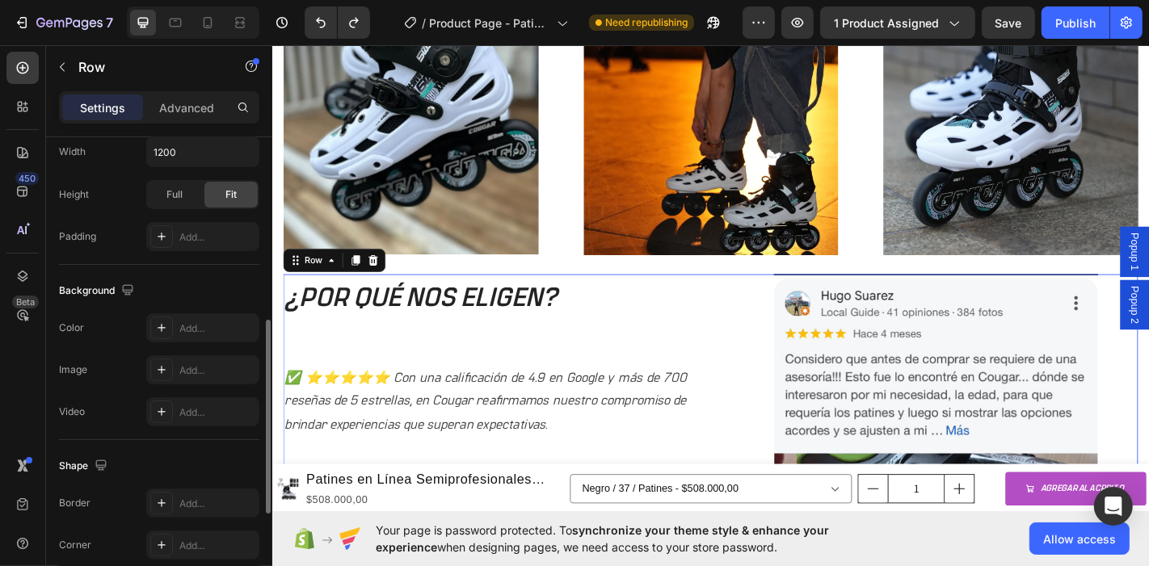
scroll to position [538, 0]
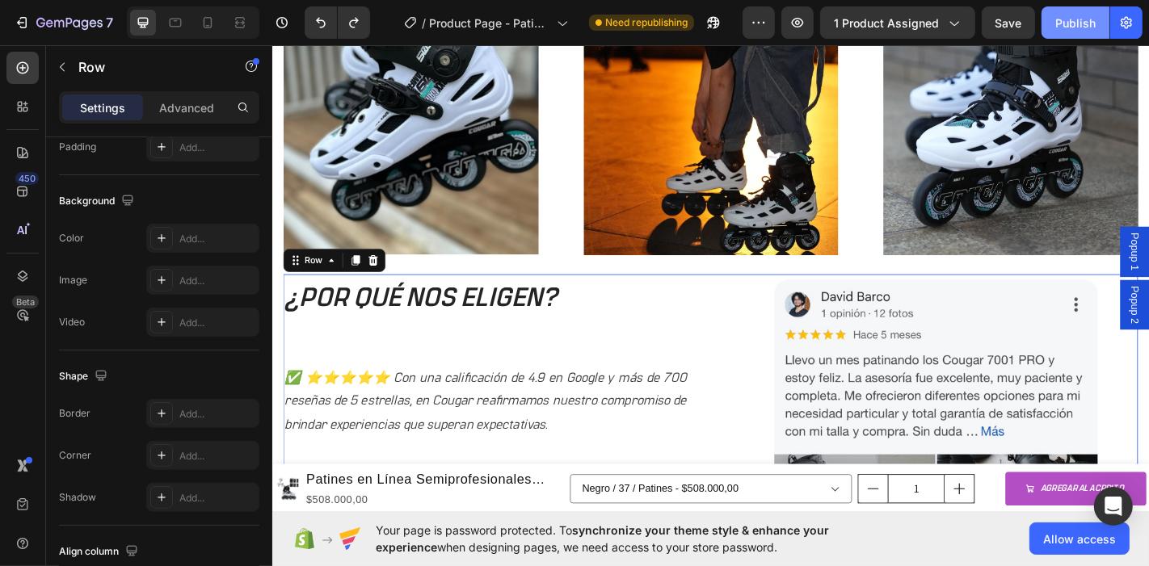
click at [1034, 23] on div "Publish" at bounding box center [1075, 23] width 40 height 17
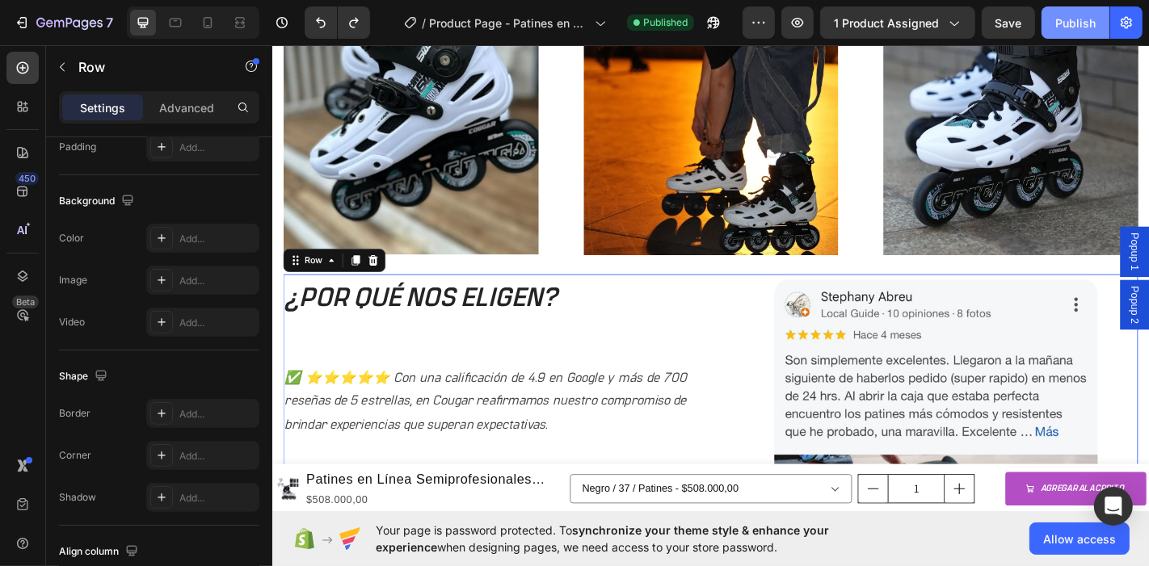
click at [1034, 12] on button "Publish" at bounding box center [1076, 22] width 68 height 32
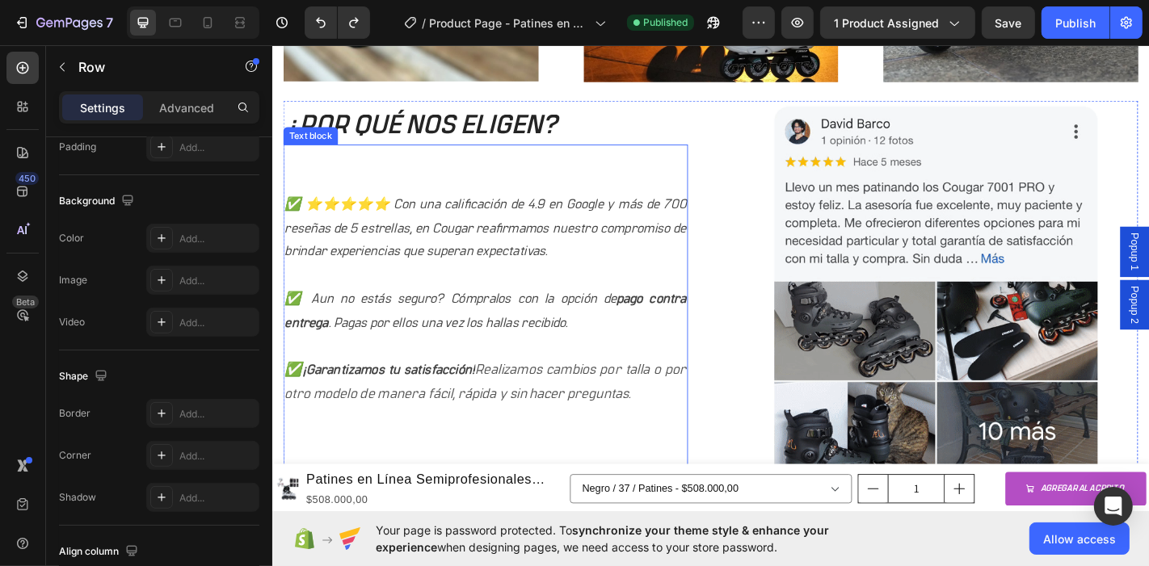
scroll to position [1526, 0]
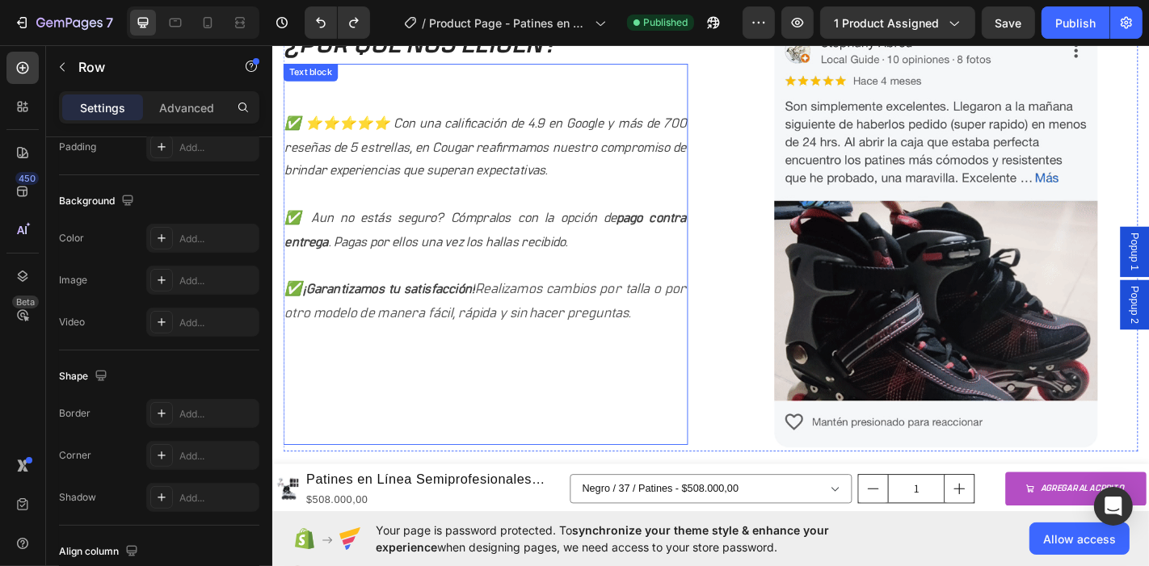
click at [674, 381] on p at bounding box center [507, 394] width 444 height 26
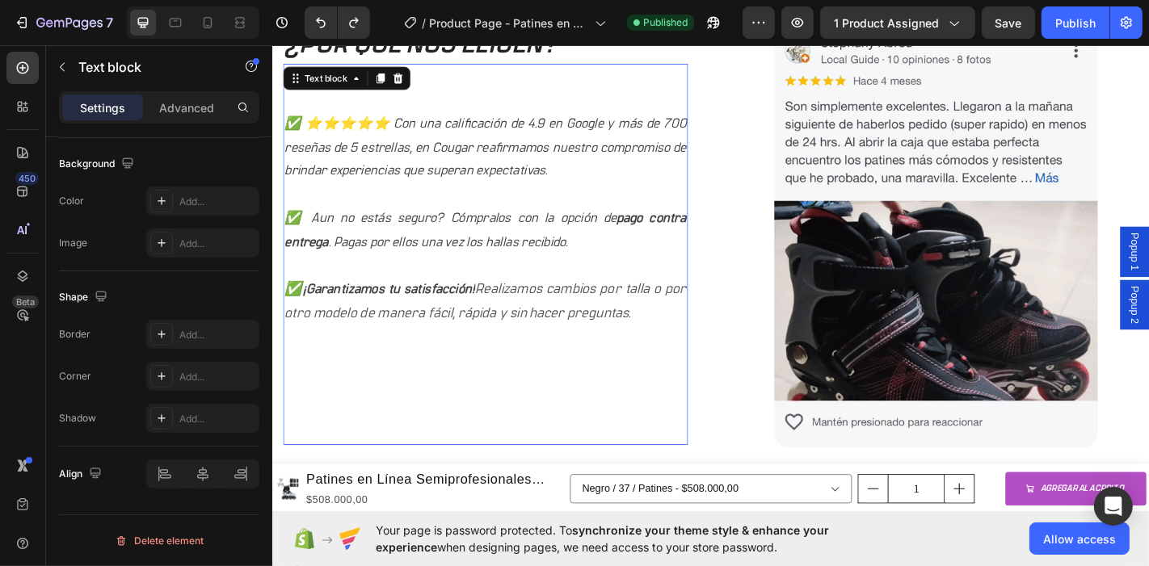
scroll to position [0, 0]
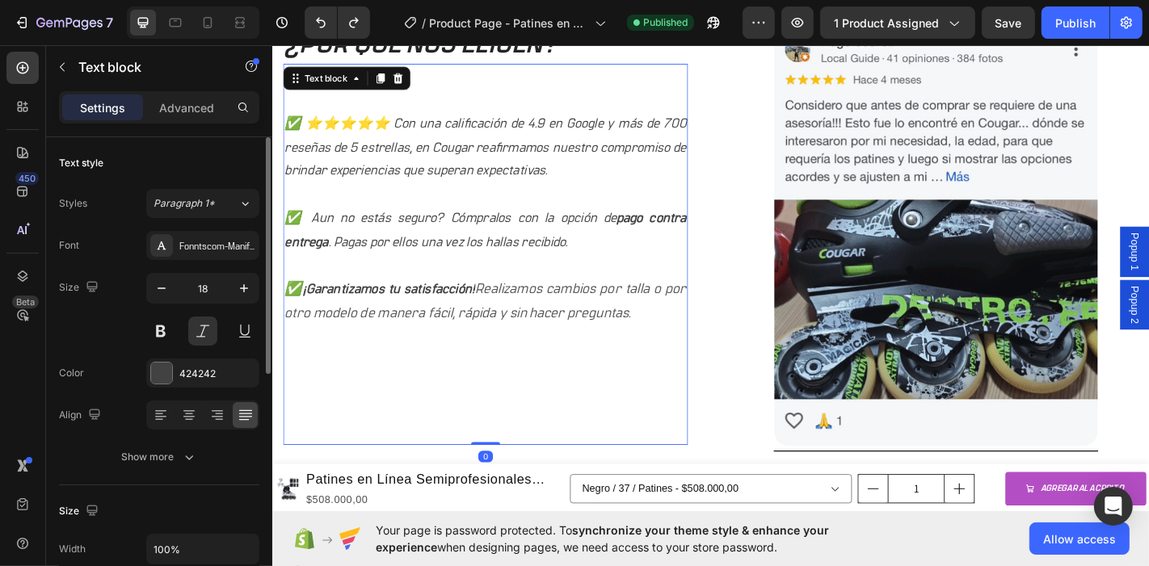
click at [331, 365] on p at bounding box center [507, 368] width 444 height 26
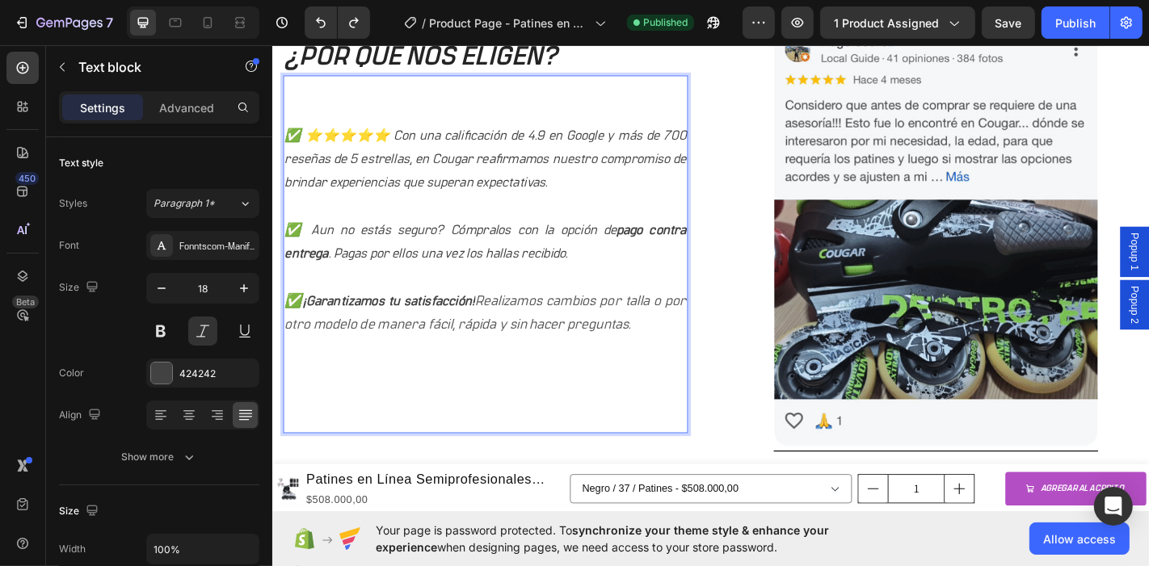
scroll to position [1539, 0]
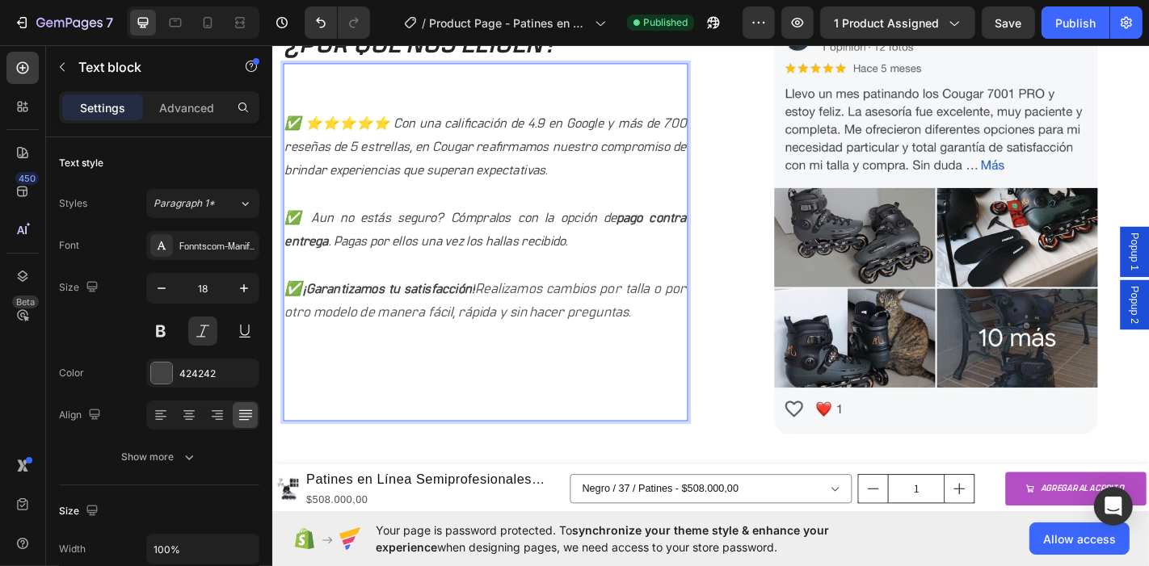
click at [304, 92] on p "Rich Text Editor. Editing area: main" at bounding box center [507, 105] width 444 height 26
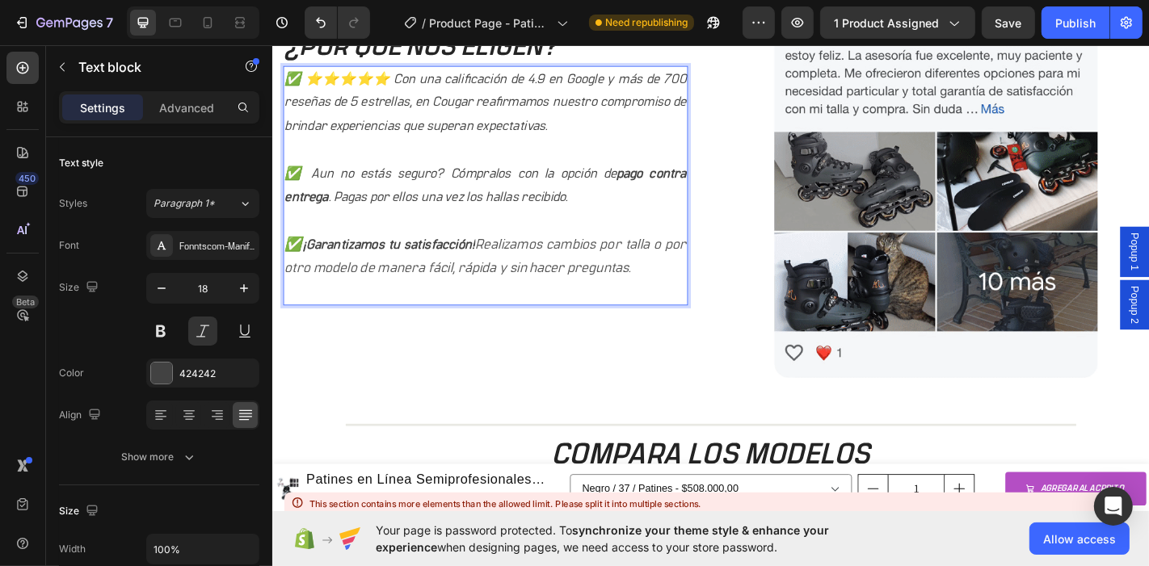
scroll to position [1615, 0]
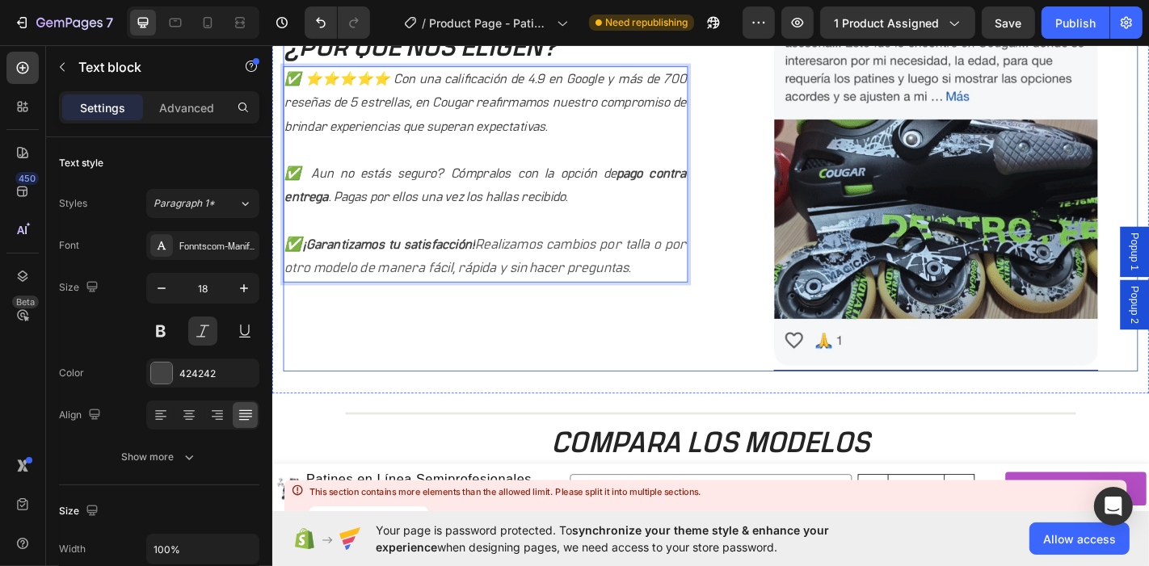
click at [689, 384] on div "¿POR QUÉ NOS ELIGEN? Heading ✅ ⭐⭐⭐⭐⭐ Con una calificación de 4.9 en Google y má…" at bounding box center [508, 167] width 448 height 478
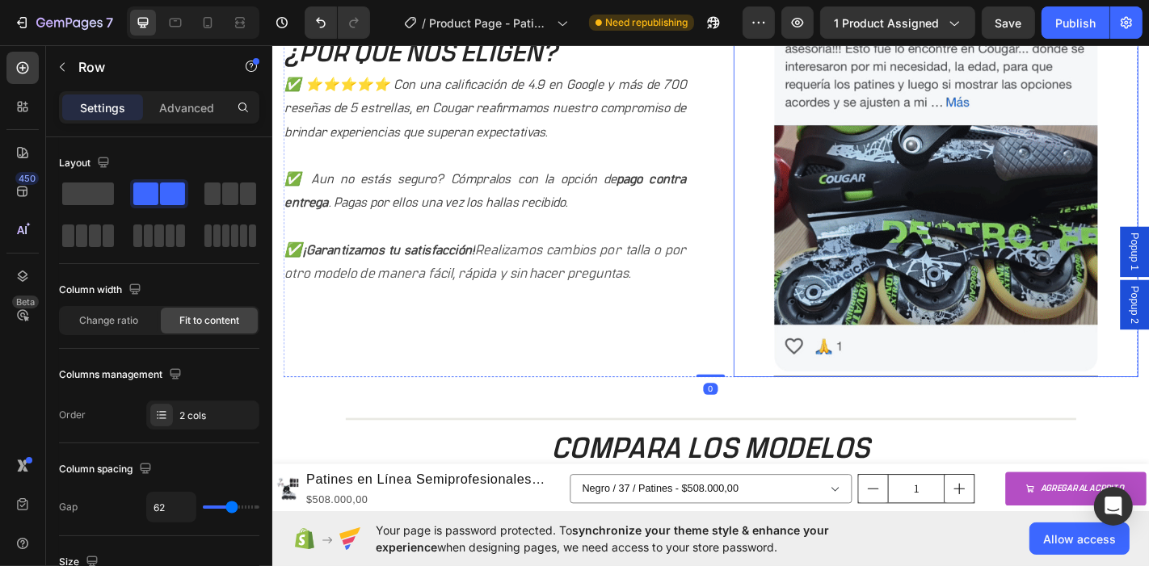
scroll to position [1435, 0]
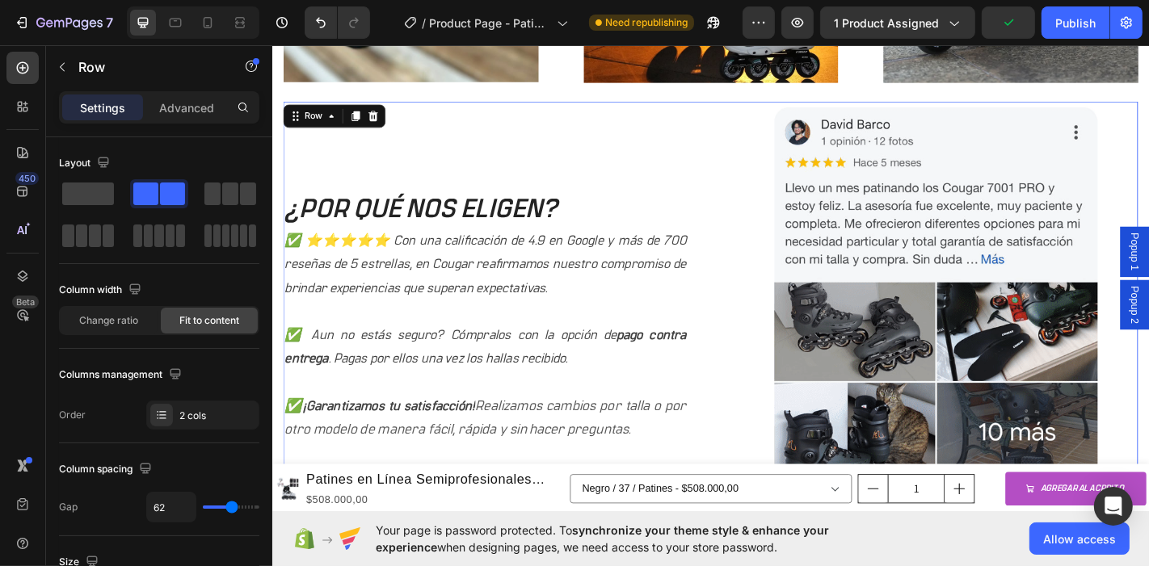
click at [566, 155] on div "¿POR QUÉ NOS ELIGEN? Heading ✅ ⭐⭐⭐⭐⭐ Con una calificación de 4.9 en Google y má…" at bounding box center [508, 346] width 448 height 478
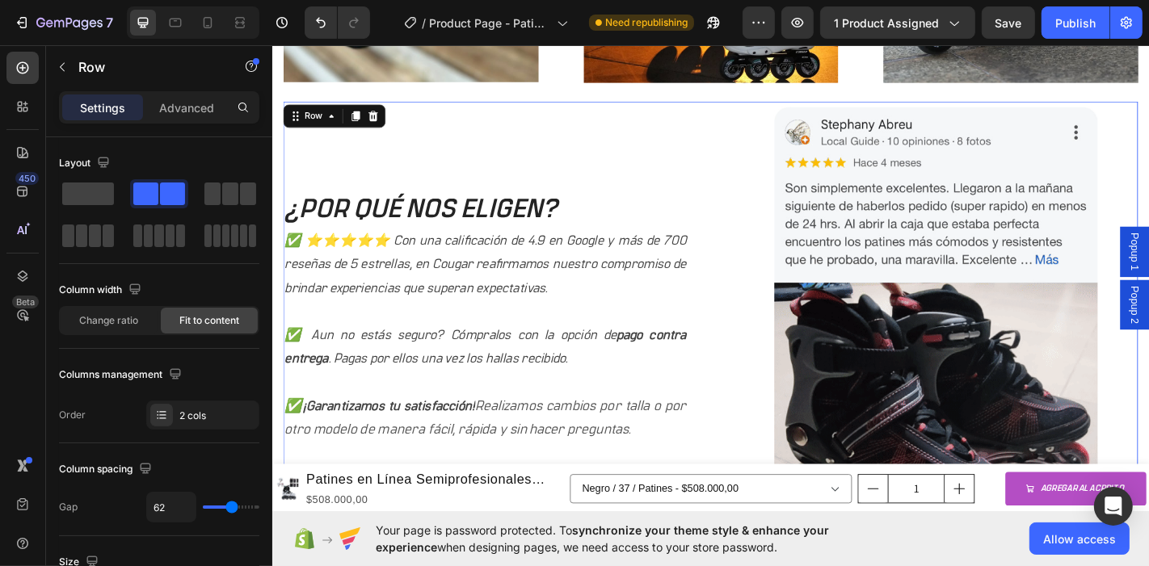
click at [670, 138] on div "¿POR QUÉ NOS ELIGEN? Heading ✅ ⭐⭐⭐⭐⭐ Con una calificación de 4.9 en Google y má…" at bounding box center [508, 346] width 448 height 478
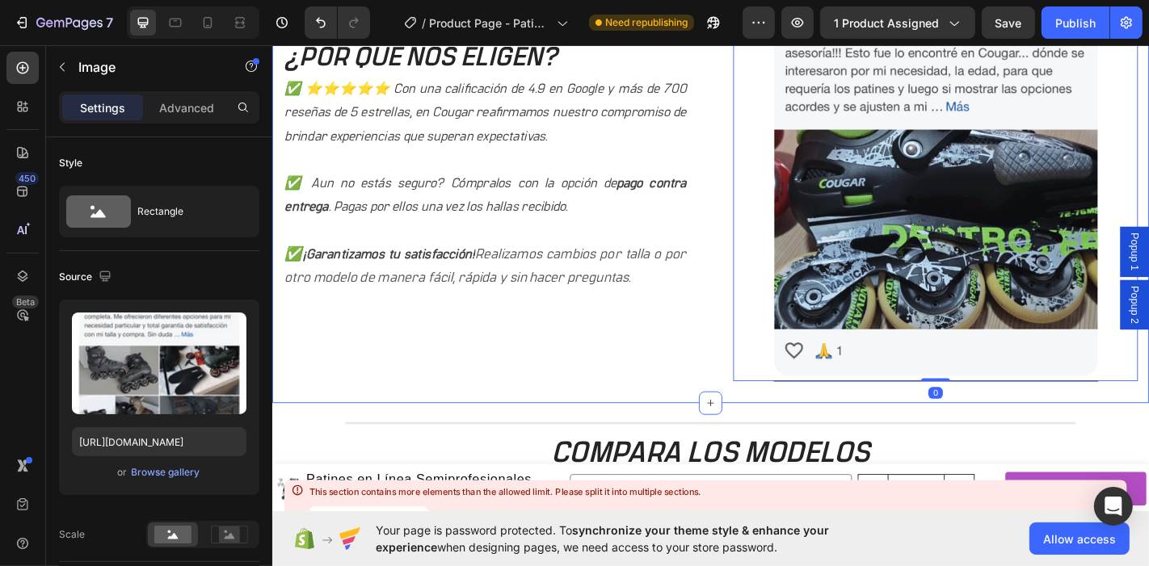
scroll to position [1615, 0]
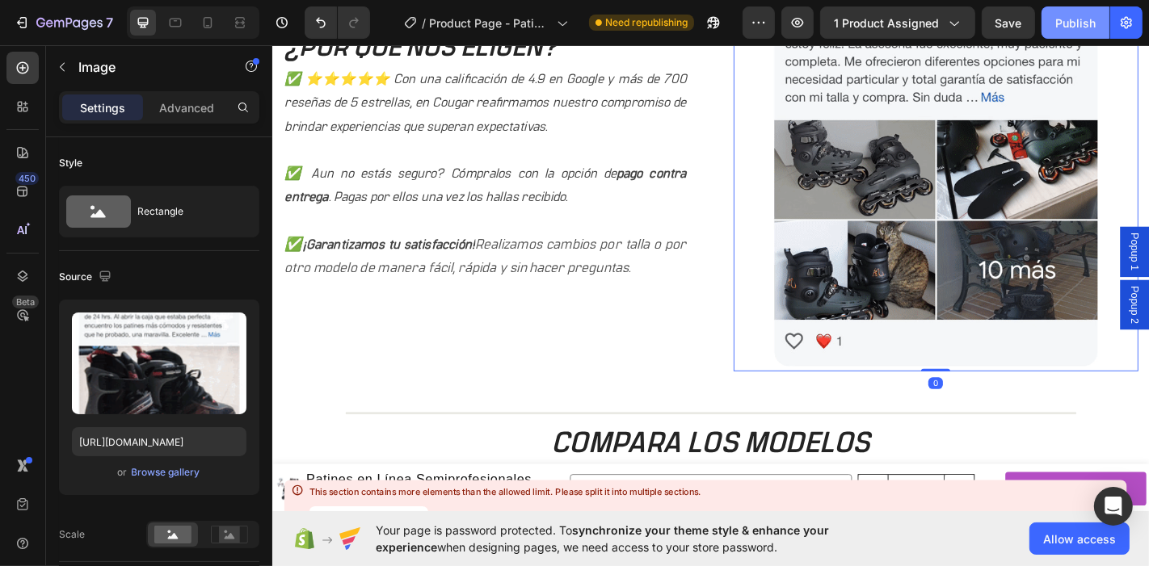
click at [1034, 23] on div "Publish" at bounding box center [1075, 23] width 40 height 17
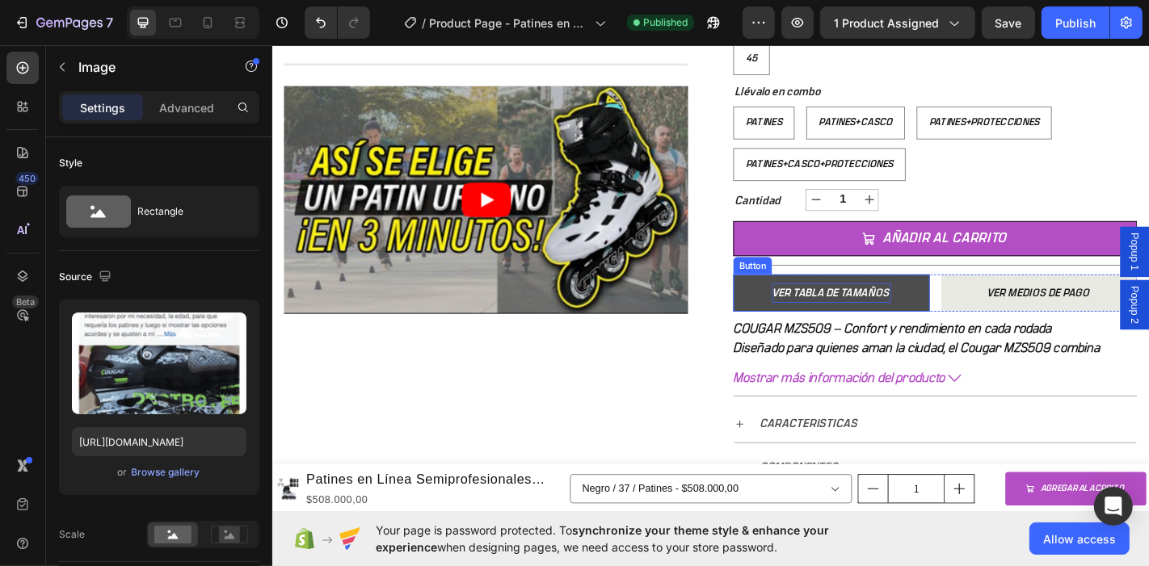
scroll to position [538, 0]
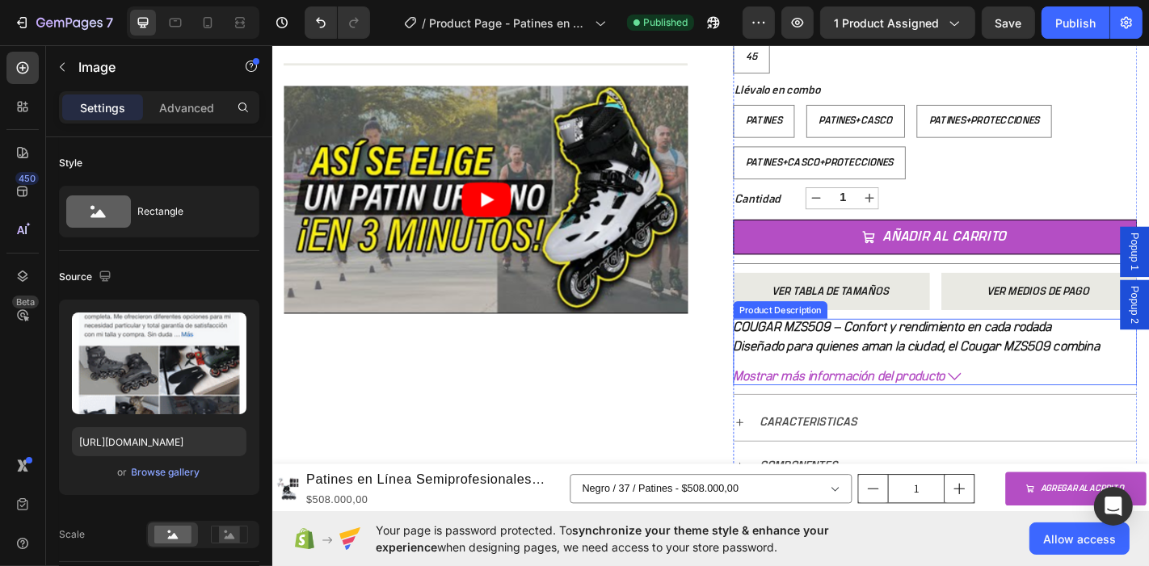
click at [835, 356] on strong "COUGAR MZS509 – Confort y rendimiento en cada rodada" at bounding box center [957, 357] width 352 height 15
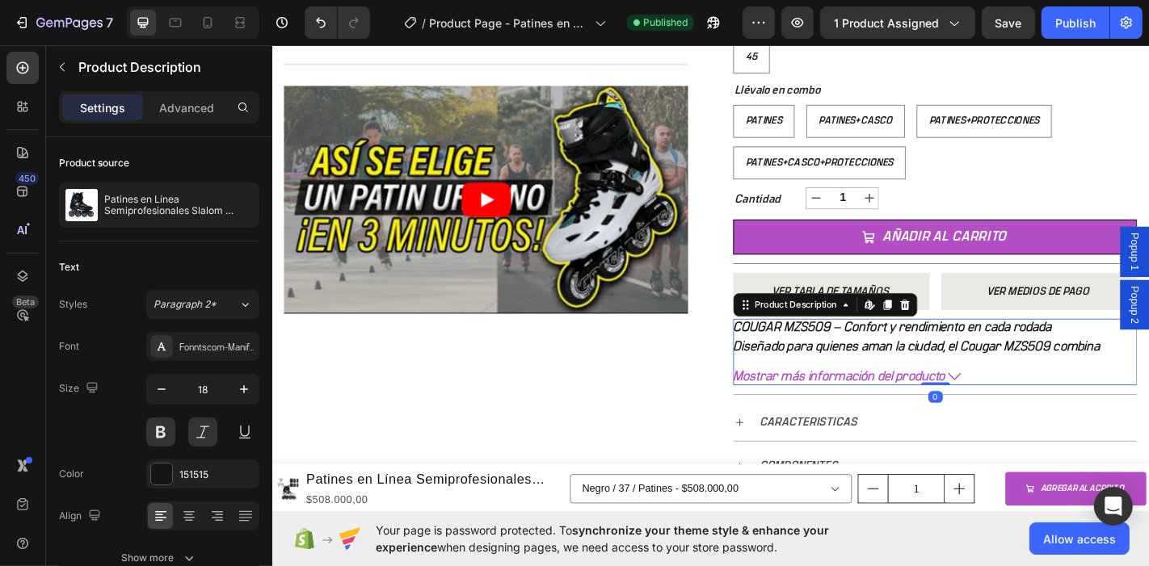
click at [1034, 381] on p "COUGAR MZS509 – Confort y rendimiento en cada rodada Diseñado para quienes aman…" at bounding box center [984, 377] width 406 height 55
click at [1010, 404] on button "Mostrar más información del producto" at bounding box center [1004, 411] width 447 height 15
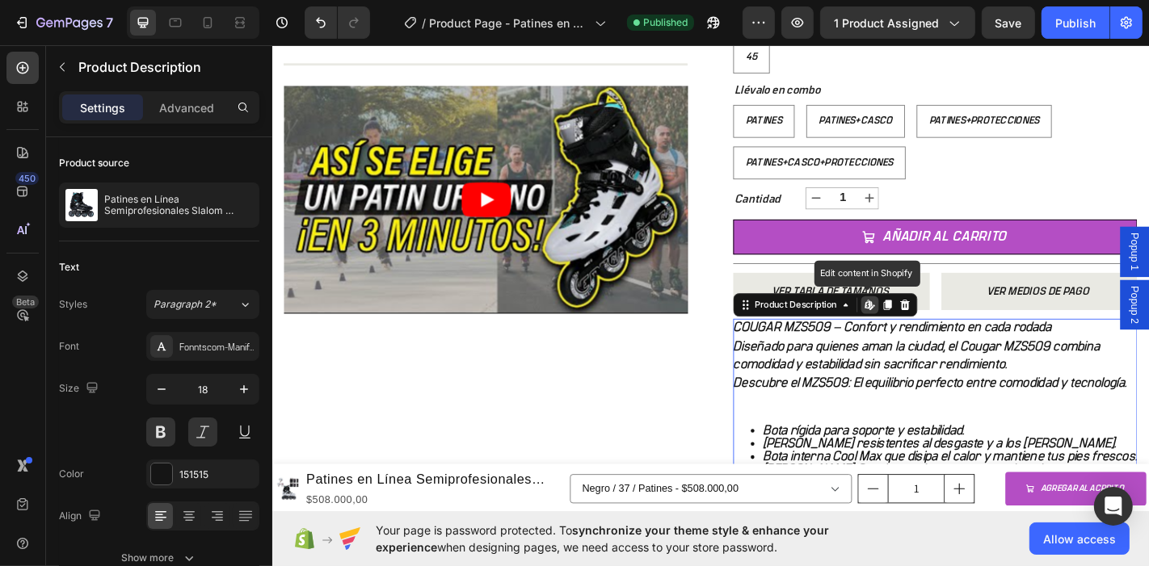
click at [783, 354] on strong "COUGAR MZS509 – Confort y rendimiento en cada rodada" at bounding box center [957, 357] width 352 height 15
click at [781, 353] on strong "COUGAR MZS509 – Confort y rendimiento en cada rodada" at bounding box center [957, 357] width 352 height 15
click at [783, 350] on strong "COUGAR MZS509 – Confort y rendimiento en cada rodada" at bounding box center [957, 357] width 352 height 15
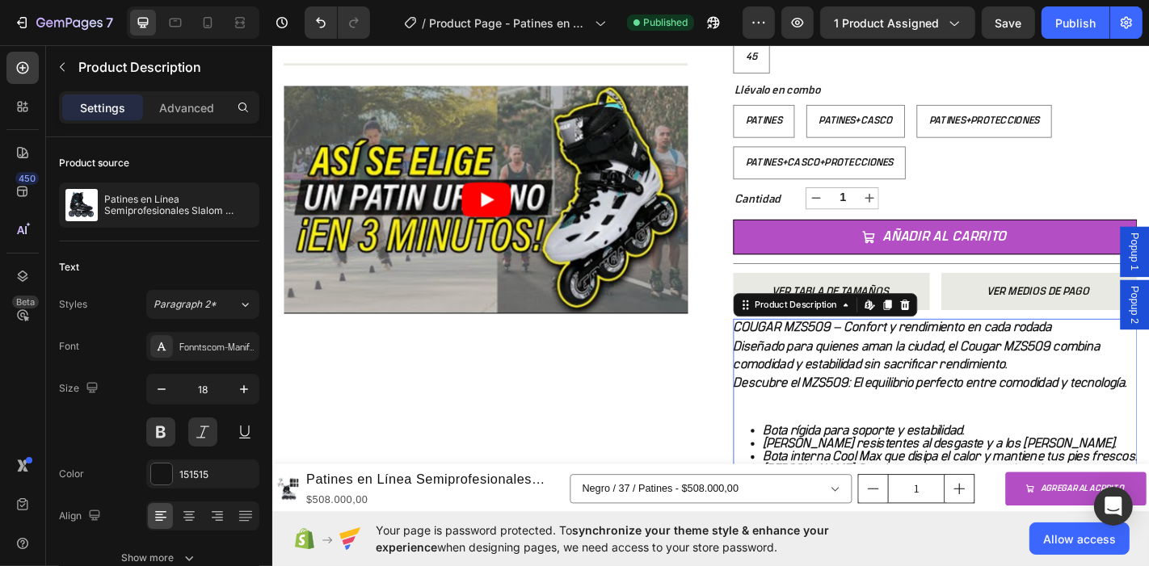
click at [783, 350] on strong "COUGAR MZS509 – Confort y rendimiento en cada rodada" at bounding box center [957, 357] width 352 height 15
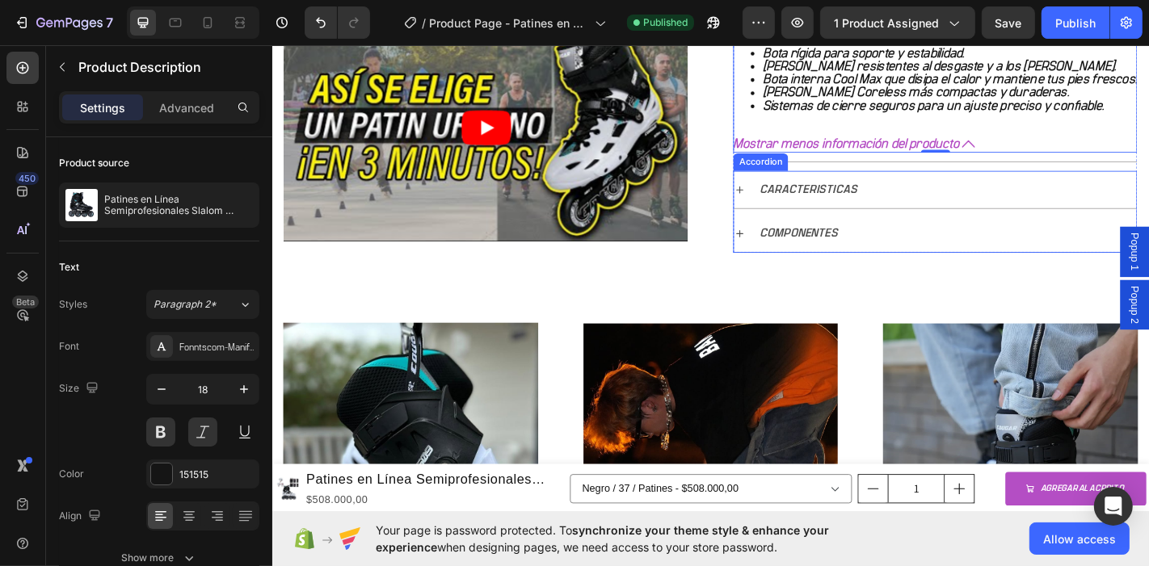
scroll to position [898, 0]
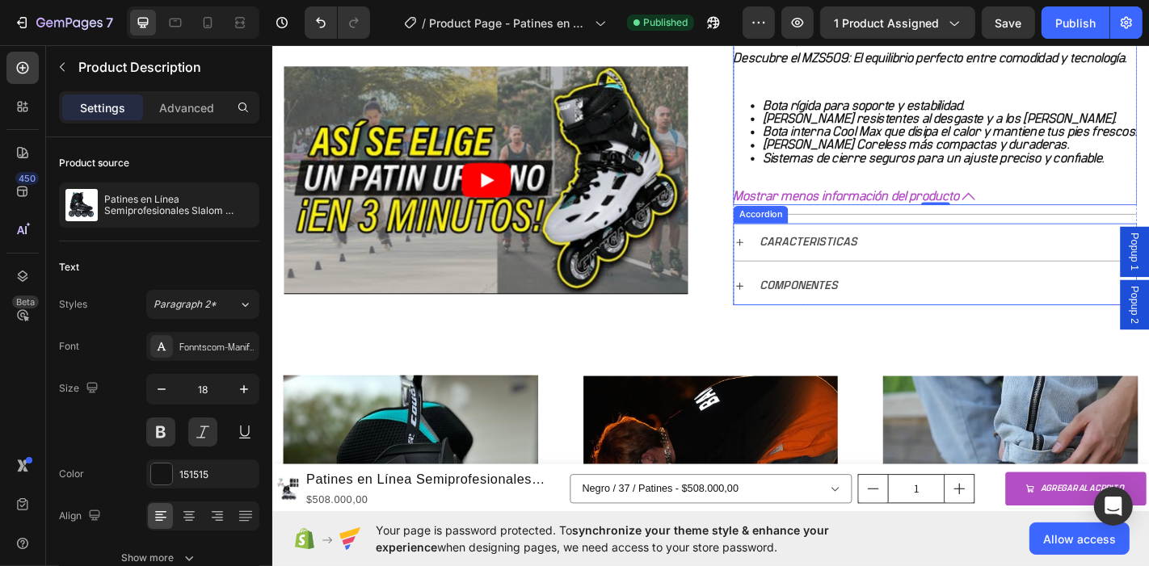
click at [785, 269] on icon at bounding box center [788, 262] width 13 height 13
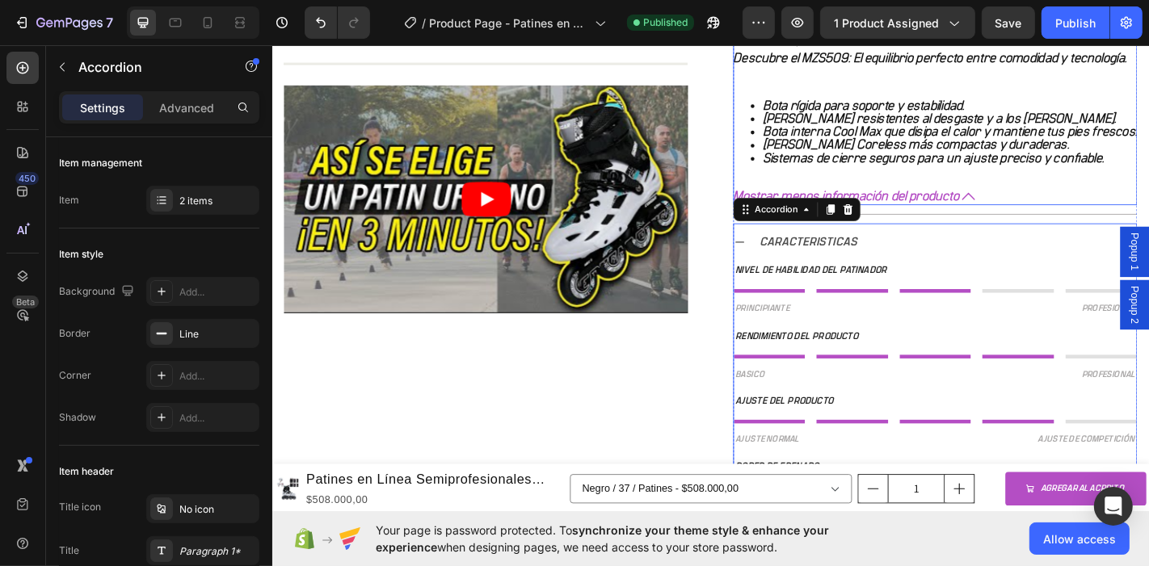
click at [1034, 219] on icon at bounding box center [1041, 211] width 15 height 15
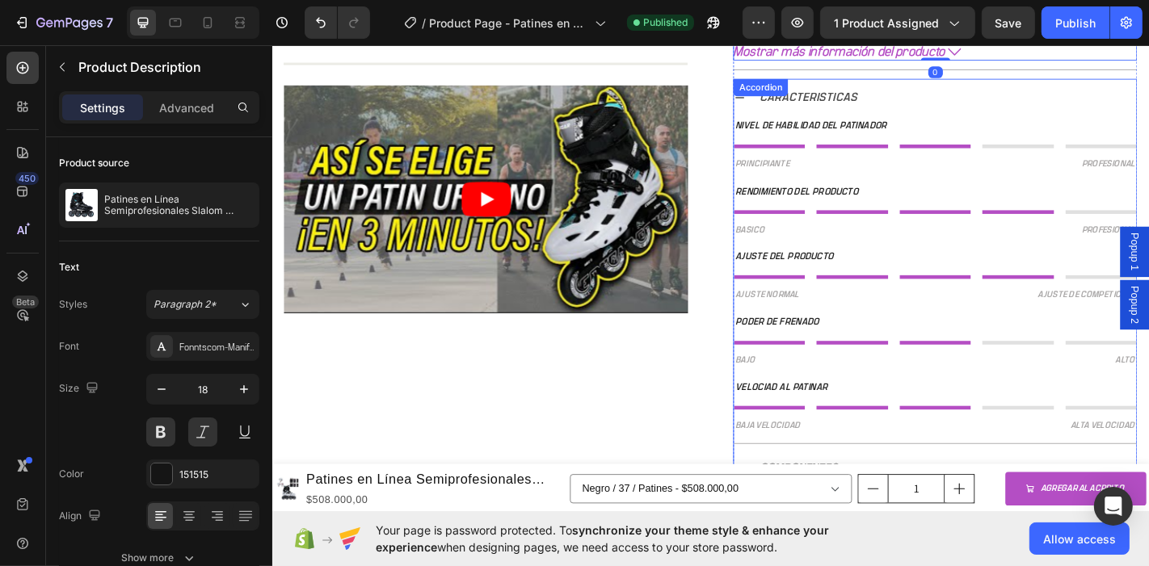
click at [787, 111] on div "CARACTERISTICAS" at bounding box center [1004, 102] width 445 height 41
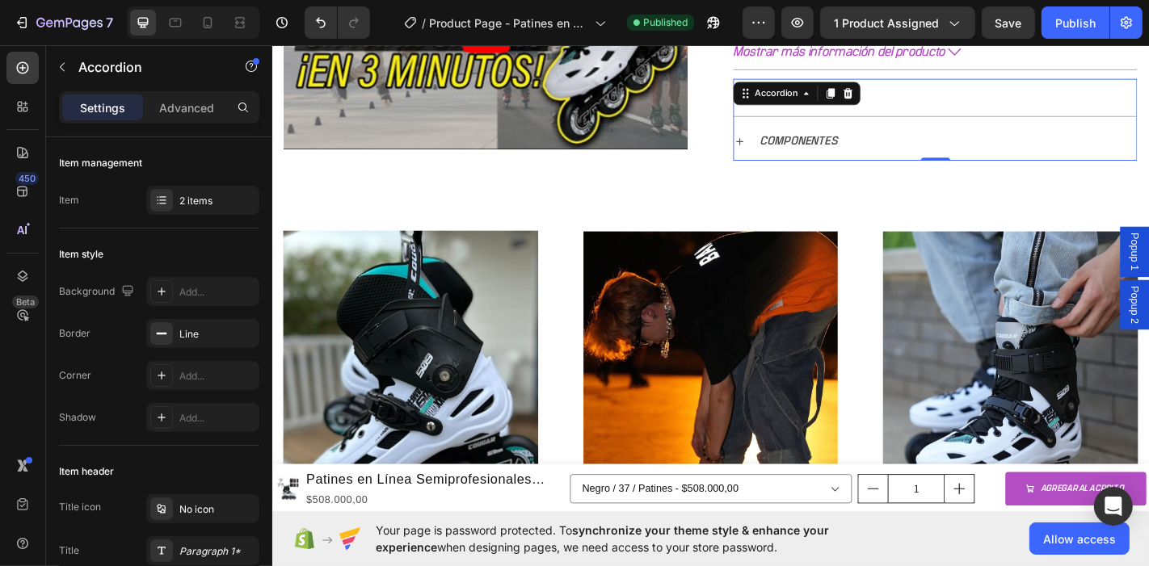
click at [785, 149] on icon at bounding box center [789, 151] width 8 height 8
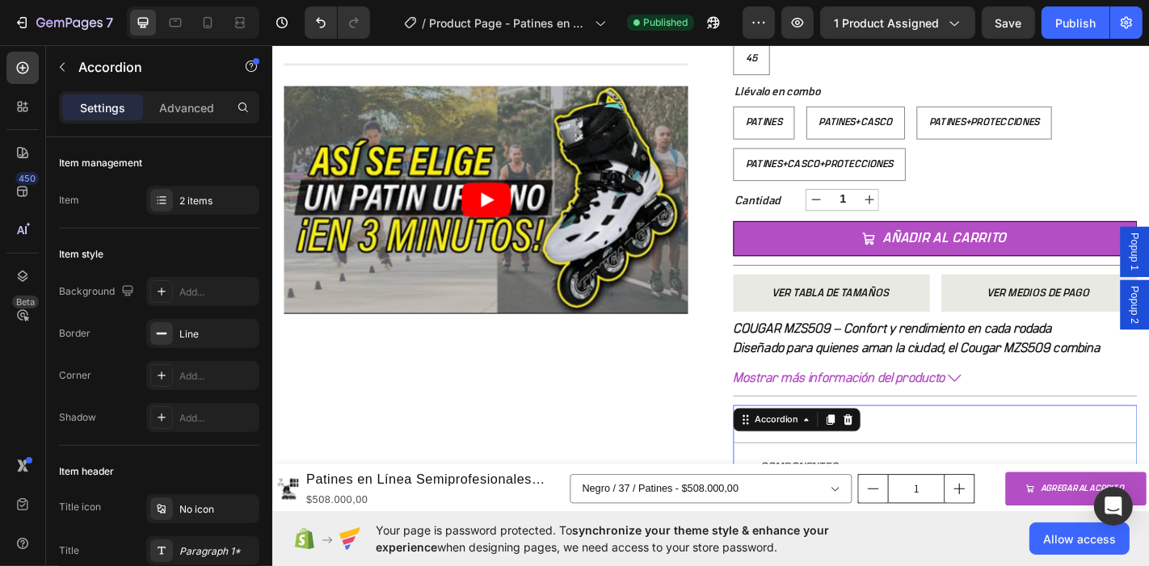
scroll to position [449, 0]
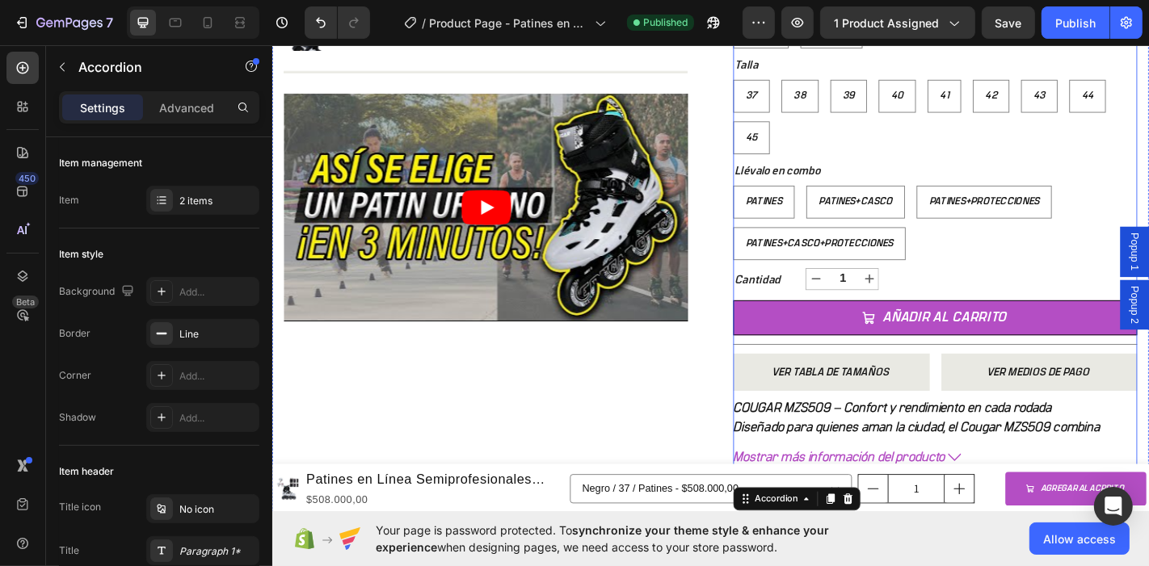
click at [882, 445] on strong "COUGAR MZS509 – Confort y rendimiento en cada rodada" at bounding box center [957, 447] width 352 height 15
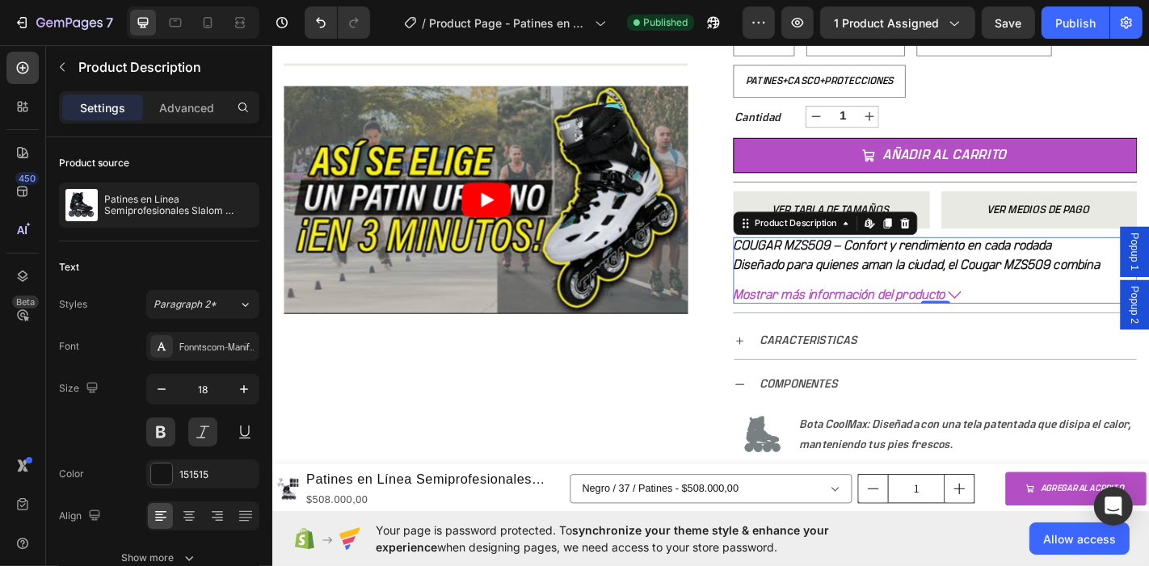
scroll to position [538, 0]
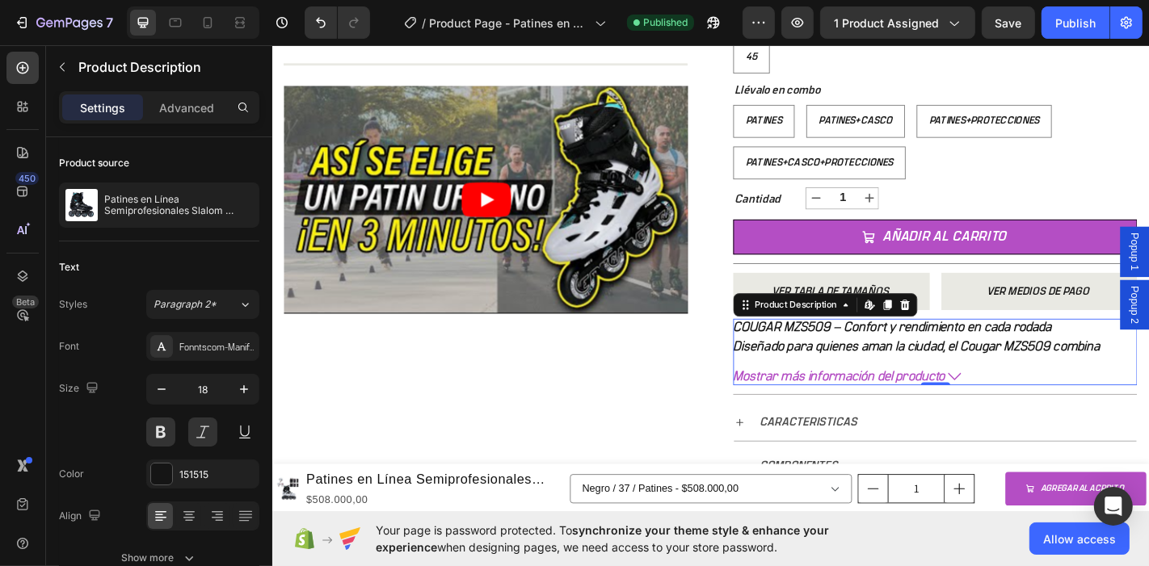
click at [941, 416] on span "Mostrar más información del producto" at bounding box center [898, 411] width 234 height 15
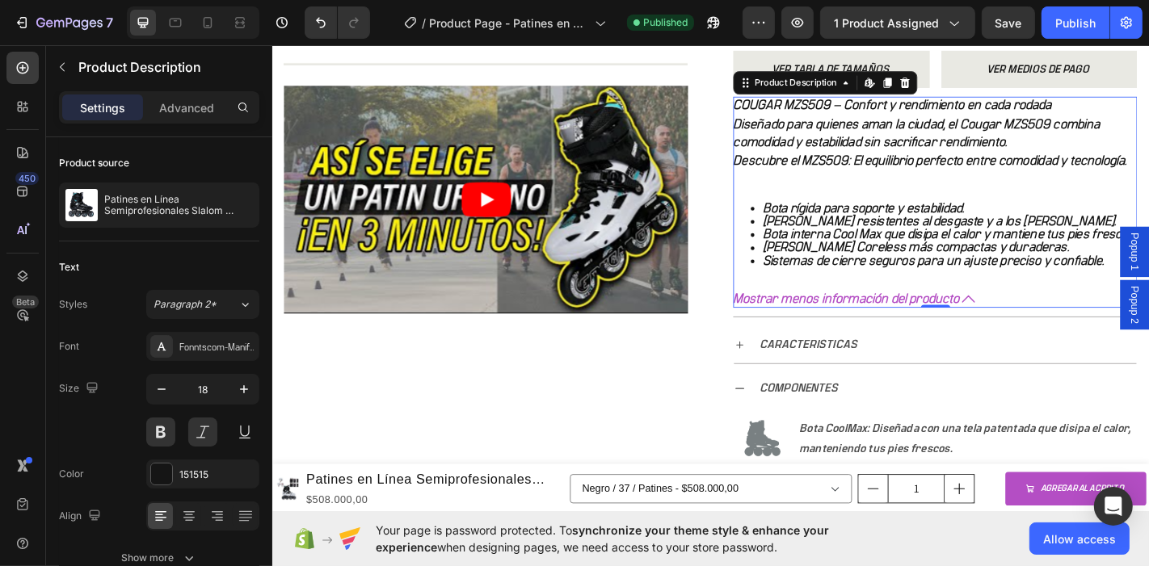
scroll to position [808, 0]
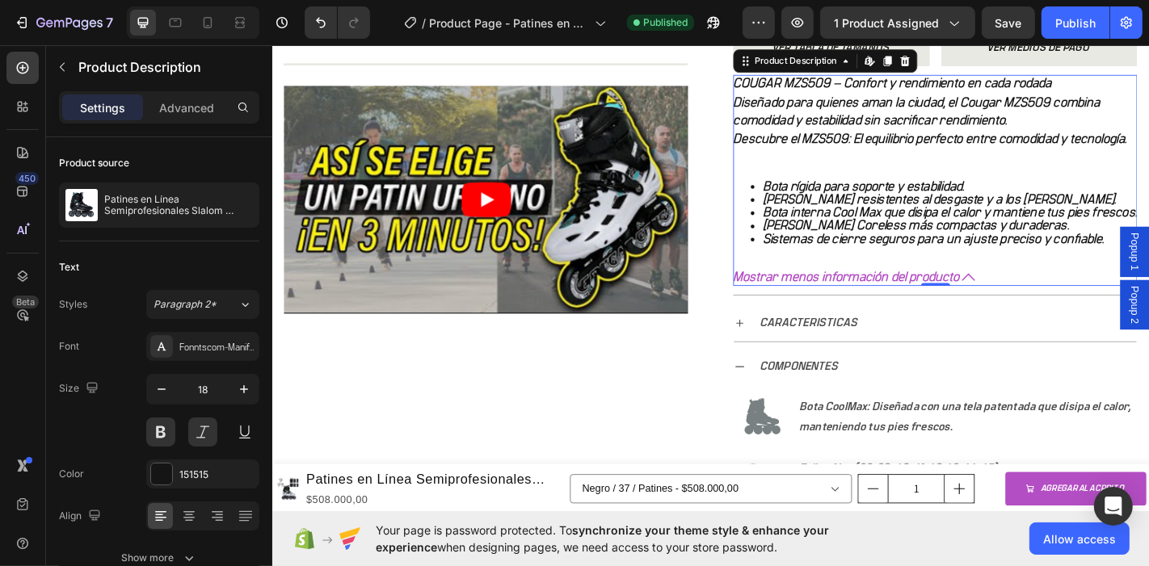
click at [781, 86] on strong "COUGAR MZS509 – Confort y rendimiento en cada rodada" at bounding box center [957, 87] width 352 height 15
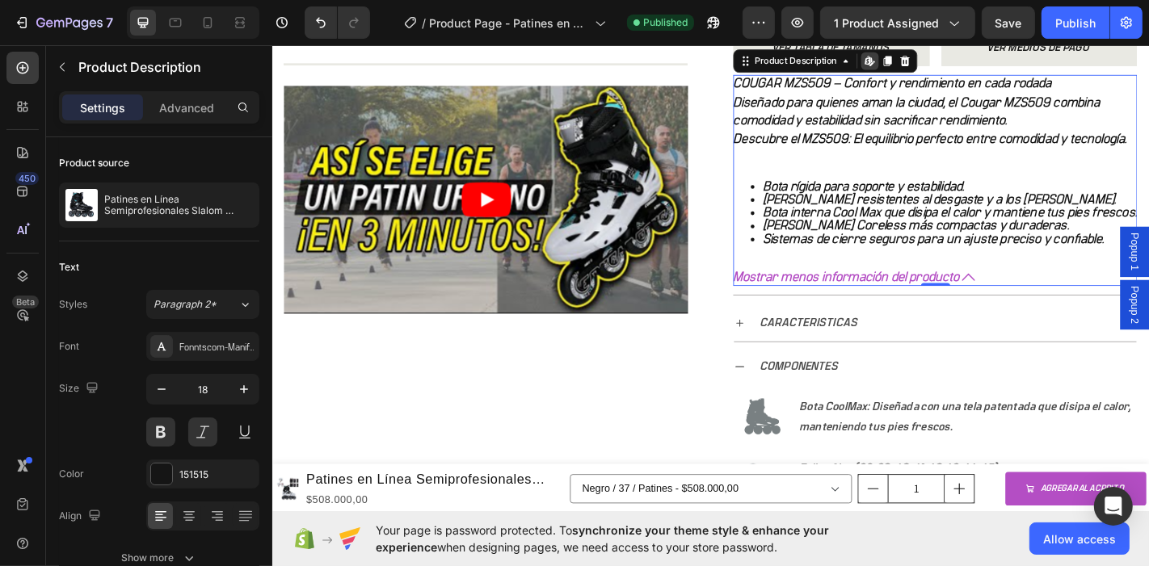
click at [781, 82] on strong "COUGAR MZS509 – Confort y rendimiento en cada rodada" at bounding box center [957, 87] width 352 height 15
click at [1034, 252] on li "[PERSON_NAME] Coreless más compactas y duraderas." at bounding box center [1021, 245] width 415 height 15
click at [1034, 266] on li "Sistemas de cierre seguros para un ajuste preciso y confiable." at bounding box center [1021, 259] width 415 height 15
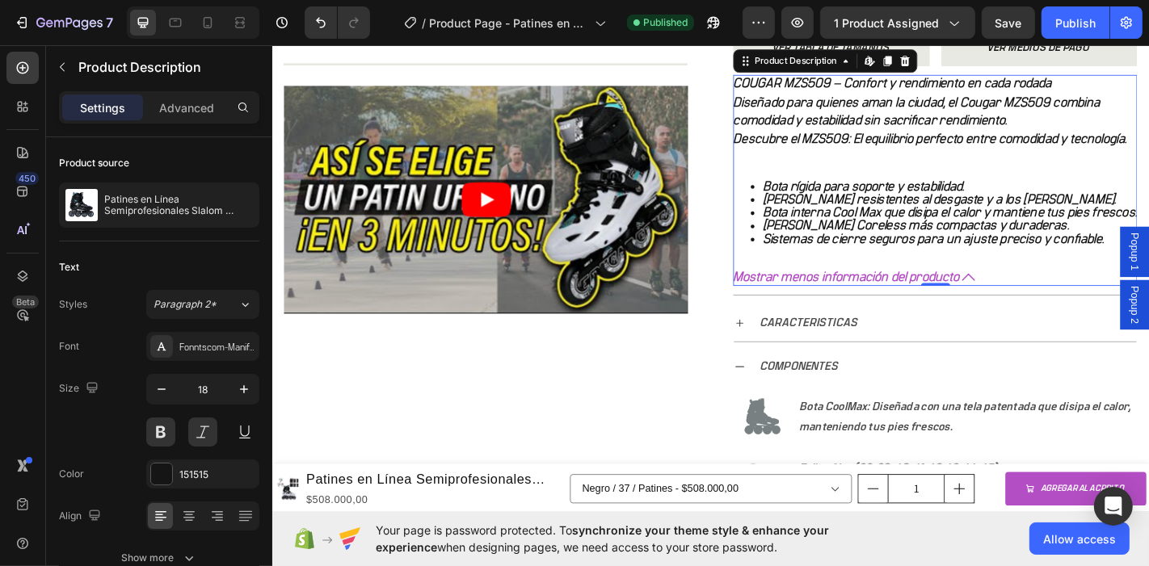
click at [1034, 266] on li "Sistemas de cierre seguros para un ajuste preciso y confiable." at bounding box center [1021, 259] width 415 height 15
click at [1034, 252] on li "[PERSON_NAME] Coreless más compactas y duraderas." at bounding box center [1021, 245] width 415 height 15
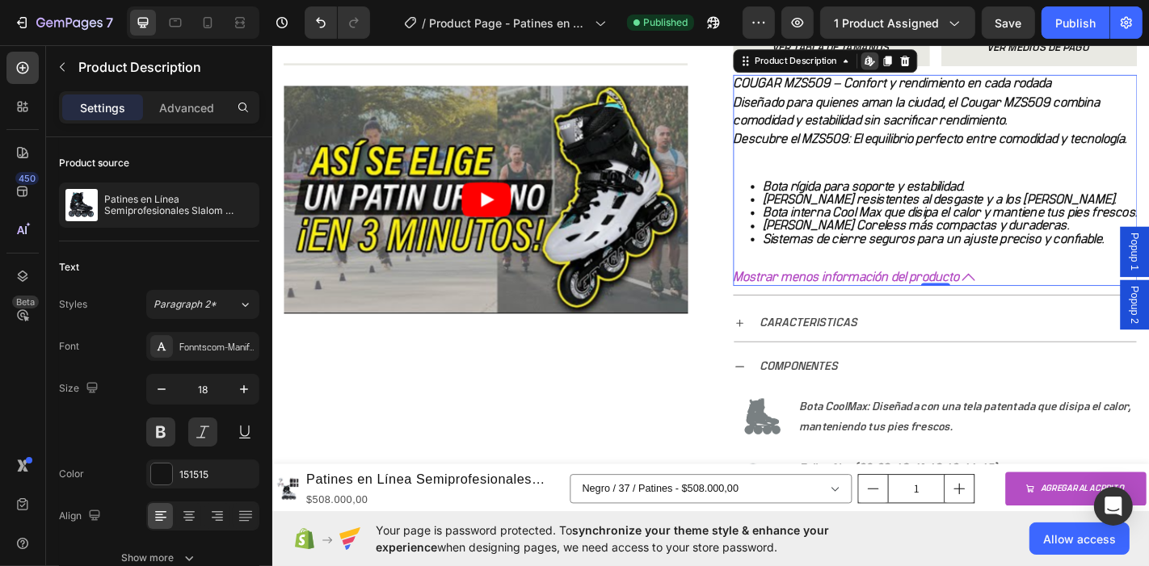
click at [1034, 252] on li "[PERSON_NAME] Coreless más compactas y duraderas." at bounding box center [1021, 245] width 415 height 15
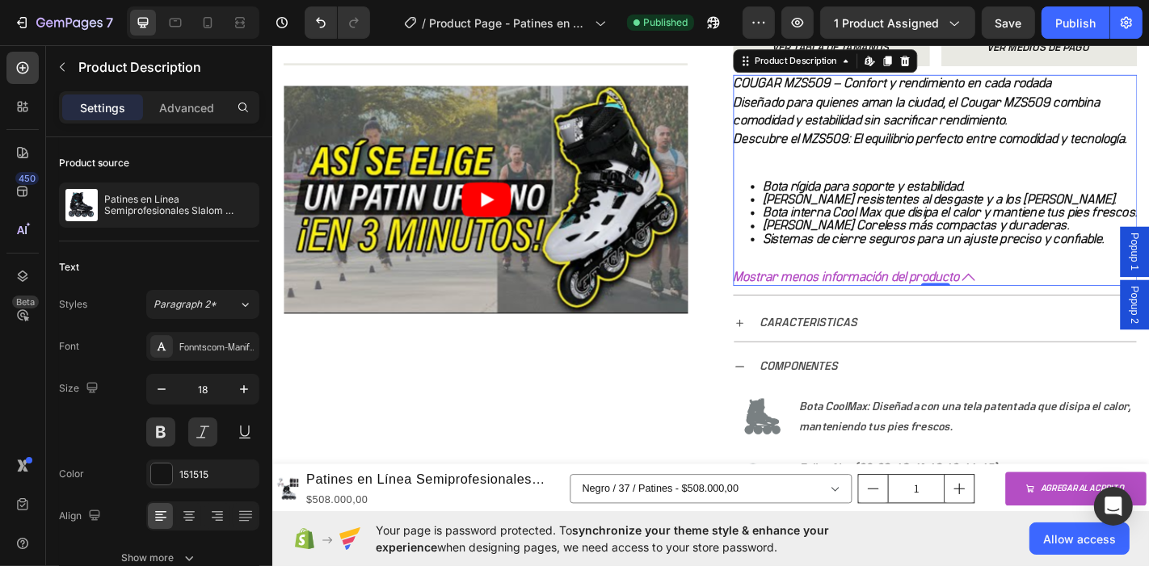
click at [1034, 252] on li "[PERSON_NAME] Coreless más compactas y duraderas." at bounding box center [1021, 245] width 415 height 15
click at [952, 115] on div "COUGAR MZS509 – Confort y rendimiento en cada rodada Diseñado para quienes aman…" at bounding box center [1004, 172] width 447 height 189
click at [886, 237] on li "Bota interna Cool Max que disipa el calor y mantiene tus pies frescos." at bounding box center [1021, 230] width 415 height 15
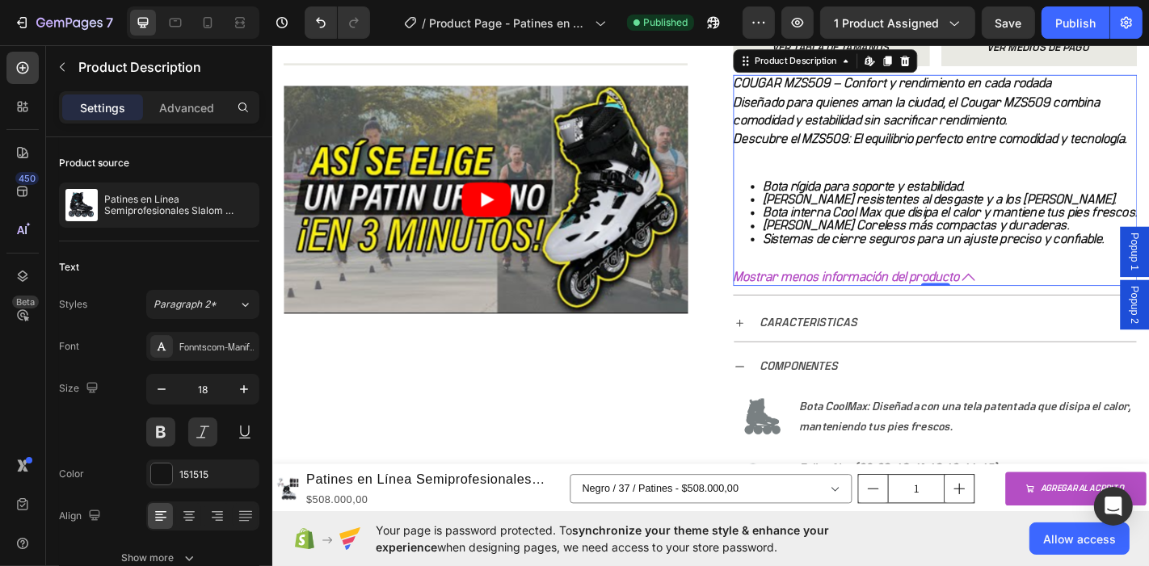
click at [886, 237] on li "Bota interna Cool Max que disipa el calor y mantiene tus pies frescos." at bounding box center [1021, 230] width 415 height 15
click at [892, 236] on li "Bota interna Cool Max que disipa el calor y mantiene tus pies frescos." at bounding box center [1021, 230] width 415 height 15
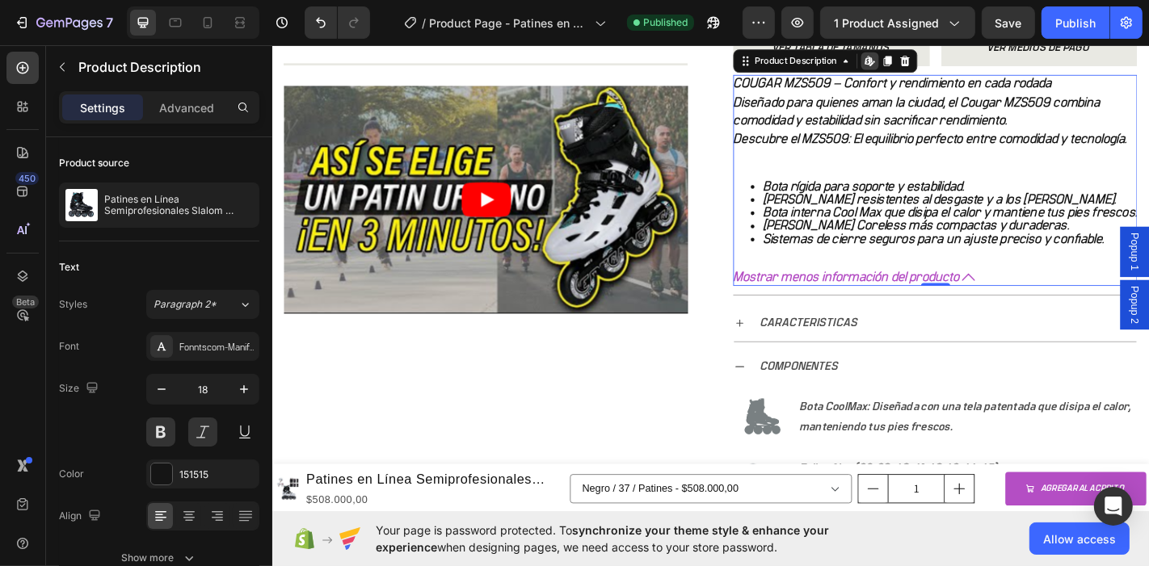
click at [1015, 252] on li "[PERSON_NAME] Coreless más compactas y duraderas." at bounding box center [1021, 245] width 415 height 15
click at [1011, 251] on li "[PERSON_NAME] Coreless más compactas y duraderas." at bounding box center [1021, 245] width 415 height 15
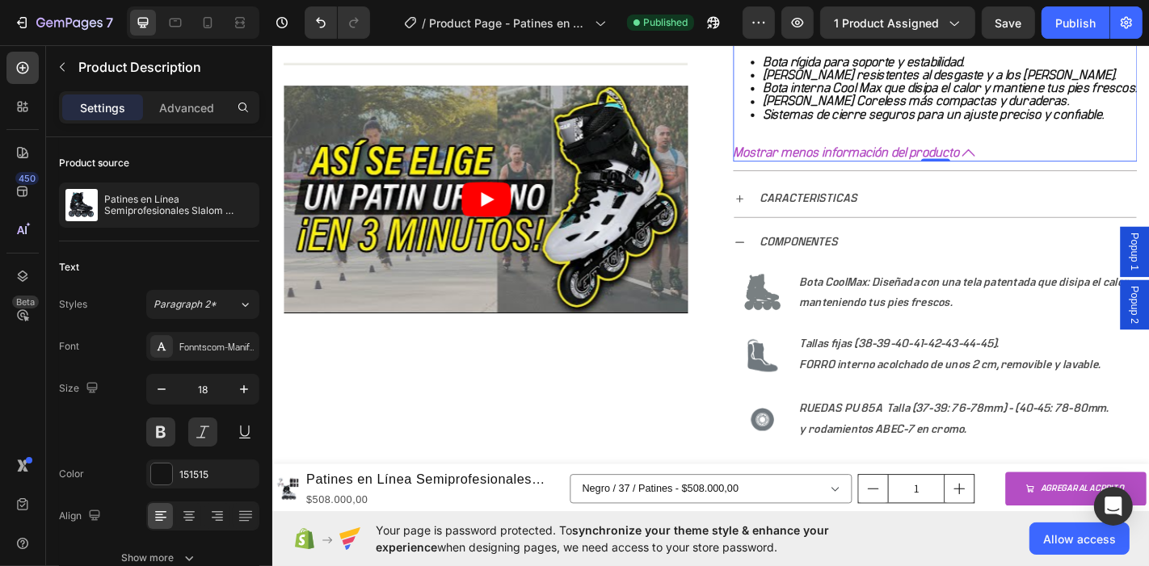
scroll to position [718, 0]
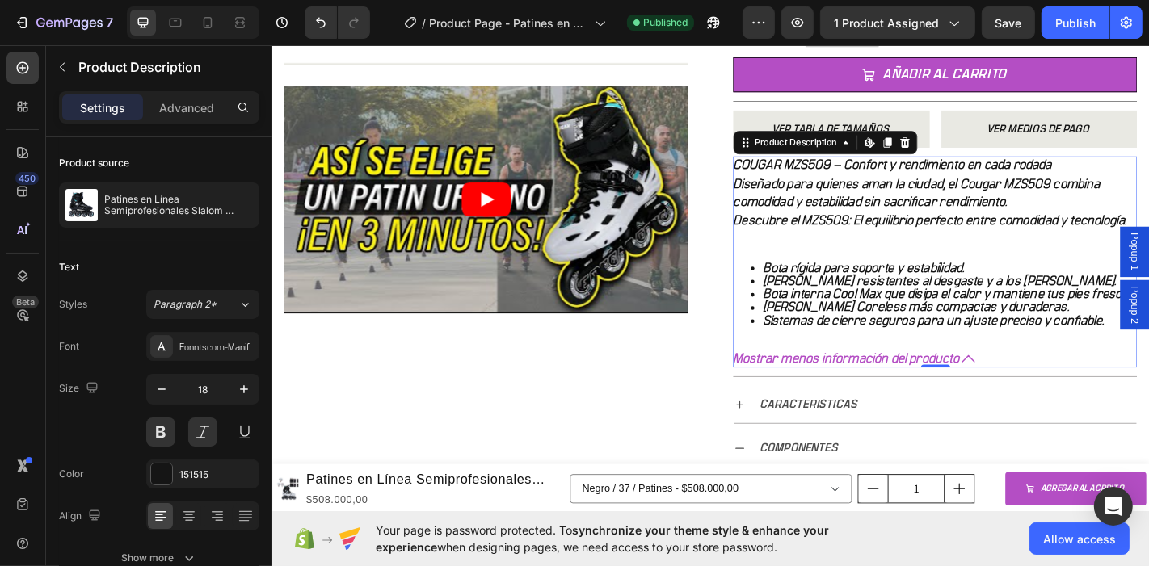
click at [982, 343] on li "[PERSON_NAME] Coreless más compactas y duraderas." at bounding box center [1021, 335] width 415 height 15
click at [583, 361] on div "Product Images Title Line Video Row" at bounding box center [507, 261] width 447 height 1652
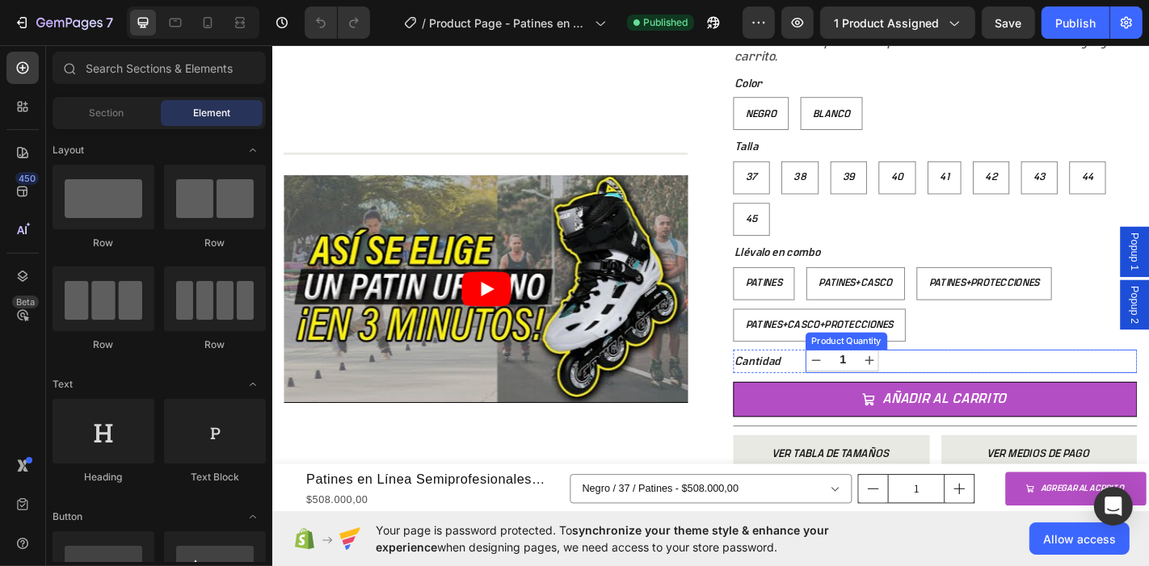
scroll to position [538, 0]
